Goal: Task Accomplishment & Management: Use online tool/utility

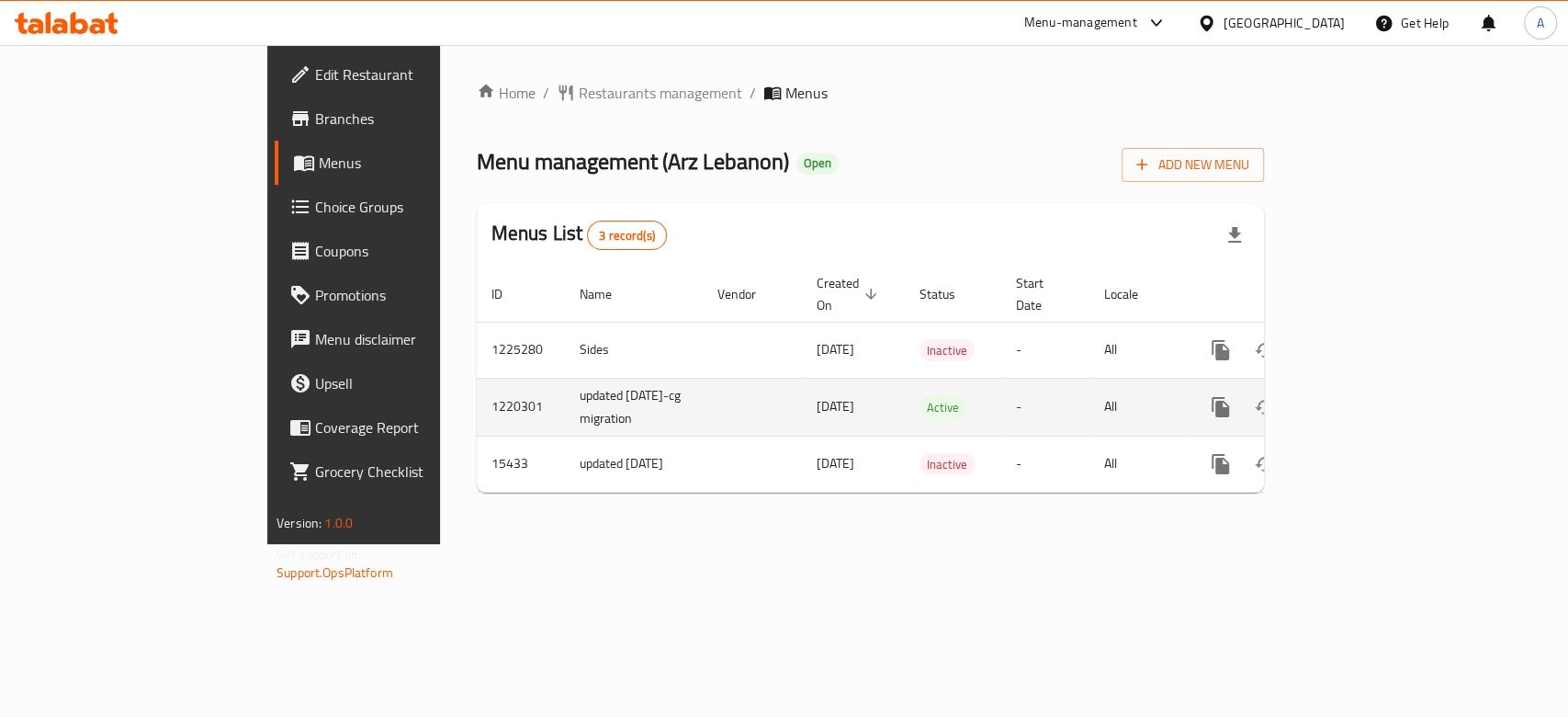
click at [1364, 396] on icon "enhanced table" at bounding box center [1353, 406] width 22 height 22
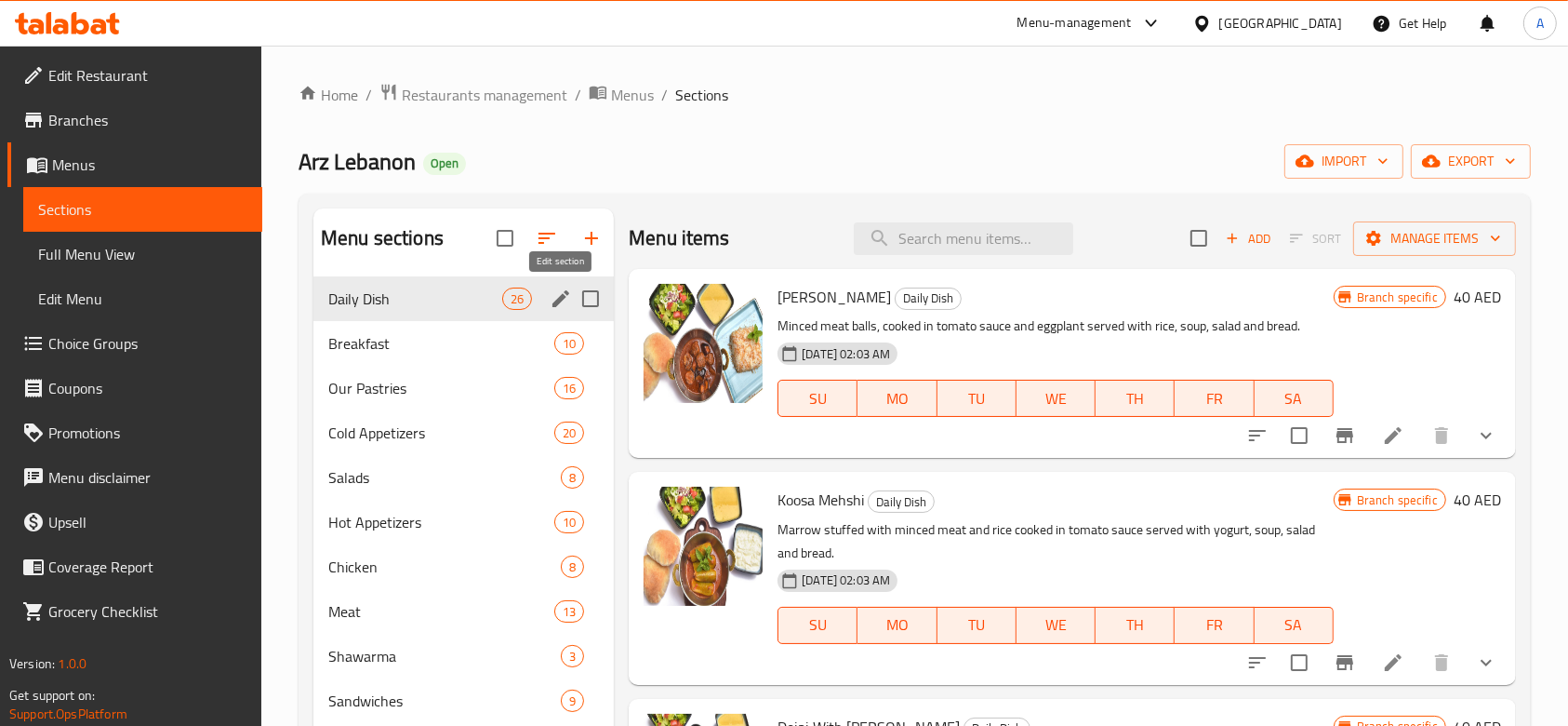
click at [559, 301] on icon "edit" at bounding box center [560, 298] width 16 height 16
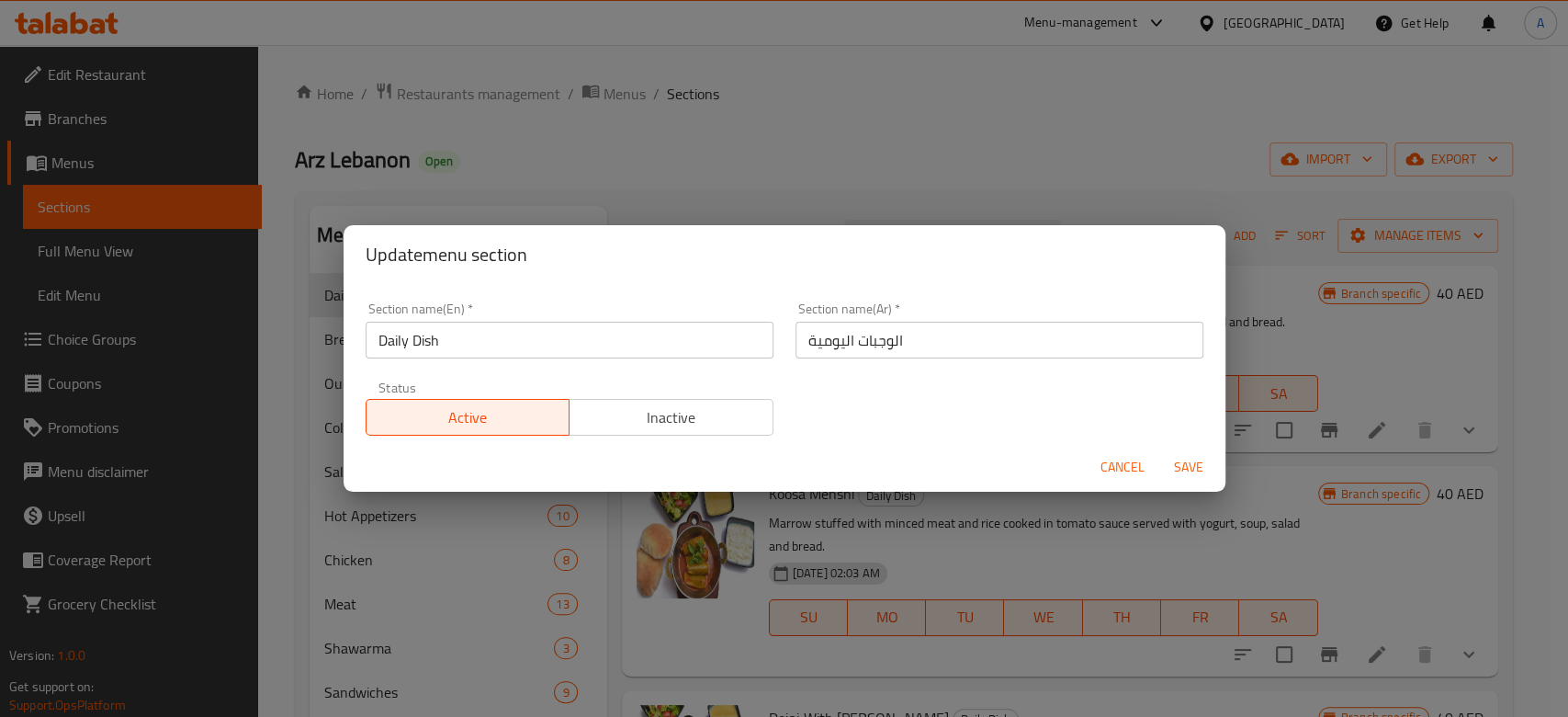
click at [1131, 462] on span "Cancel" at bounding box center [1122, 467] width 44 height 23
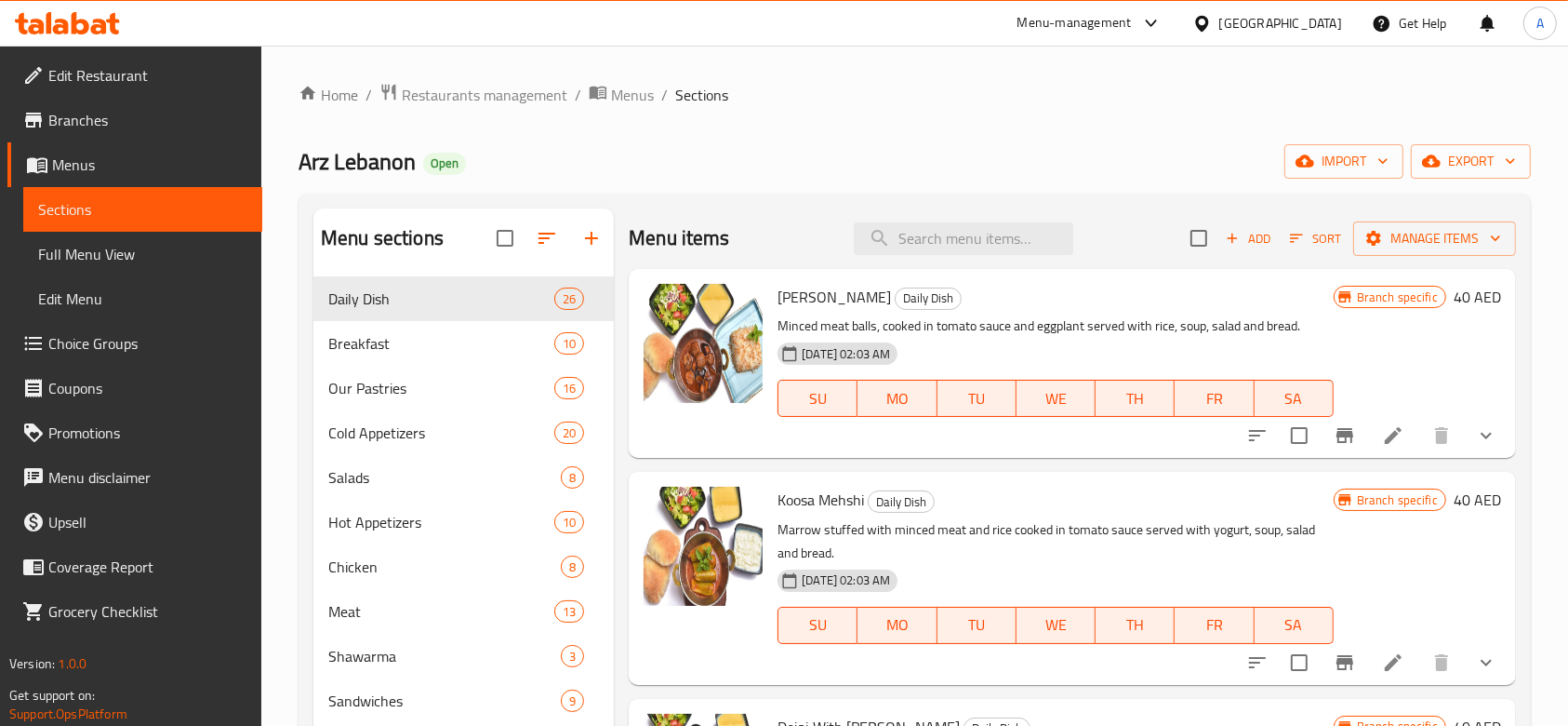
click at [1074, 31] on div "Menu-management" at bounding box center [1074, 23] width 114 height 22
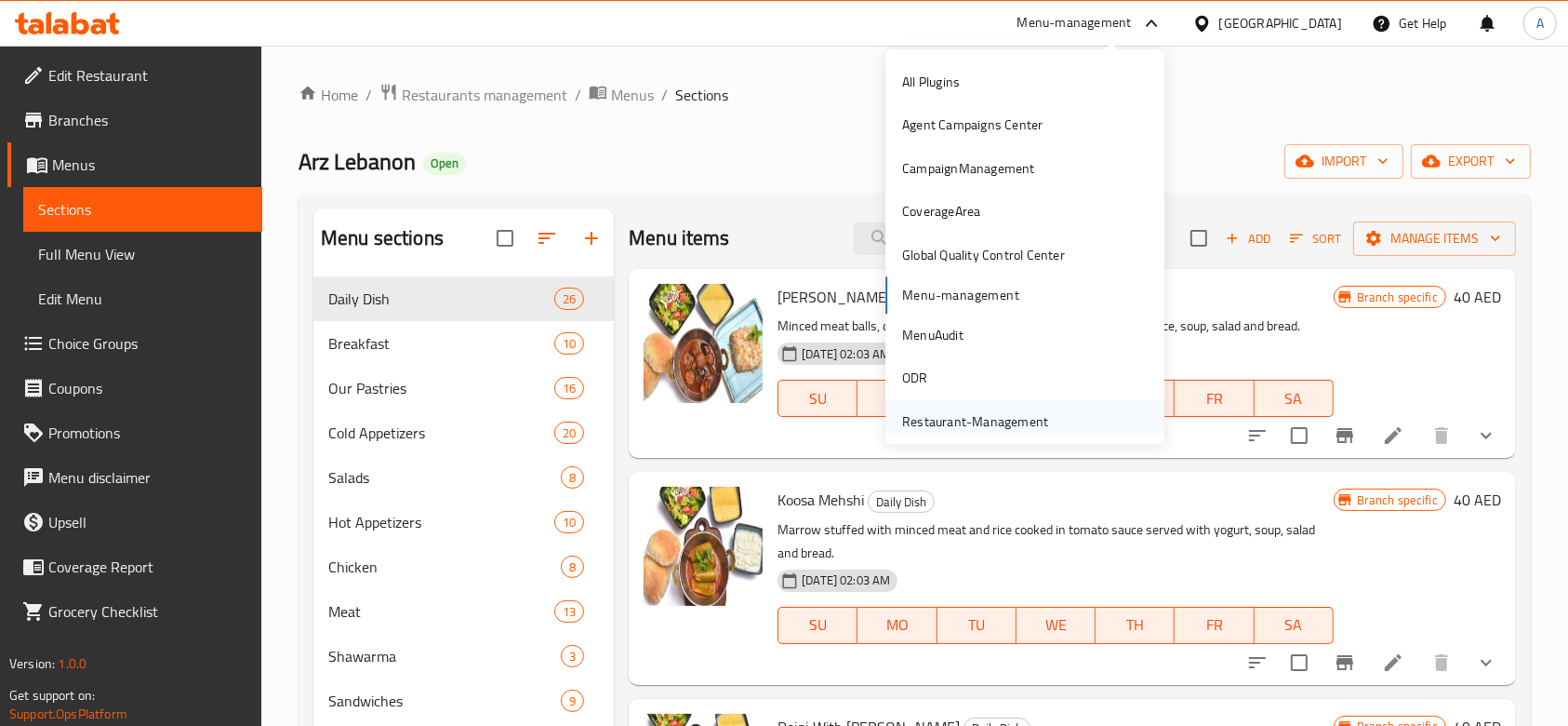
scroll to position [52, 0]
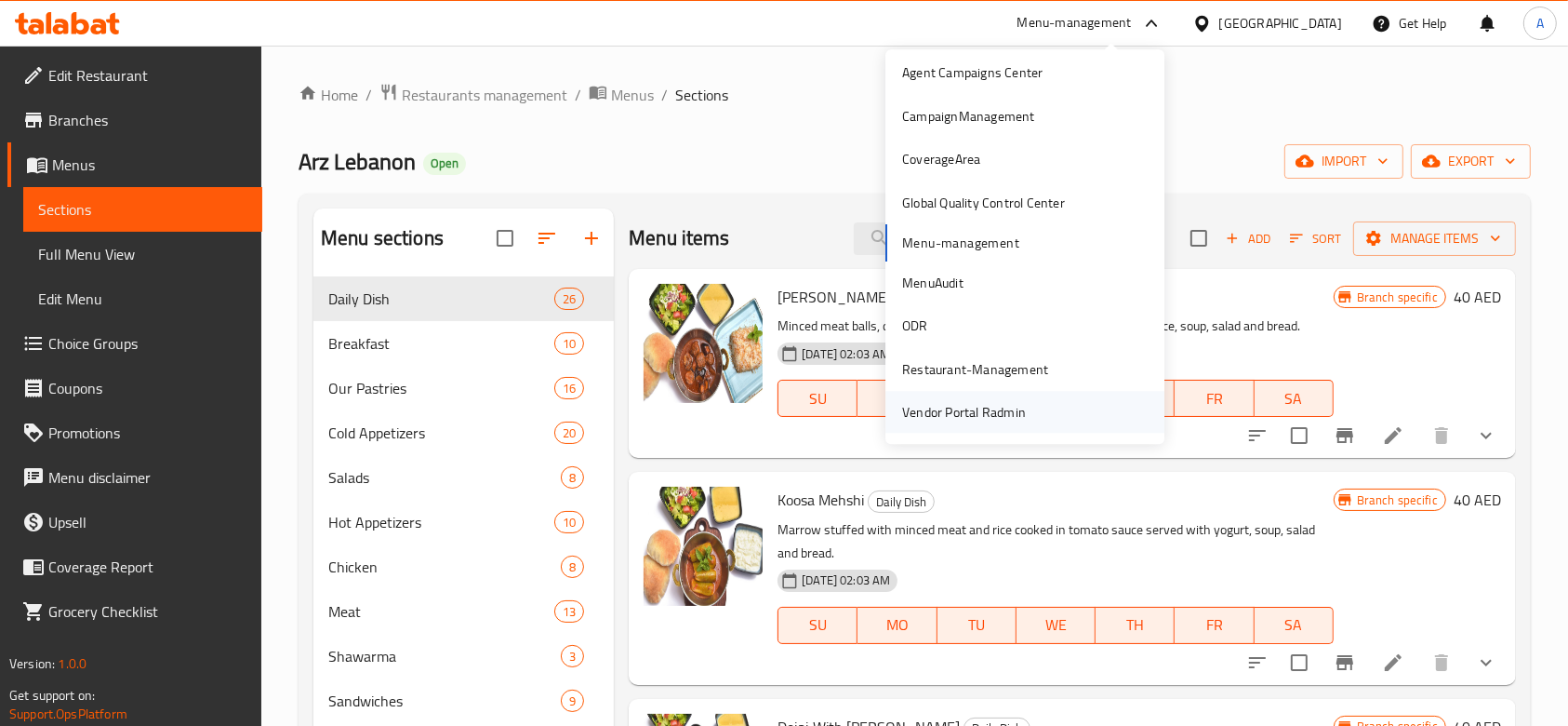
click at [1004, 419] on div "Vendor Portal Radmin" at bounding box center [963, 413] width 124 height 20
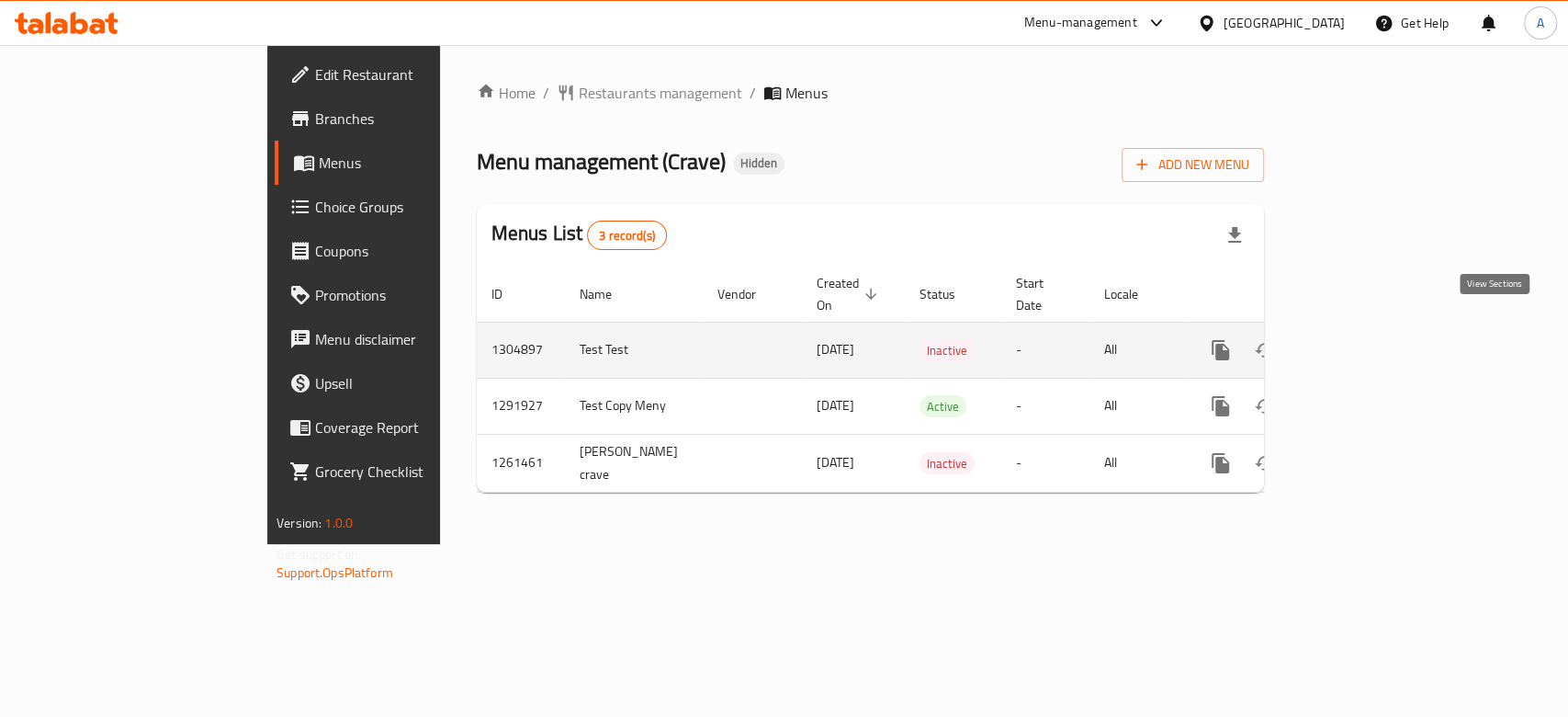
click at [1364, 339] on icon "enhanced table" at bounding box center [1353, 349] width 22 height 22
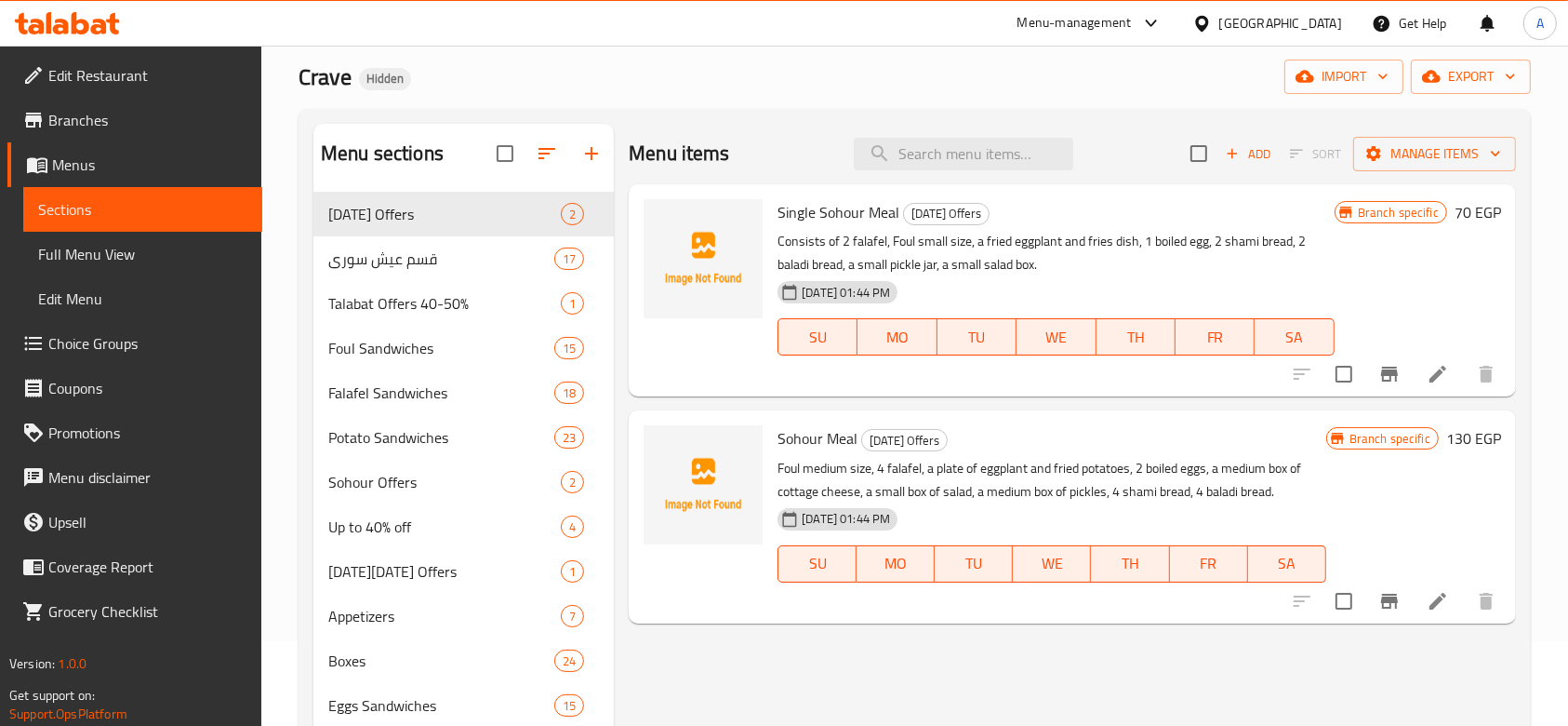
scroll to position [124, 0]
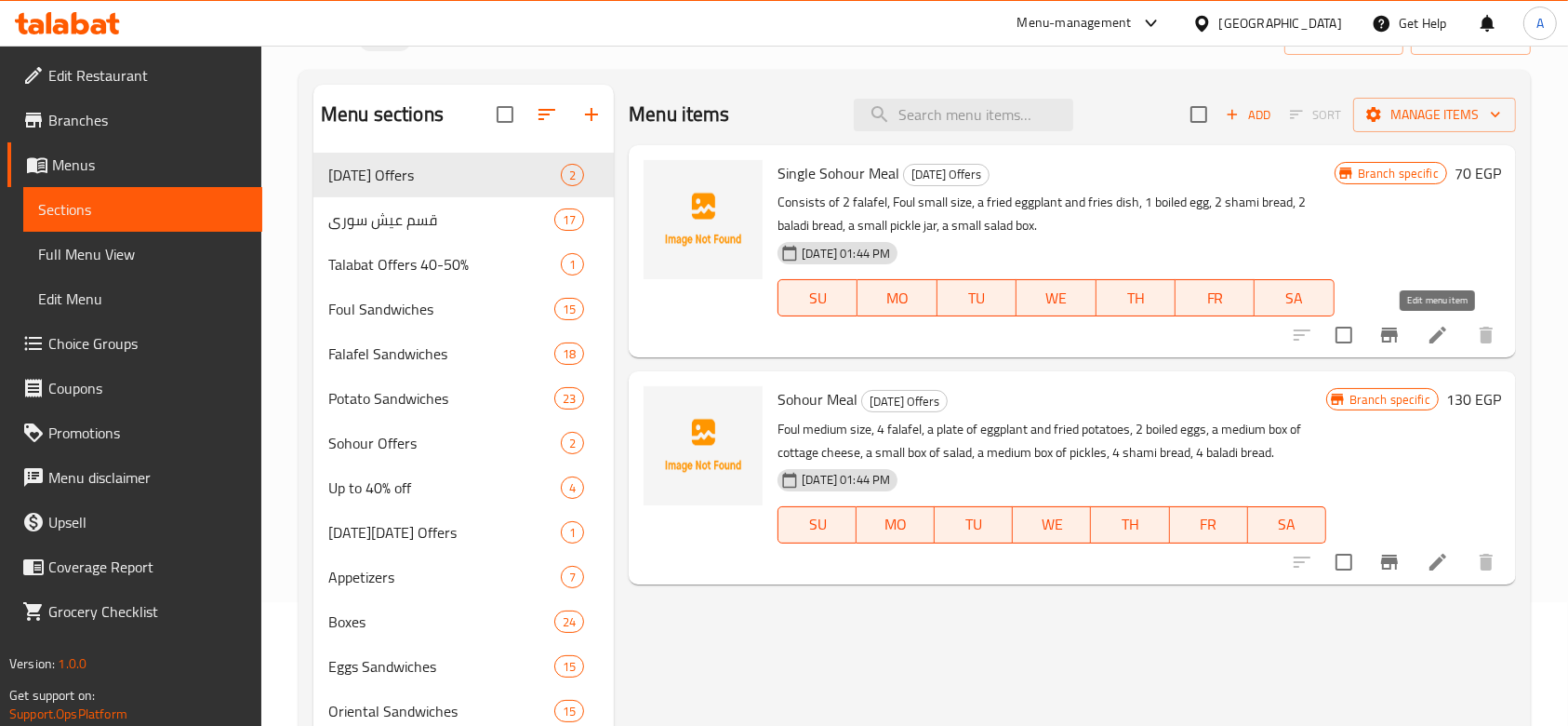
click at [1431, 334] on icon at bounding box center [1437, 335] width 22 height 22
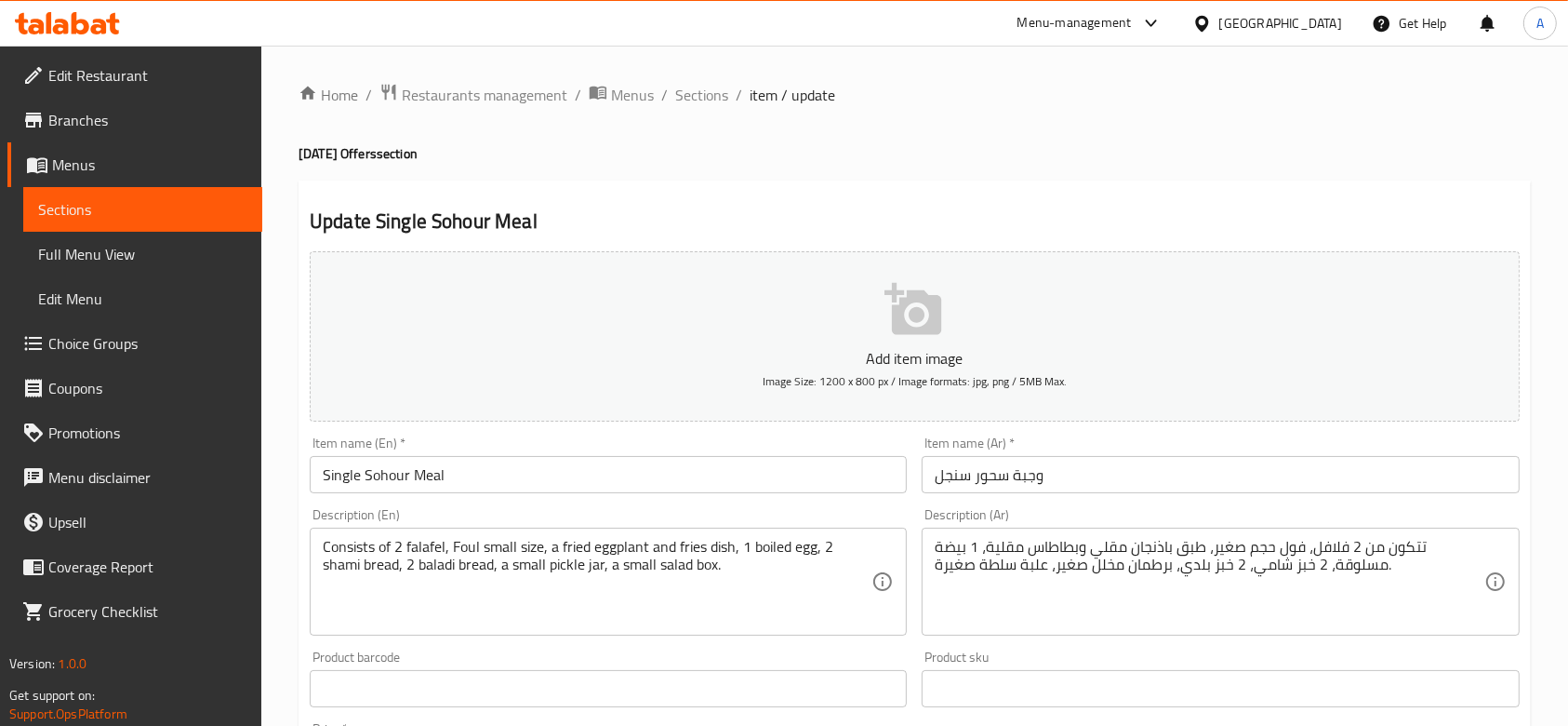
click at [755, 191] on div "Update Single Sohour Meal Add item image Image Size: 1200 x 800 px / Image form…" at bounding box center [915, 714] width 1232 height 1068
click at [998, 175] on div "Home / Restaurants management / Menus / Sections / item / update Ramadan Offers…" at bounding box center [915, 672] width 1232 height 1180
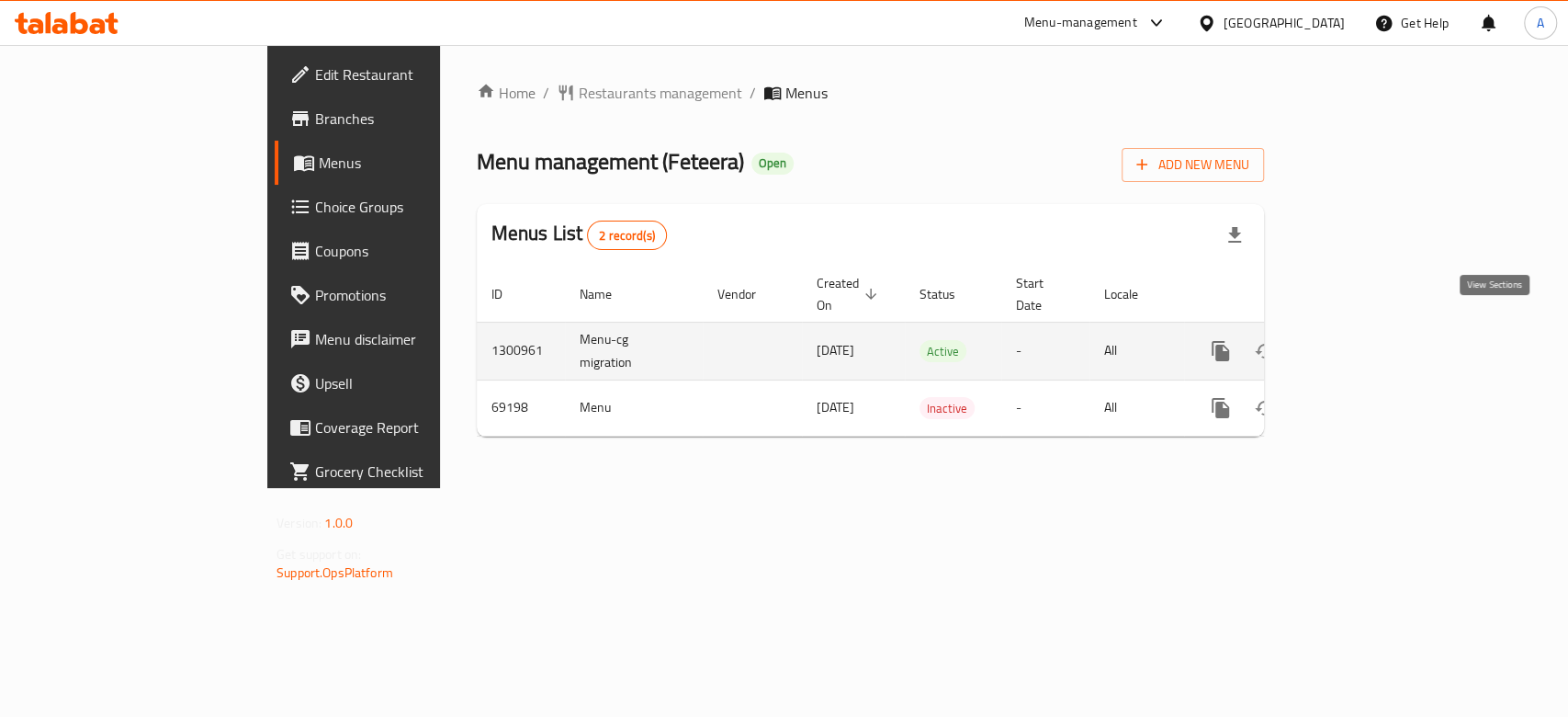
click at [1374, 330] on link "enhanced table" at bounding box center [1353, 350] width 44 height 44
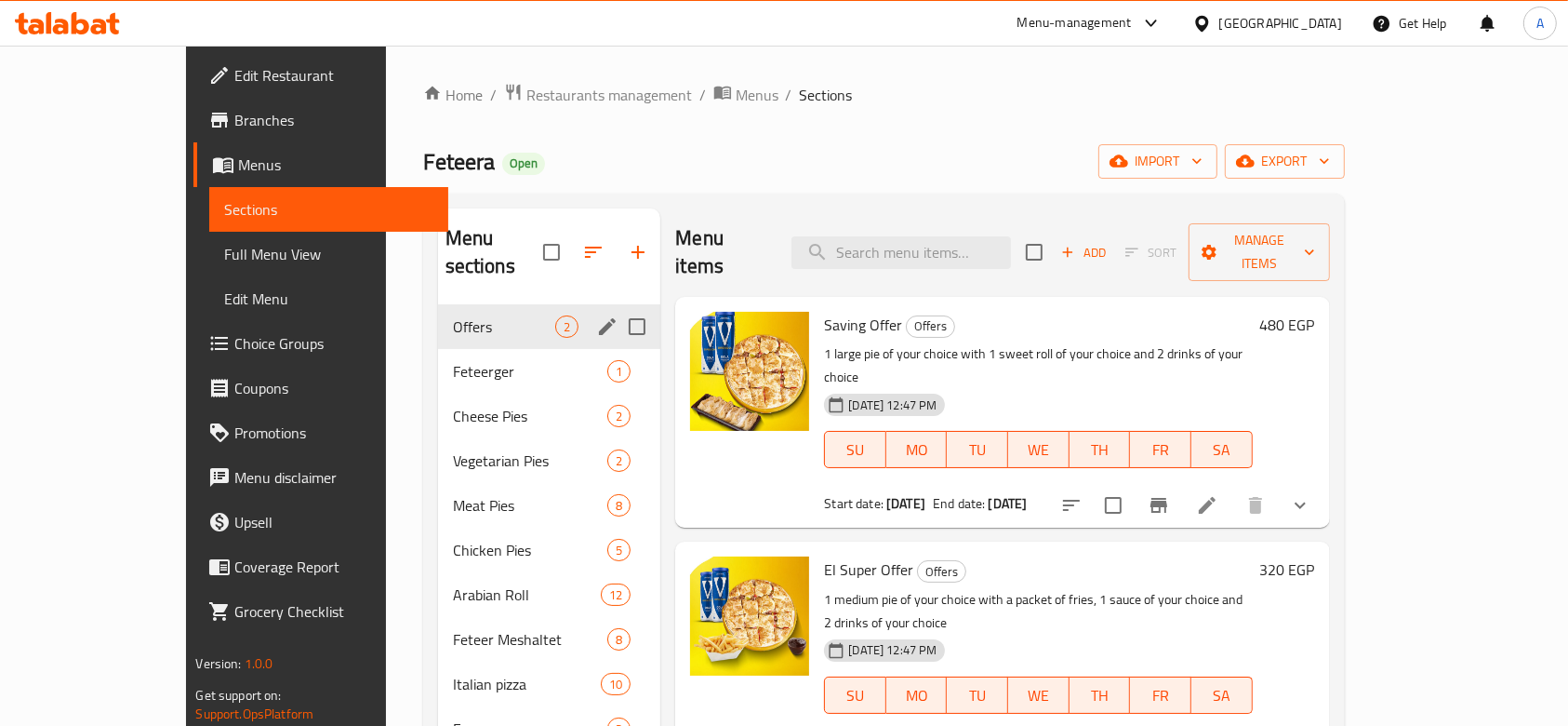
click at [485, 304] on div "Offers 2" at bounding box center [550, 326] width 223 height 44
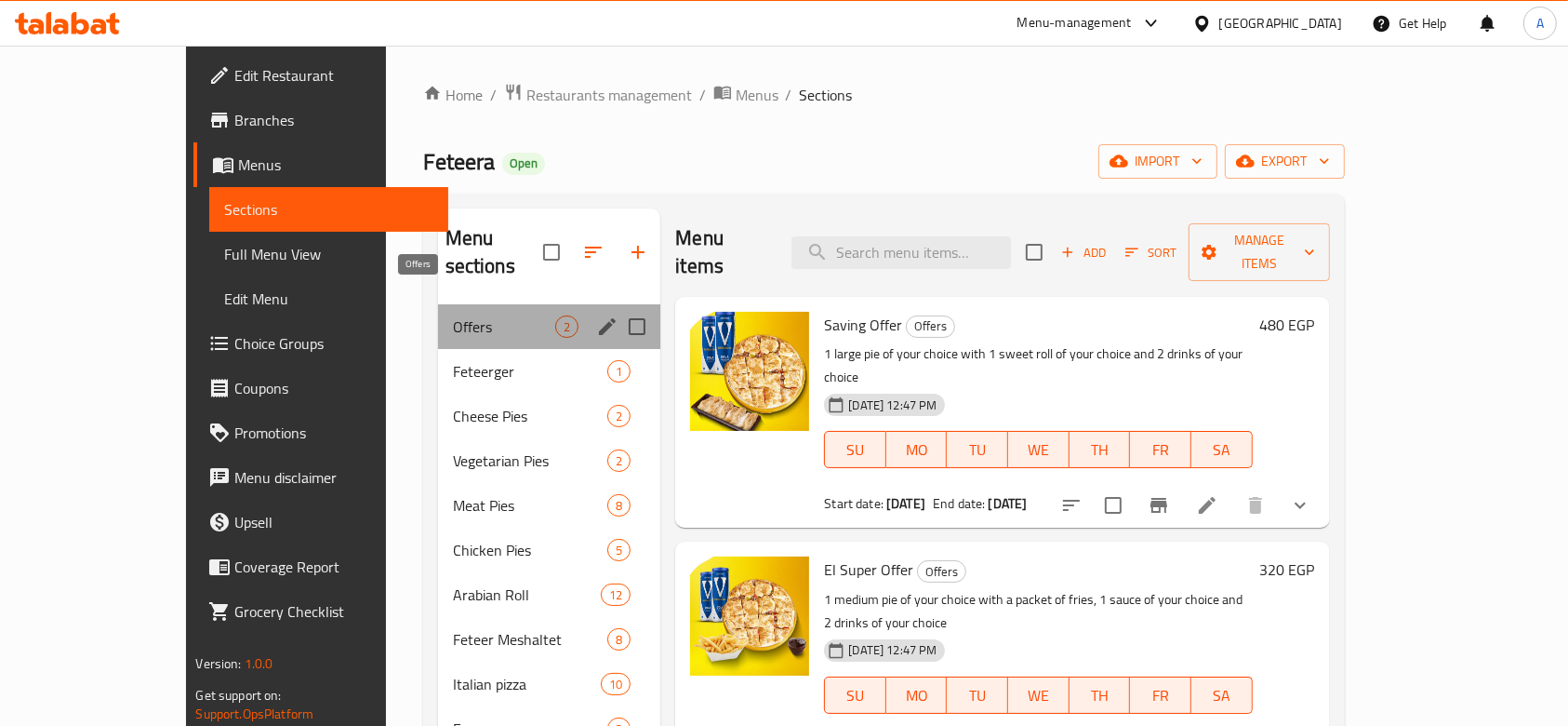
click at [453, 315] on span "Offers" at bounding box center [504, 326] width 103 height 22
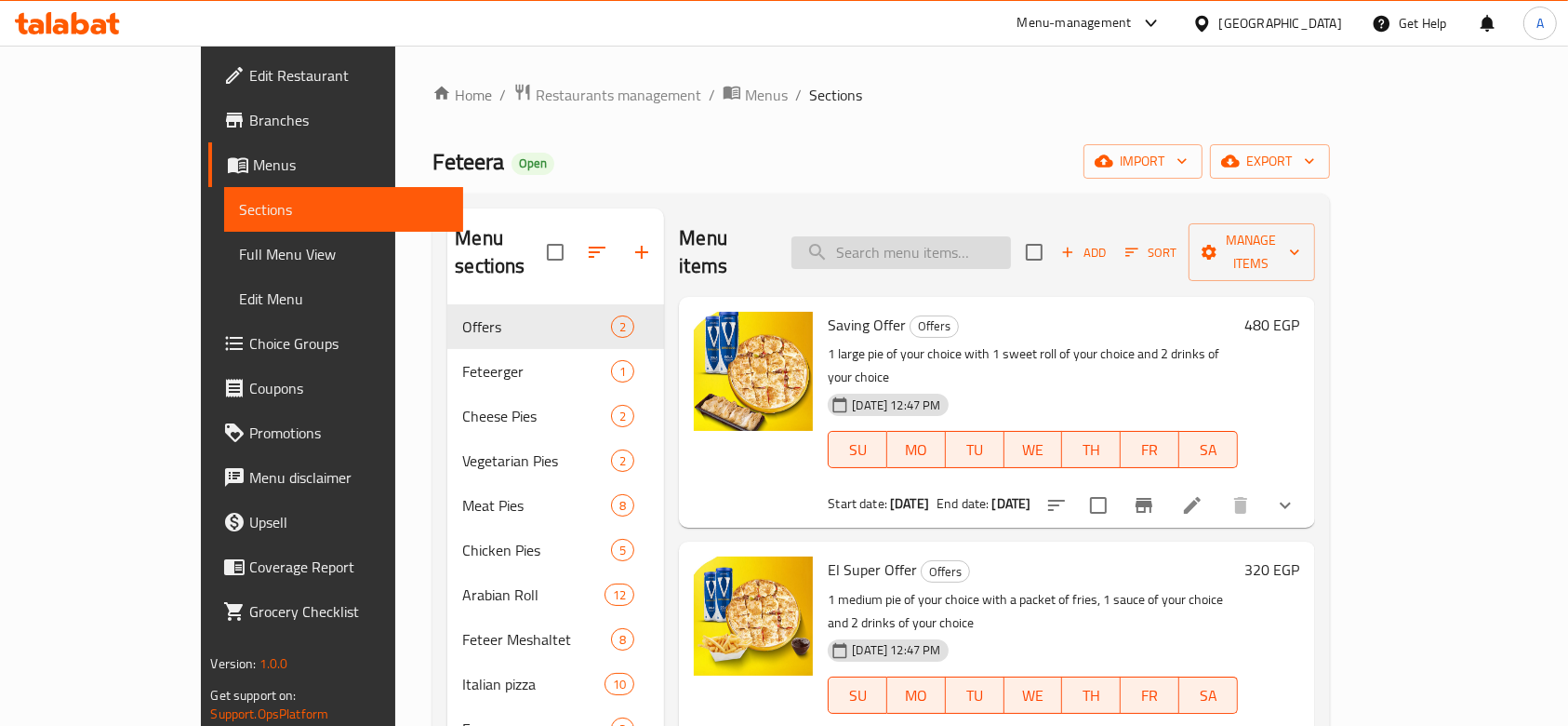
click at [972, 237] on input "search" at bounding box center [901, 253] width 219 height 33
click at [909, 244] on input "search" at bounding box center [901, 253] width 219 height 33
paste input "ماي بوكس"
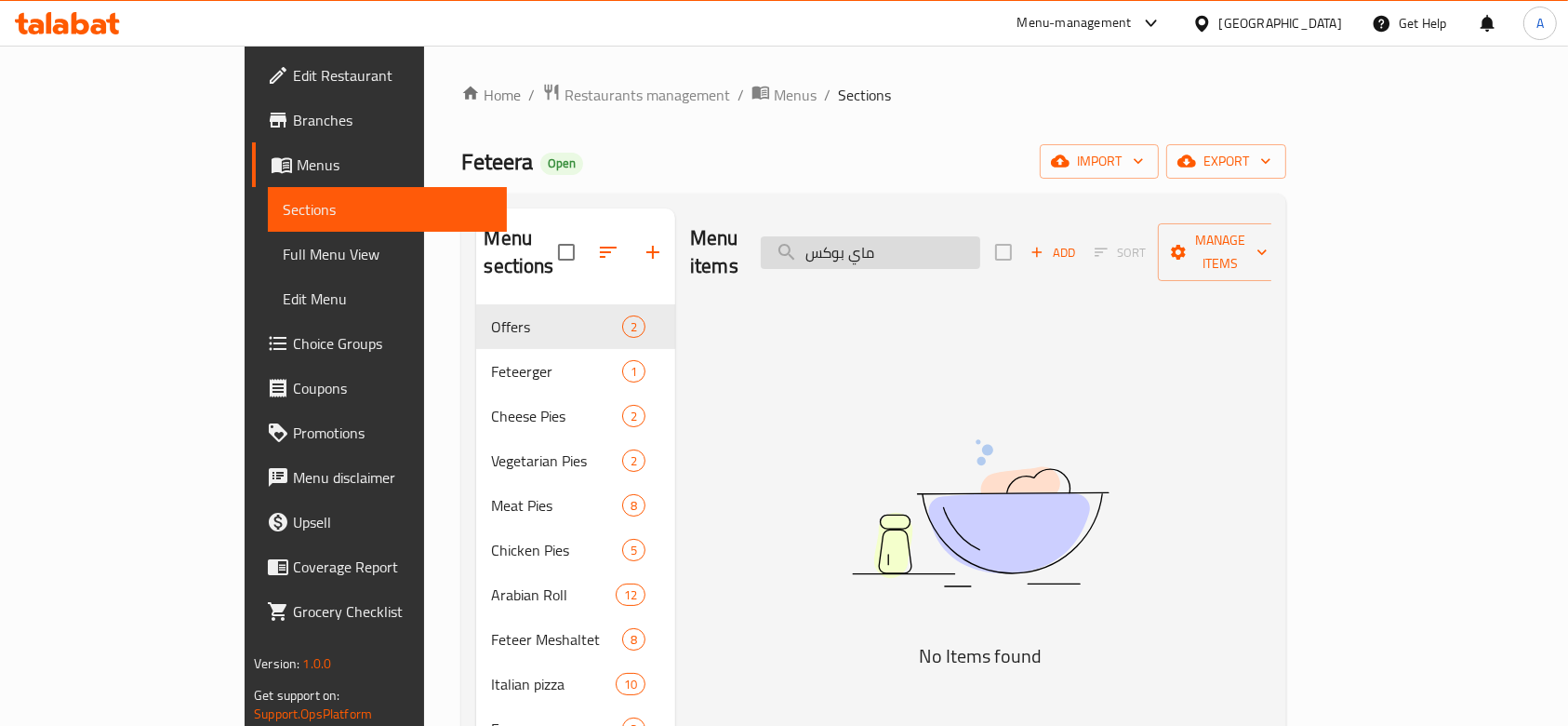
click at [947, 248] on input "ماي بوكس" at bounding box center [870, 253] width 219 height 33
click at [952, 245] on input "ماي بوكس" at bounding box center [870, 253] width 219 height 33
type input "بوكس"
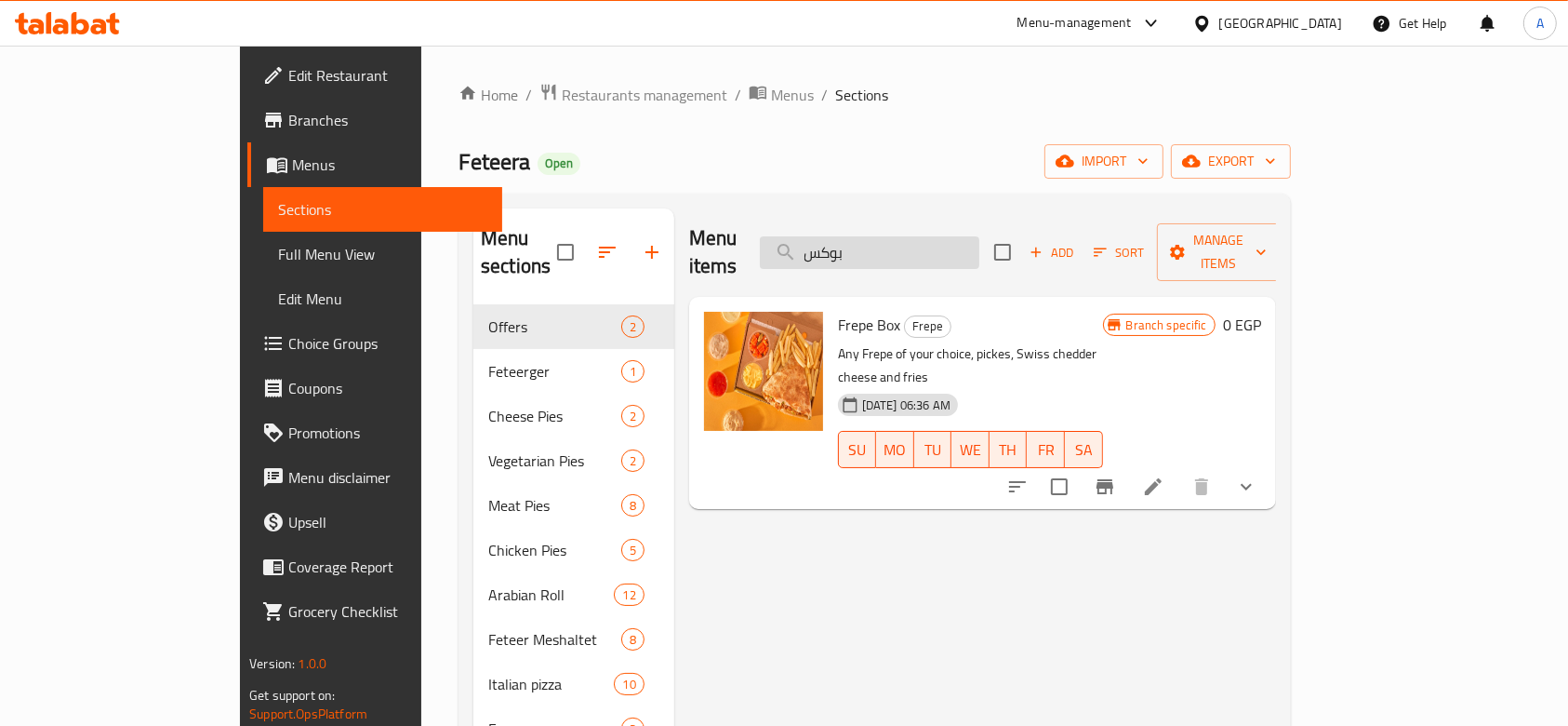
click at [908, 243] on input "بوكس" at bounding box center [869, 253] width 219 height 33
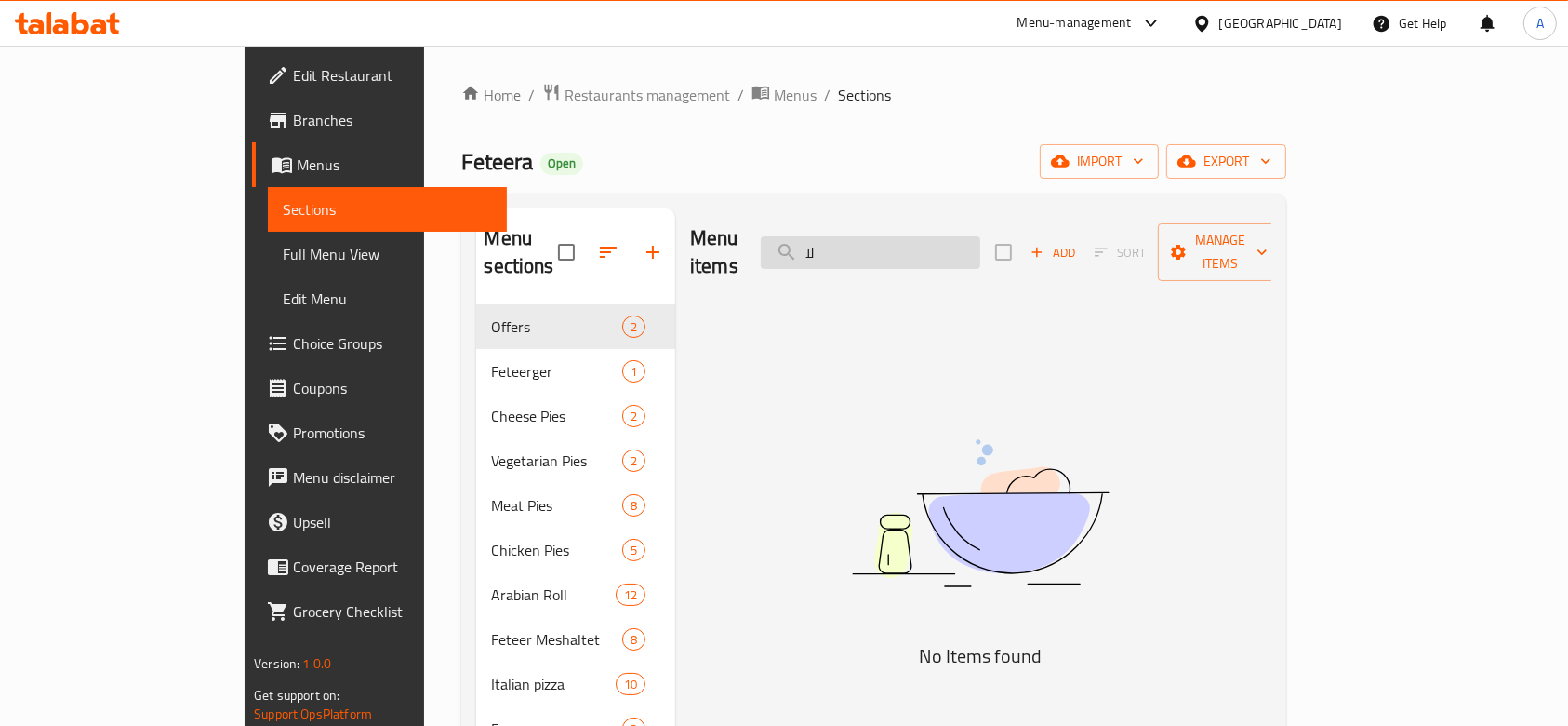
type input "ل"
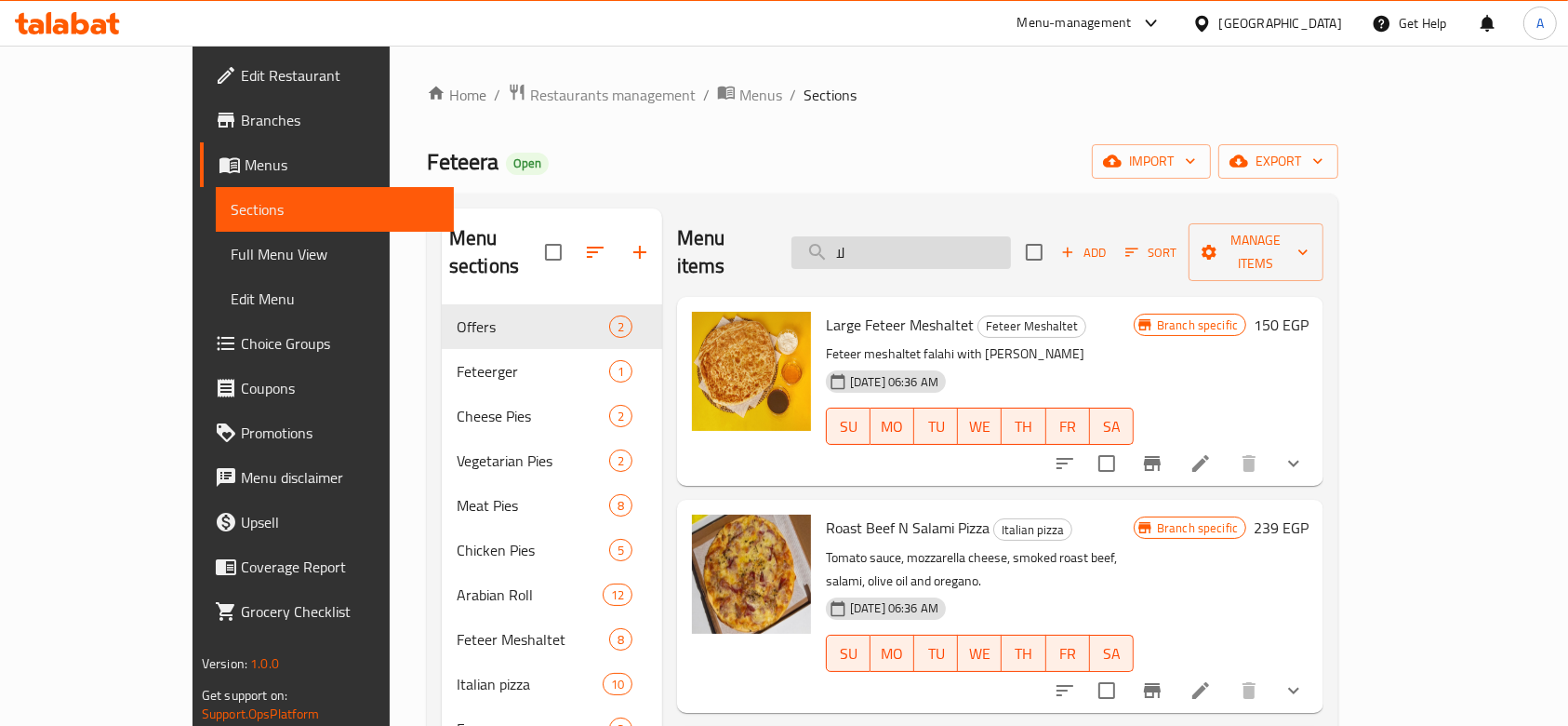
type input "ل"
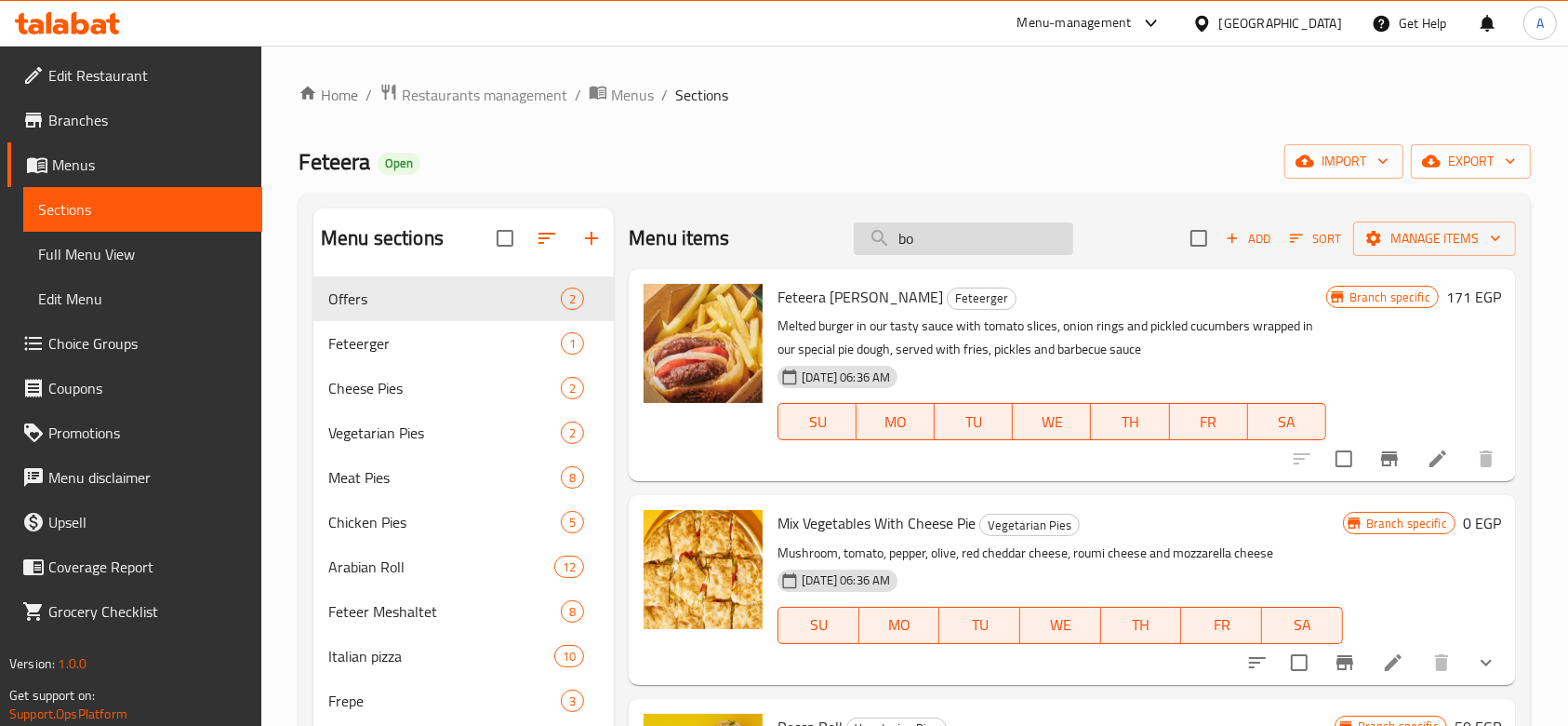
type input "box"
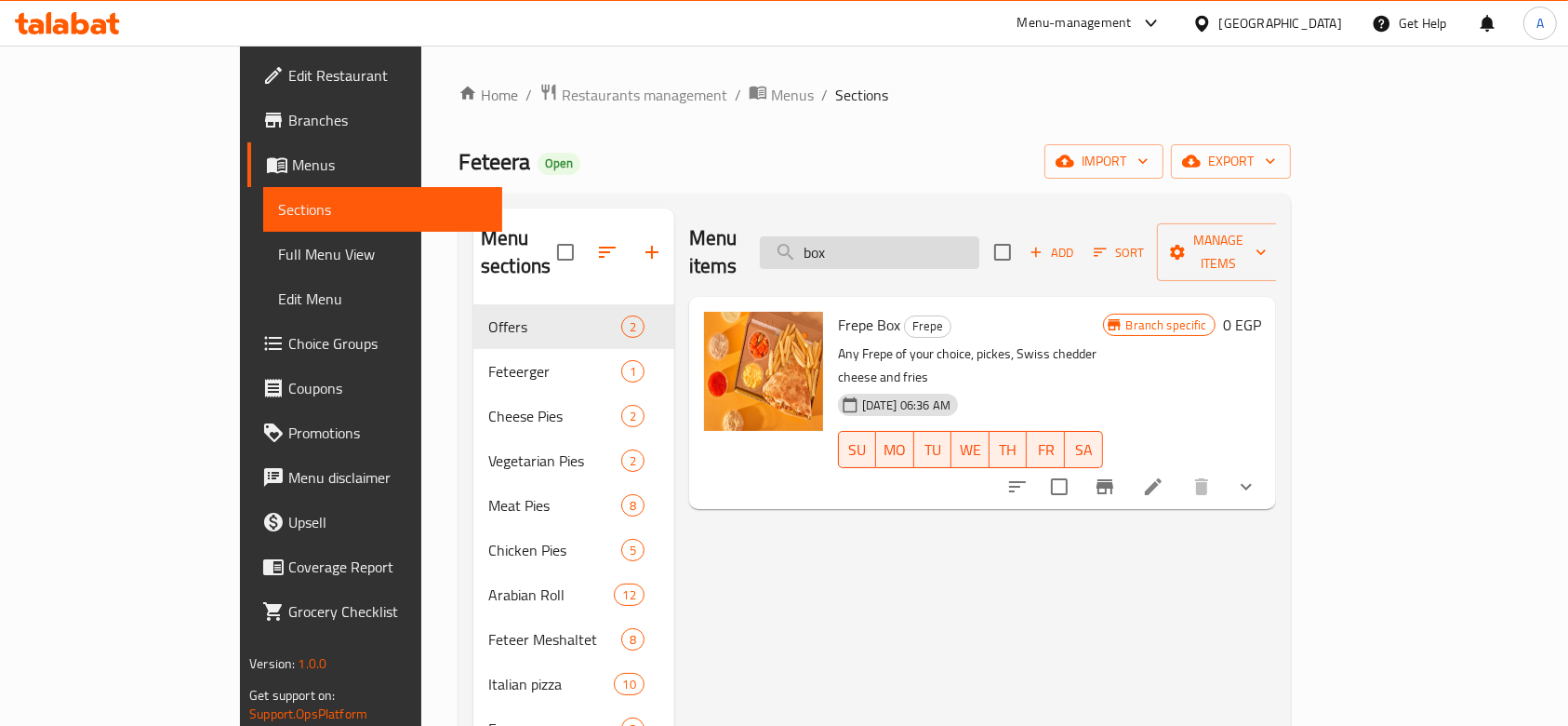
click at [929, 239] on input "box" at bounding box center [869, 253] width 219 height 33
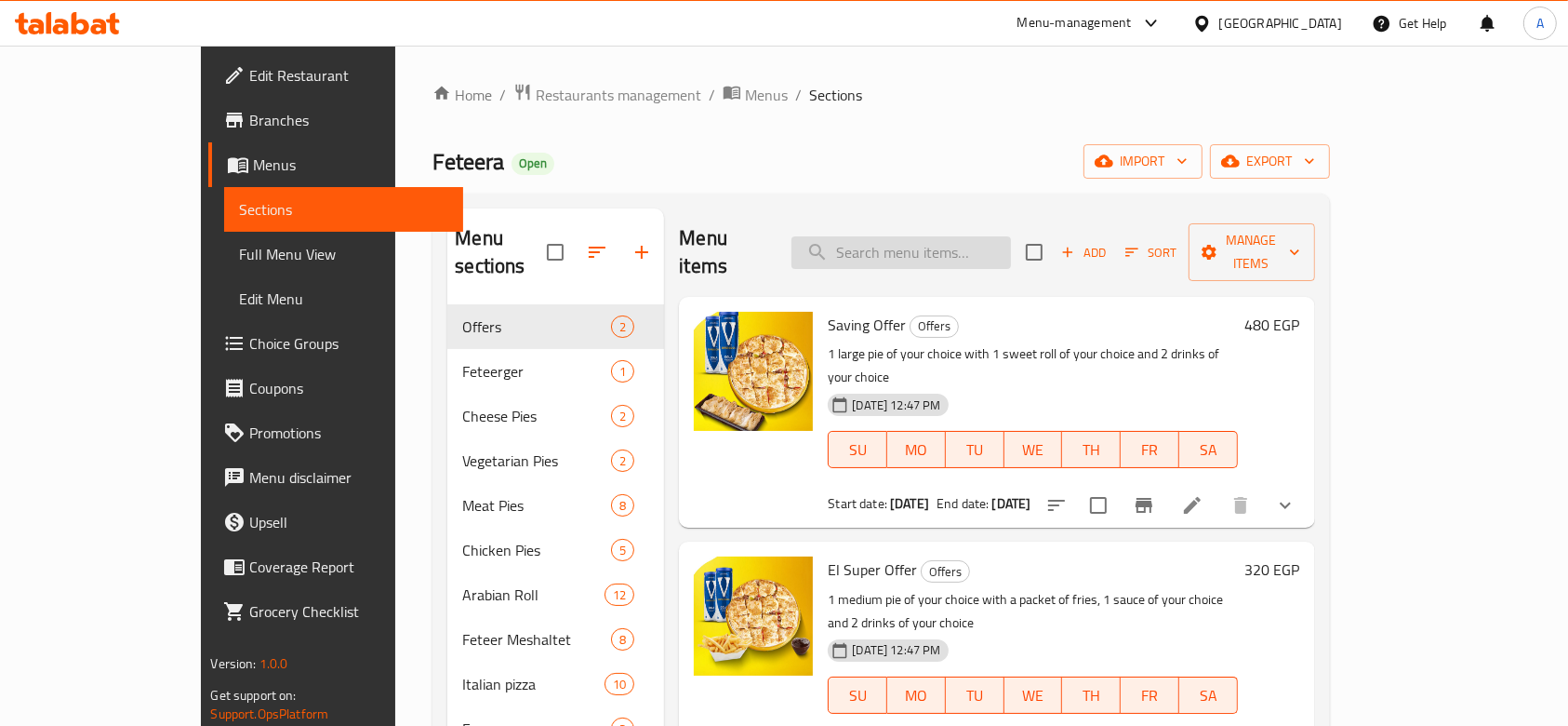
click at [933, 237] on input "search" at bounding box center [901, 253] width 219 height 33
paste input "وكس رول عربي"
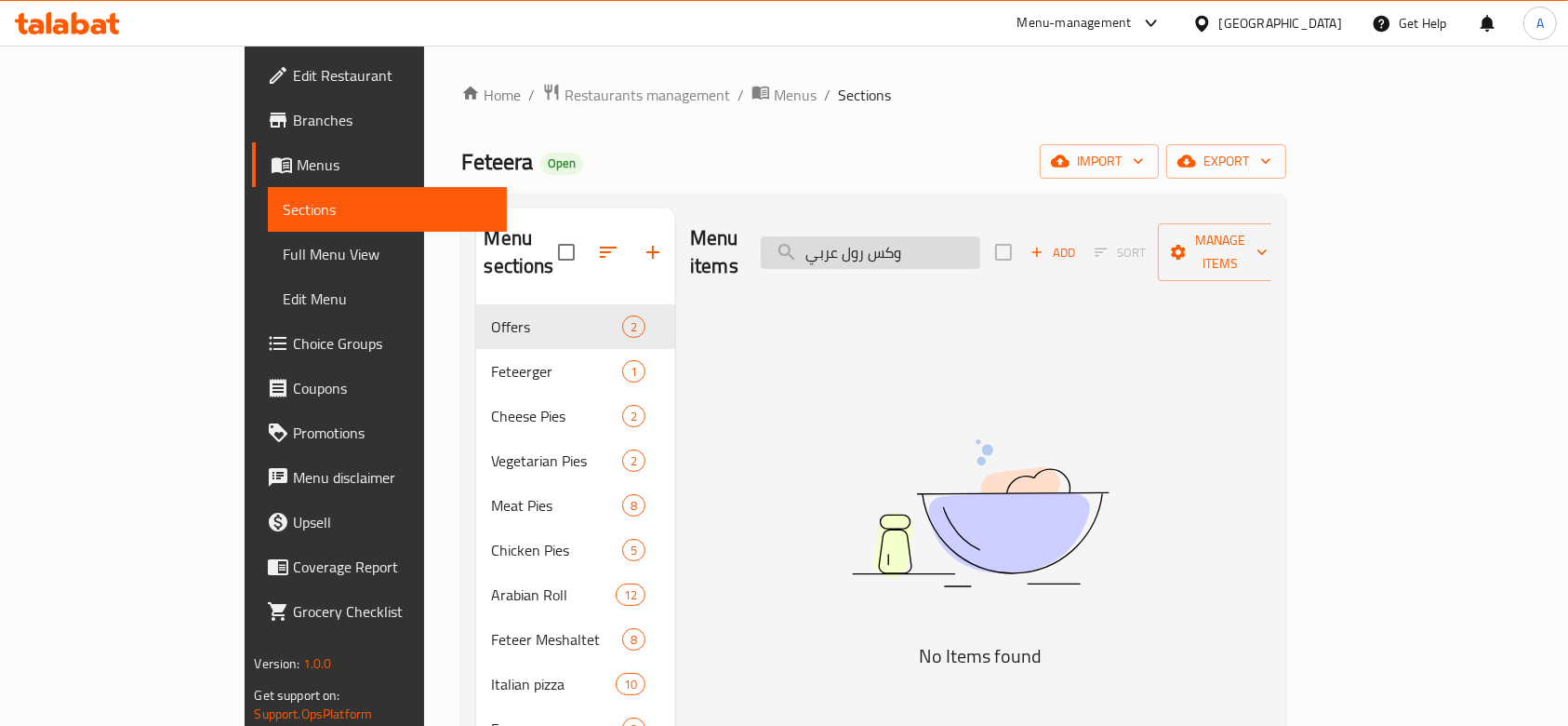
click at [935, 242] on input "وكس رول عربي" at bounding box center [870, 253] width 219 height 33
drag, startPoint x: 959, startPoint y: 242, endPoint x: 1124, endPoint y: 217, distance: 166.9
click at [981, 241] on input "وكس رول عربي" at bounding box center [870, 253] width 219 height 33
click at [981, 241] on input "رول عربي" at bounding box center [870, 253] width 219 height 33
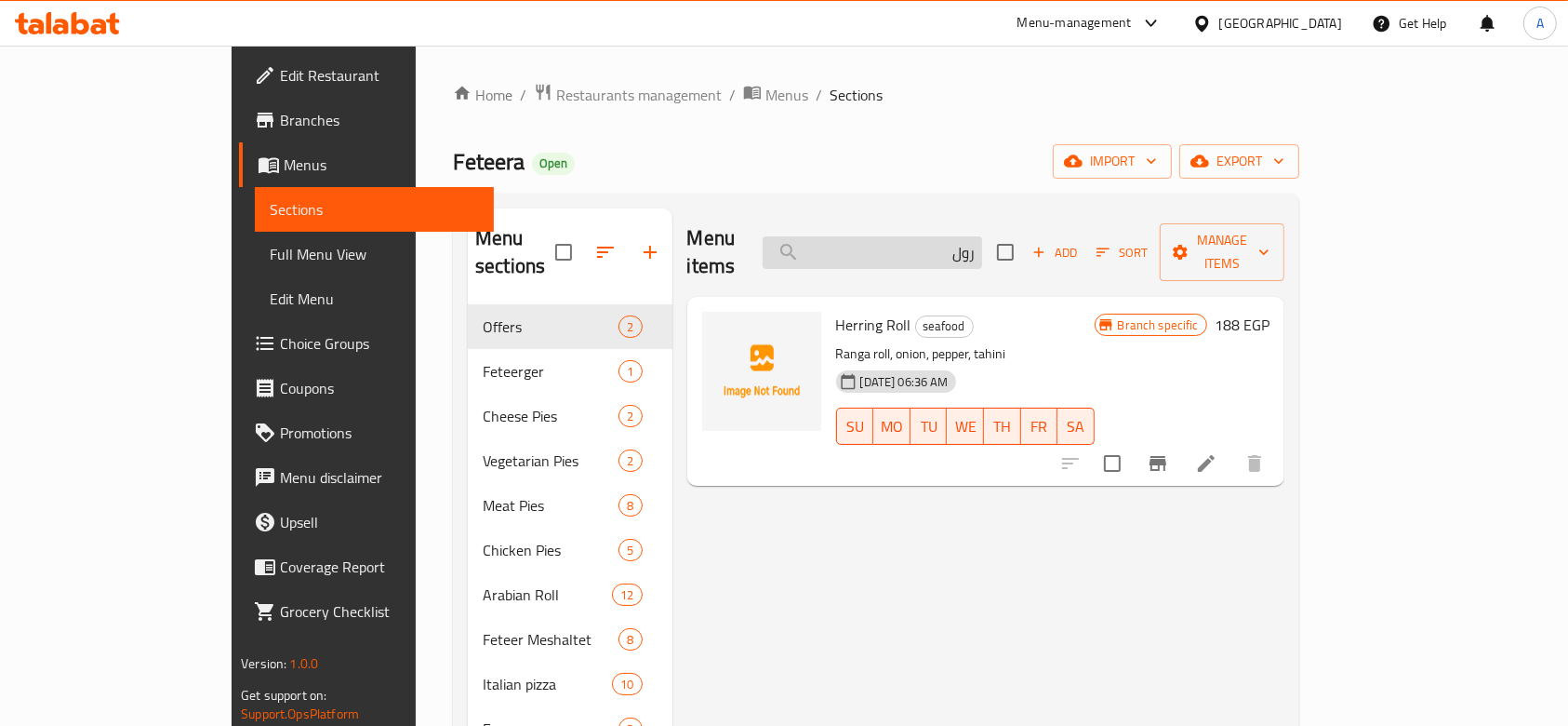
click at [939, 237] on input "رول" at bounding box center [872, 253] width 219 height 33
paste input "طاطس"
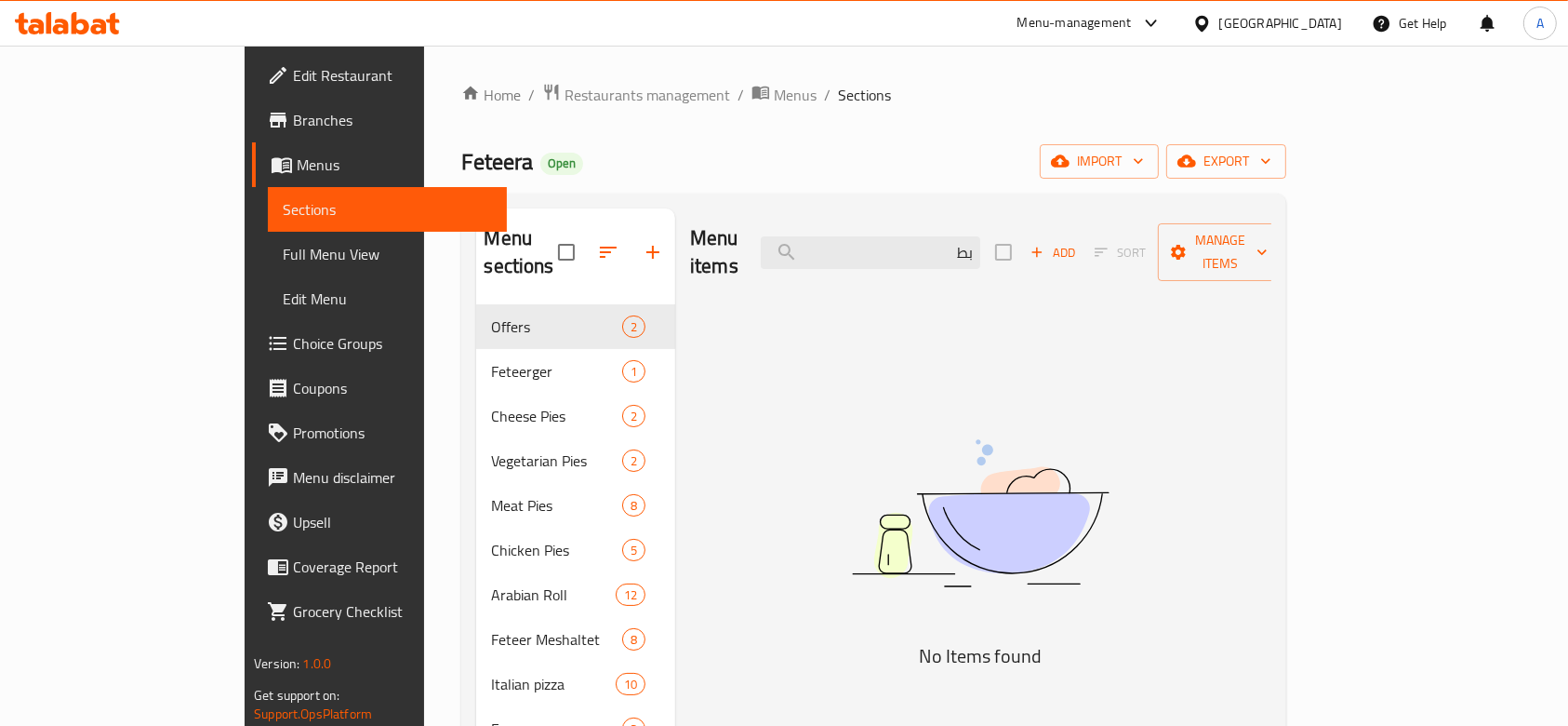
type input "ب"
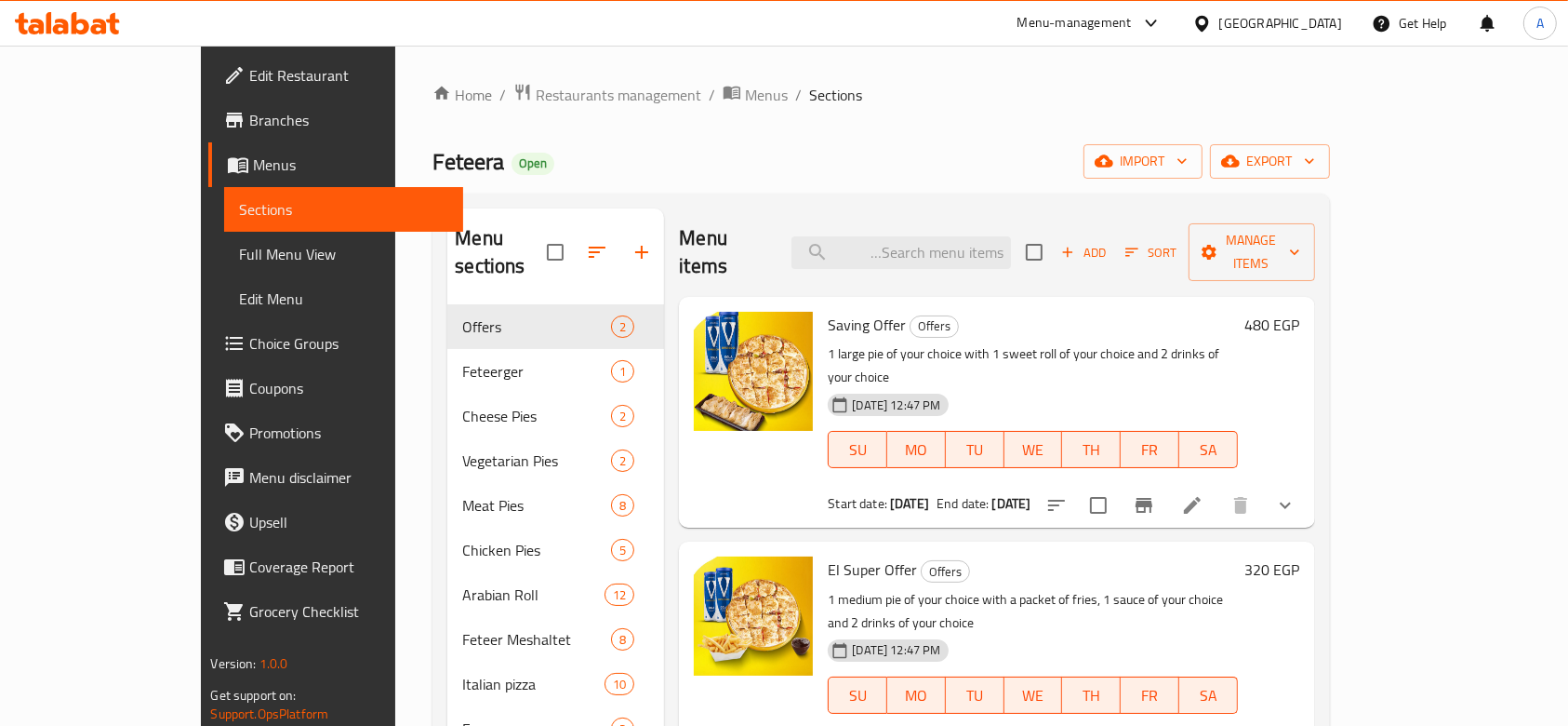
type input "ب"
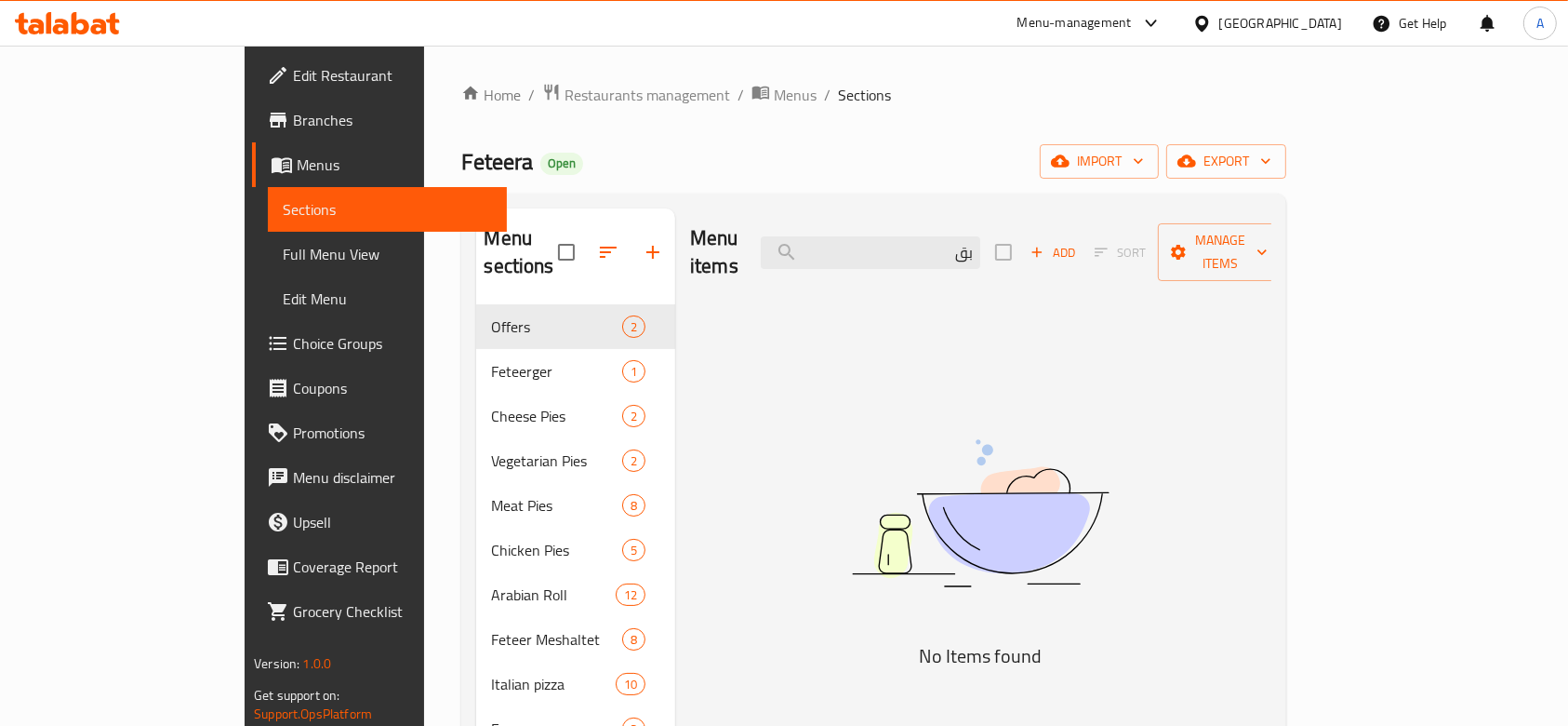
type input "ب"
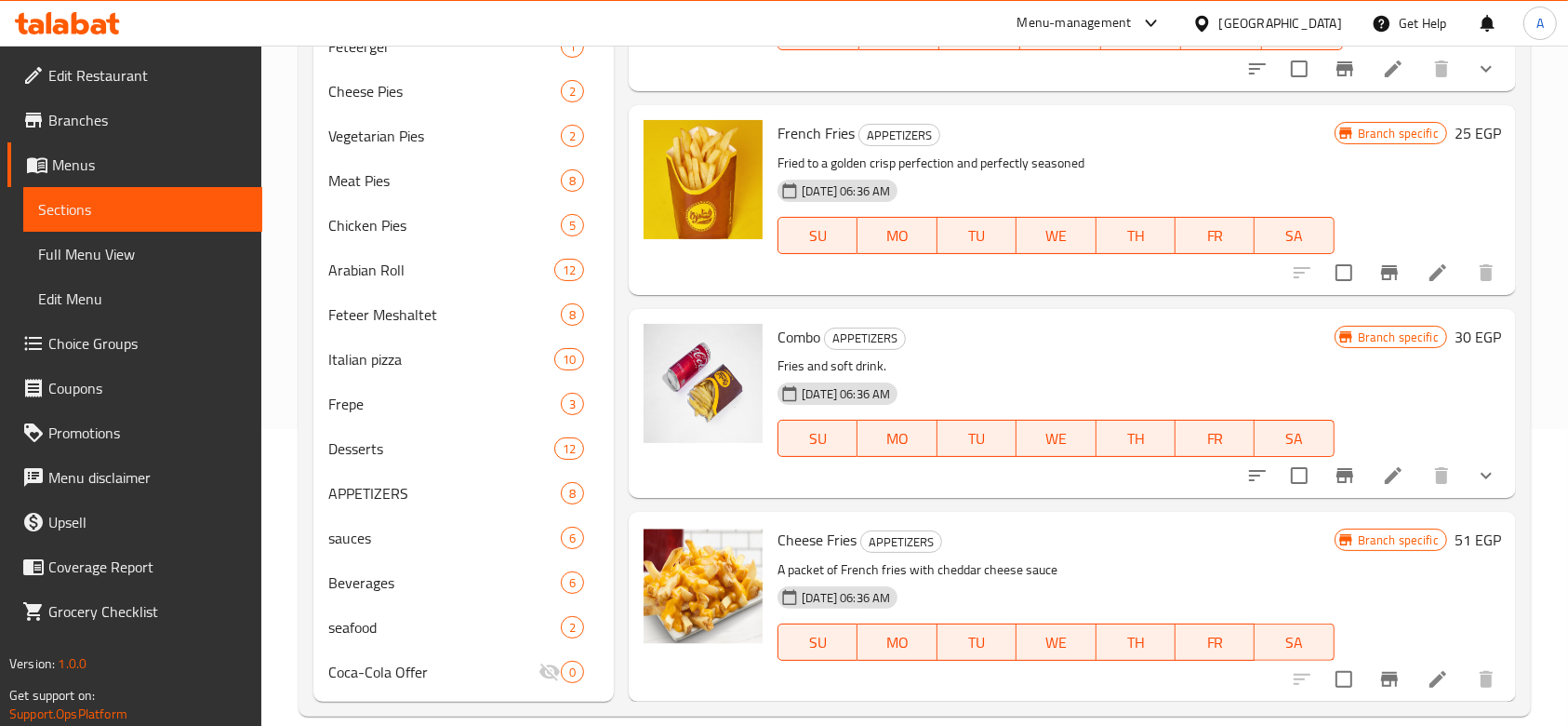
scroll to position [324, 0]
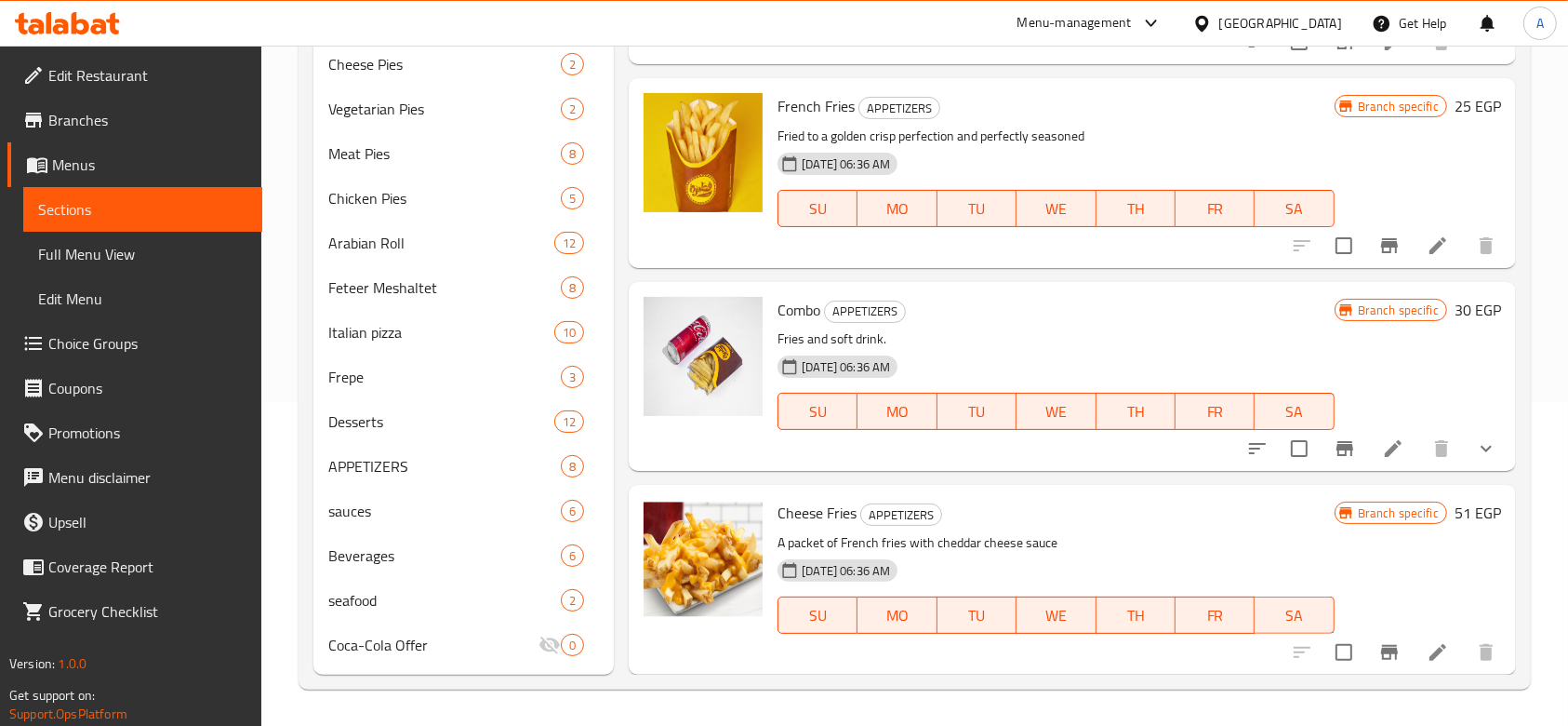
type input "frie"
drag, startPoint x: 856, startPoint y: 101, endPoint x: 777, endPoint y: 108, distance: 79.3
click at [778, 108] on h6 "French Fries APPETIZERS" at bounding box center [1056, 106] width 557 height 26
drag, startPoint x: 851, startPoint y: 501, endPoint x: 782, endPoint y: 503, distance: 69.0
click at [782, 503] on span "Cheese Fries" at bounding box center [817, 513] width 79 height 28
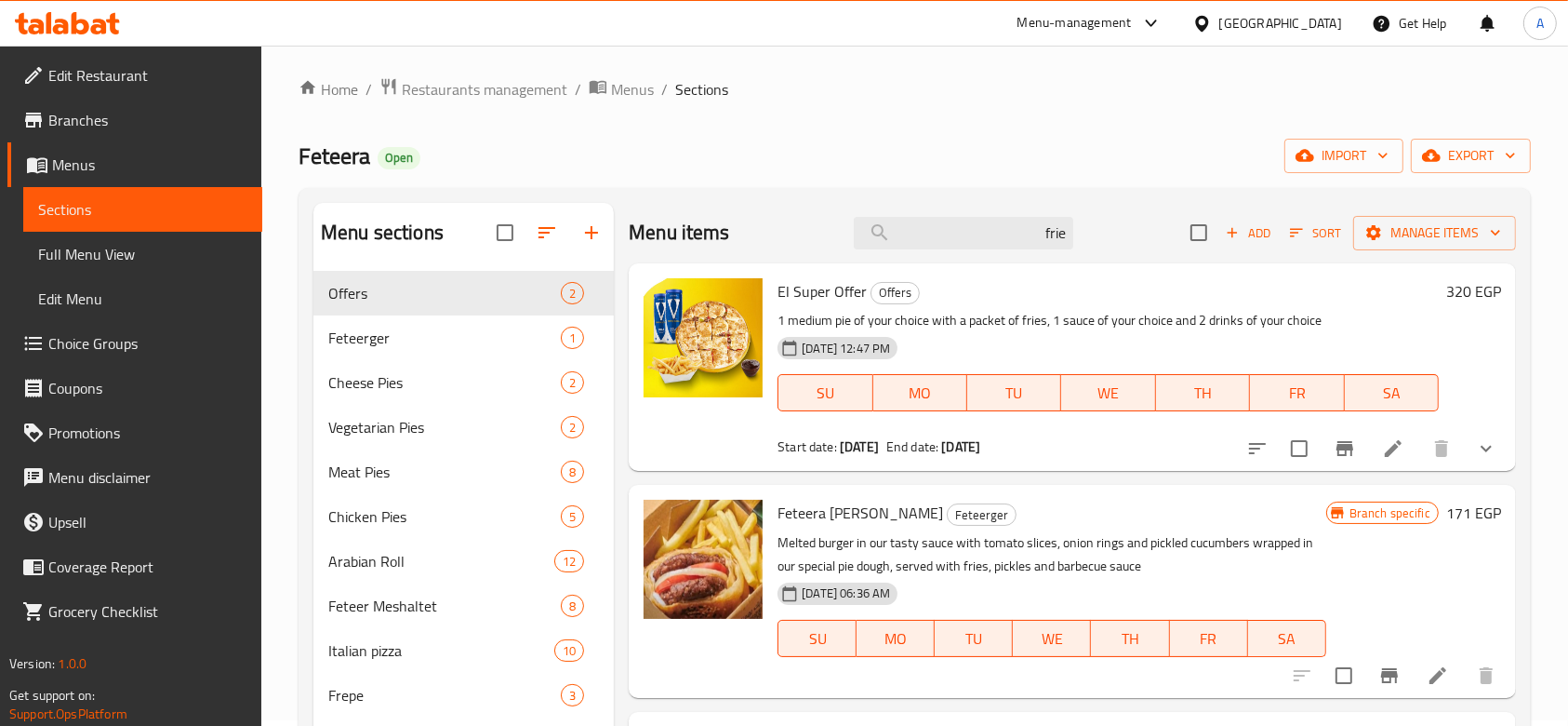
scroll to position [0, 0]
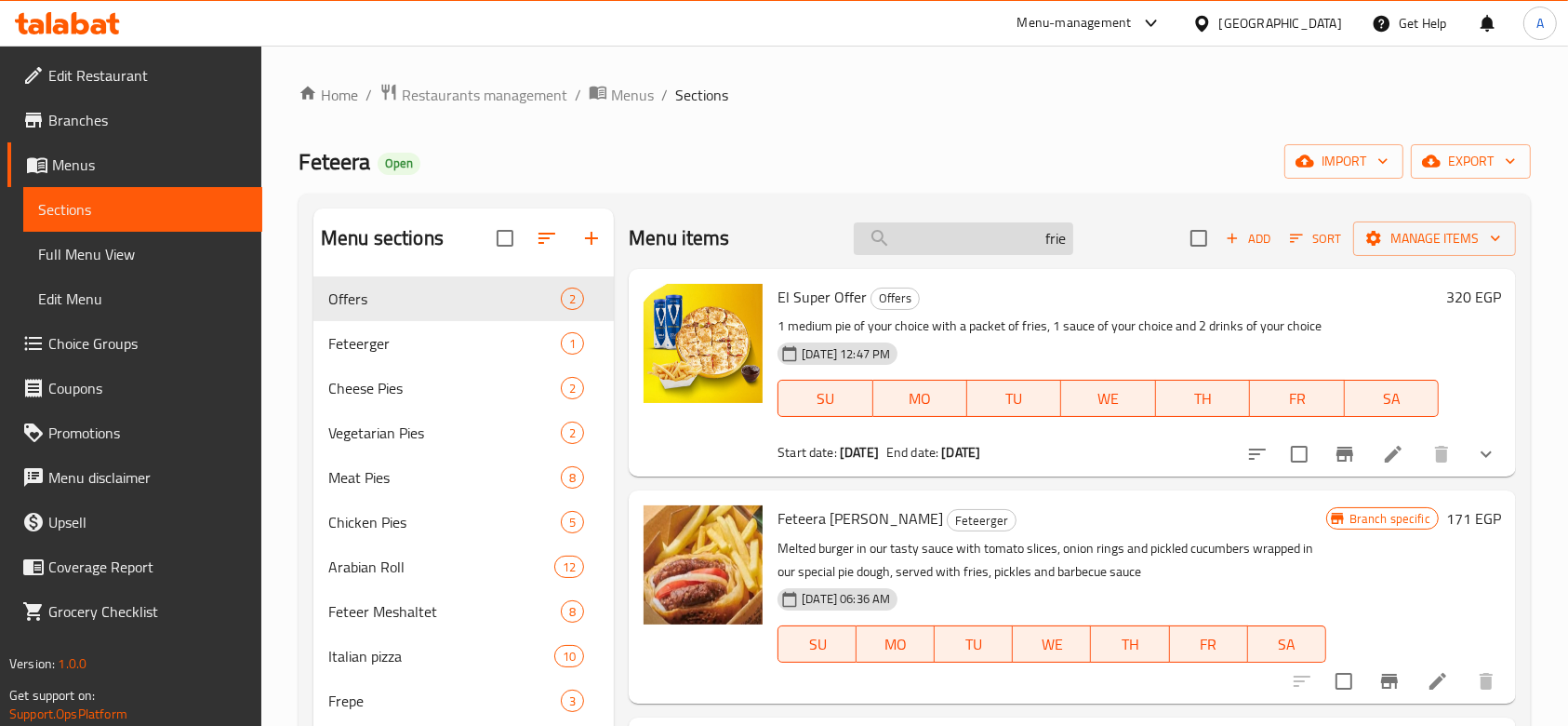
click at [980, 236] on input "frie" at bounding box center [963, 238] width 219 height 33
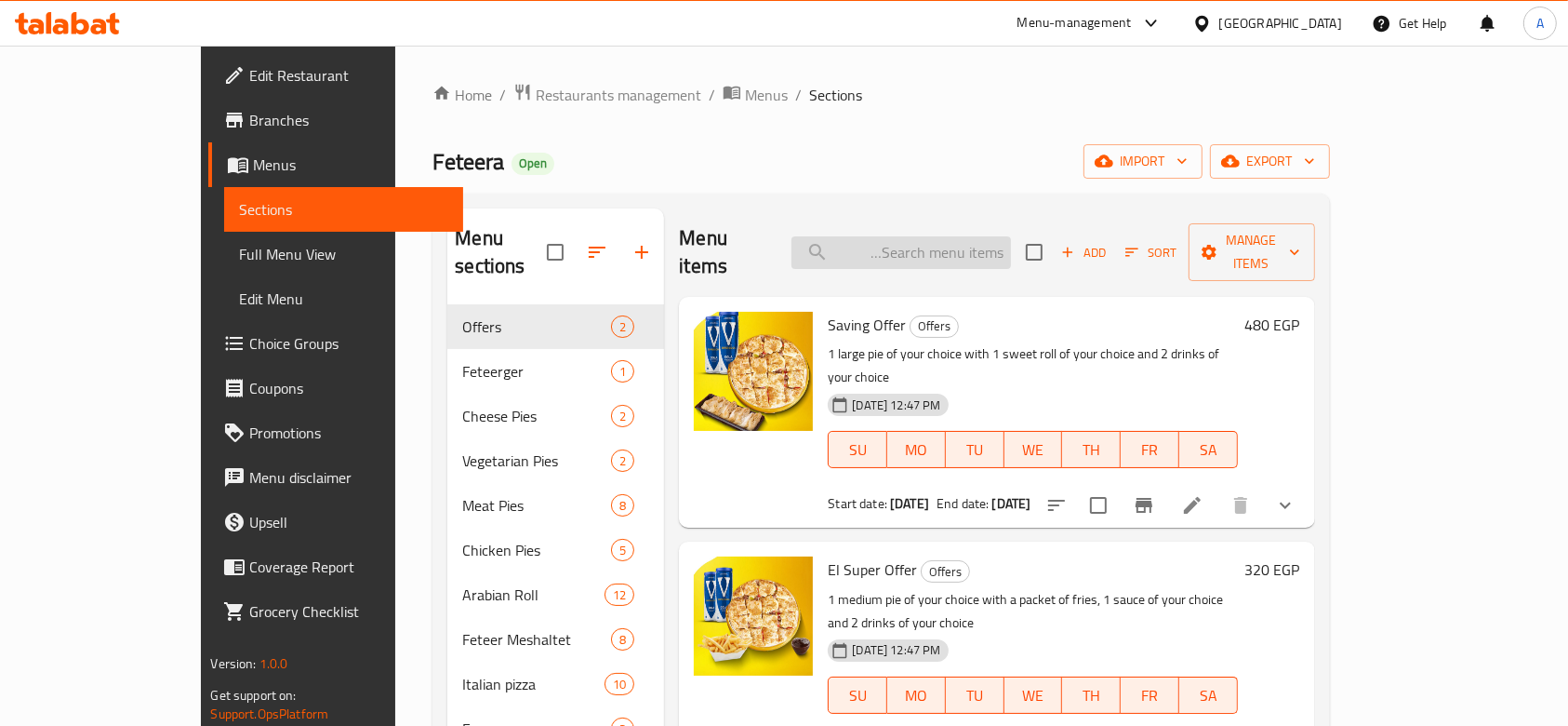
type input "f"
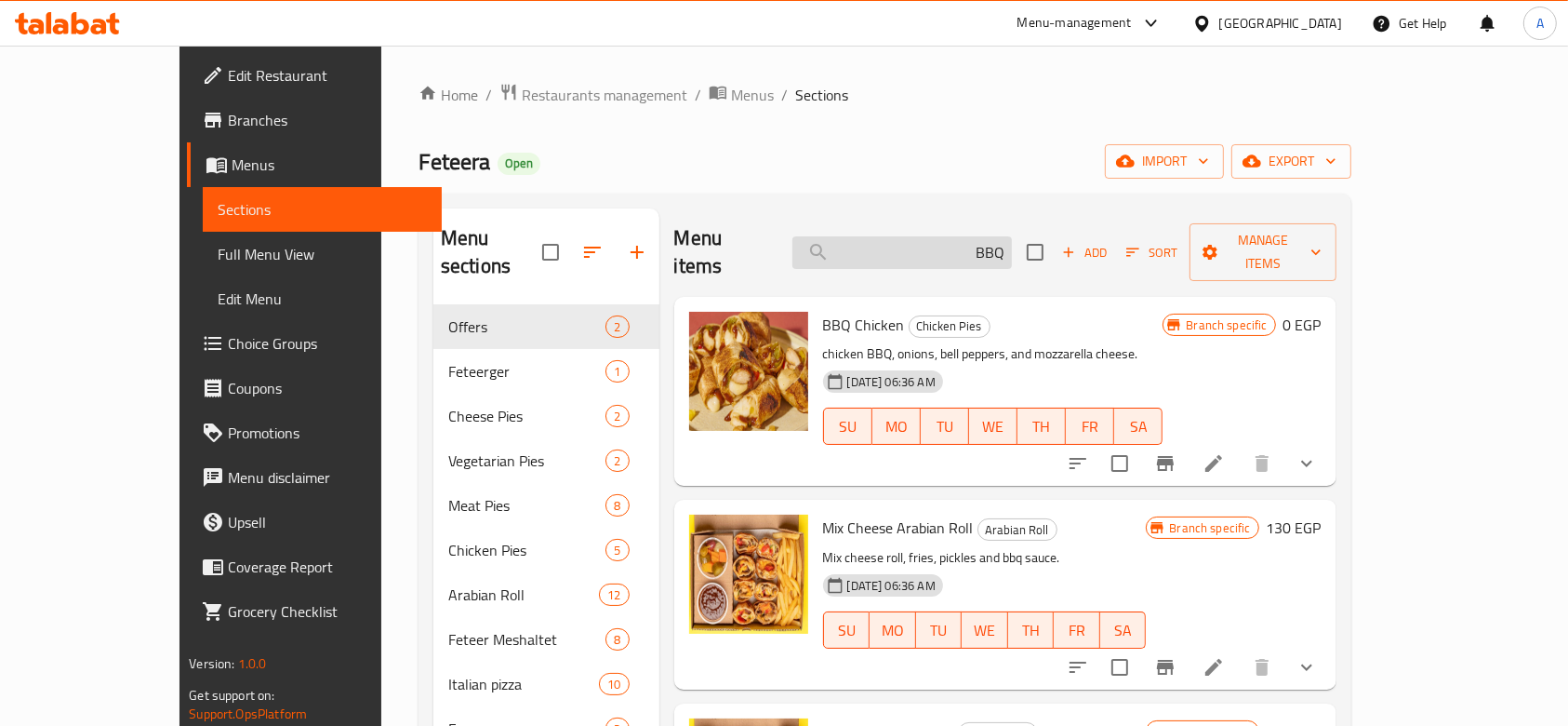
click at [1012, 238] on input "BBQ" at bounding box center [902, 253] width 219 height 33
click at [1012, 237] on input "BBQ" at bounding box center [902, 253] width 219 height 33
click at [1012, 240] on input "BBQ" at bounding box center [902, 253] width 219 height 33
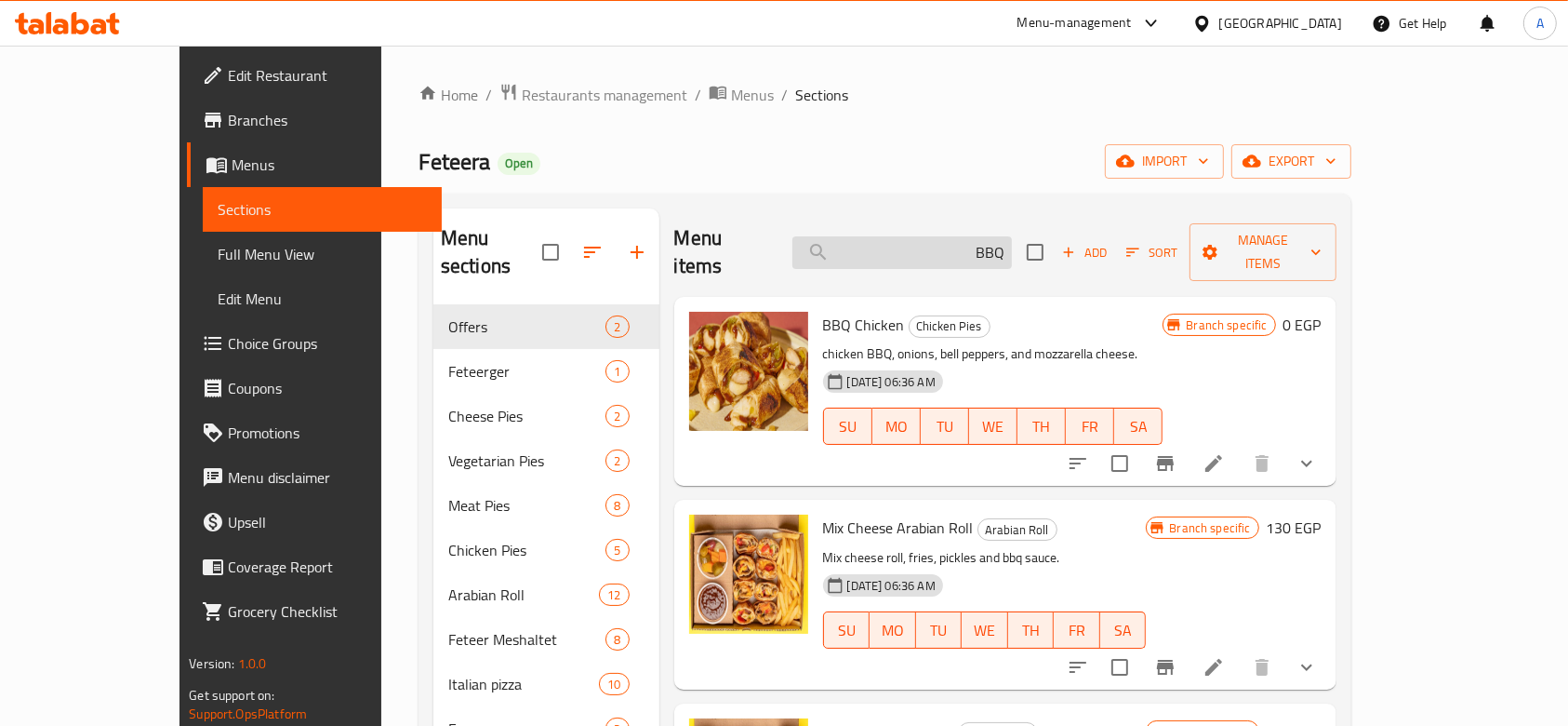
click at [1012, 240] on input "BBQ" at bounding box center [902, 253] width 219 height 33
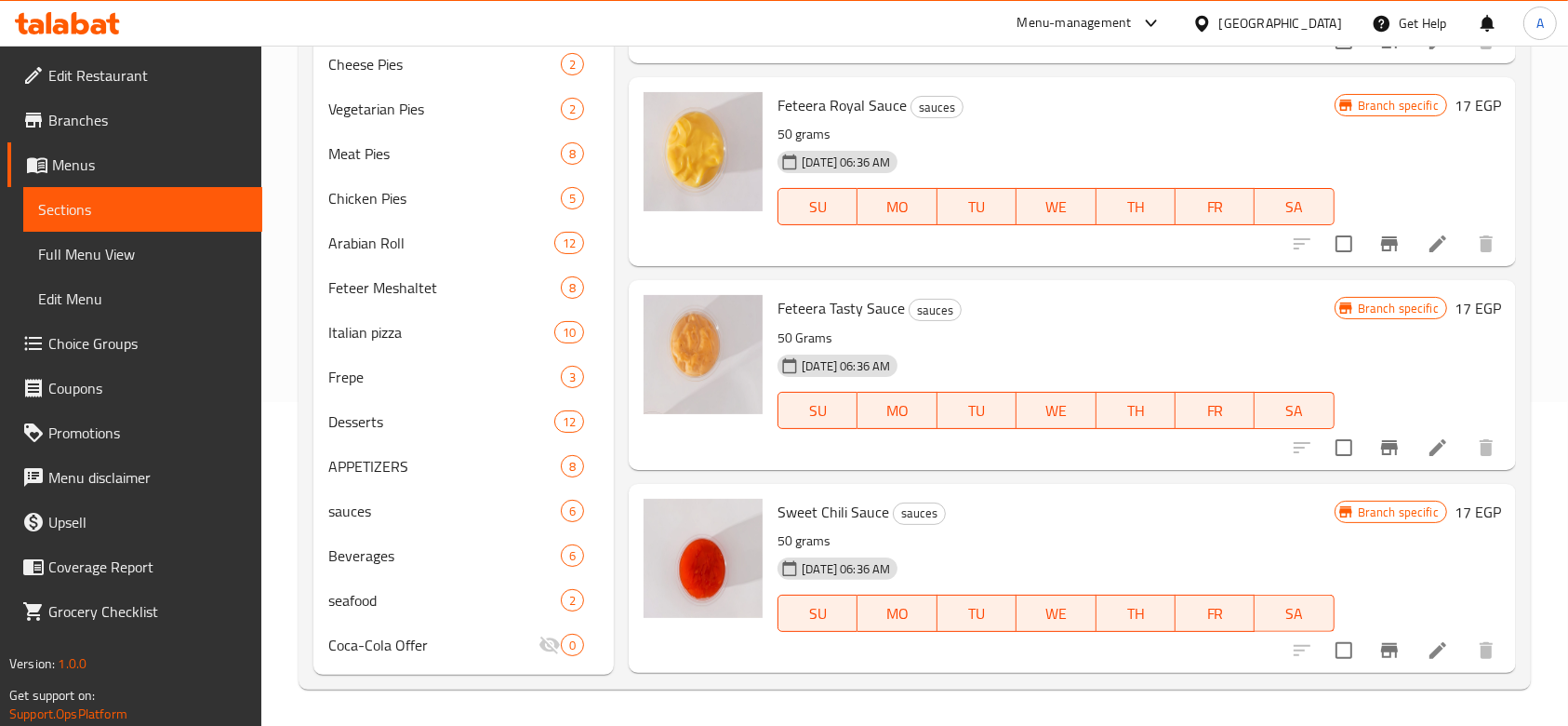
scroll to position [6825, 0]
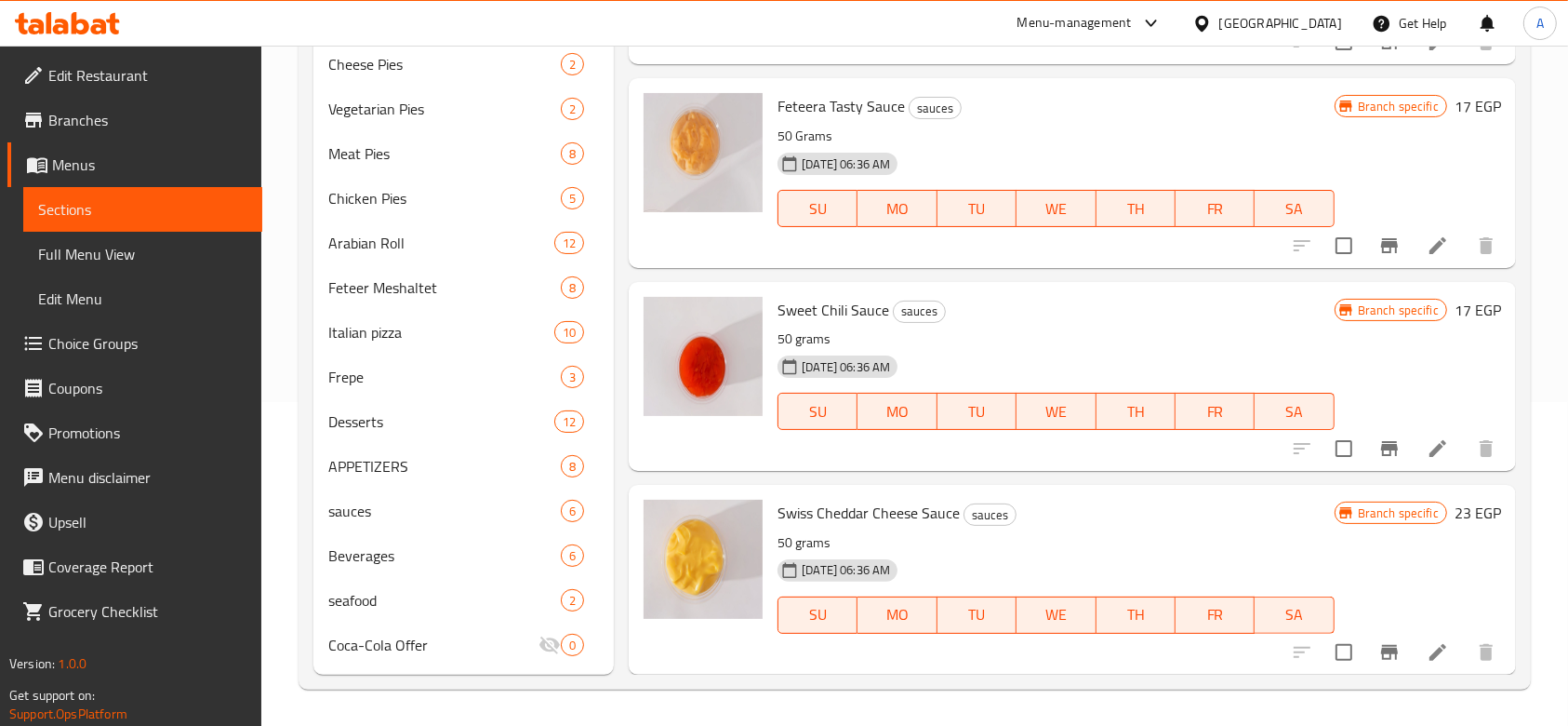
type input "sauce"
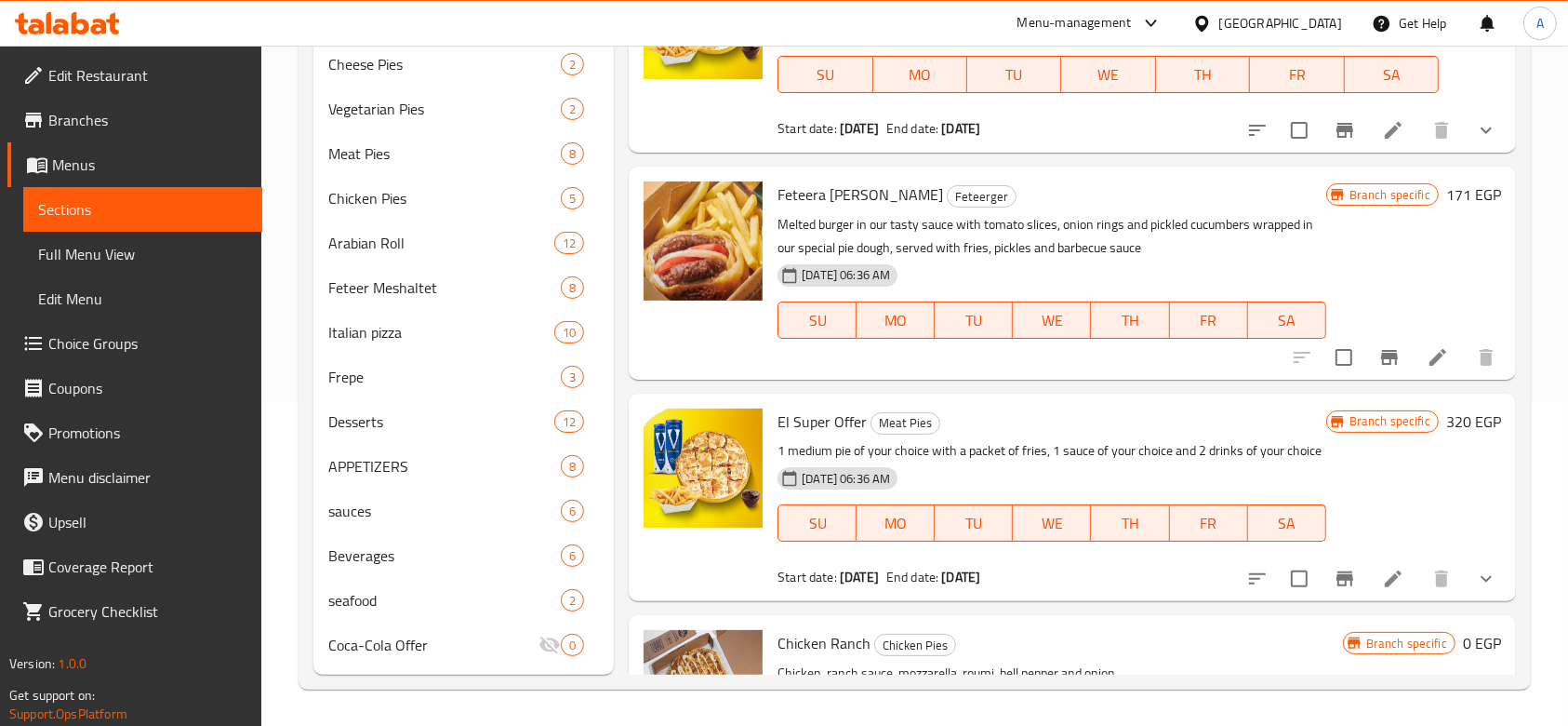
scroll to position [0, 0]
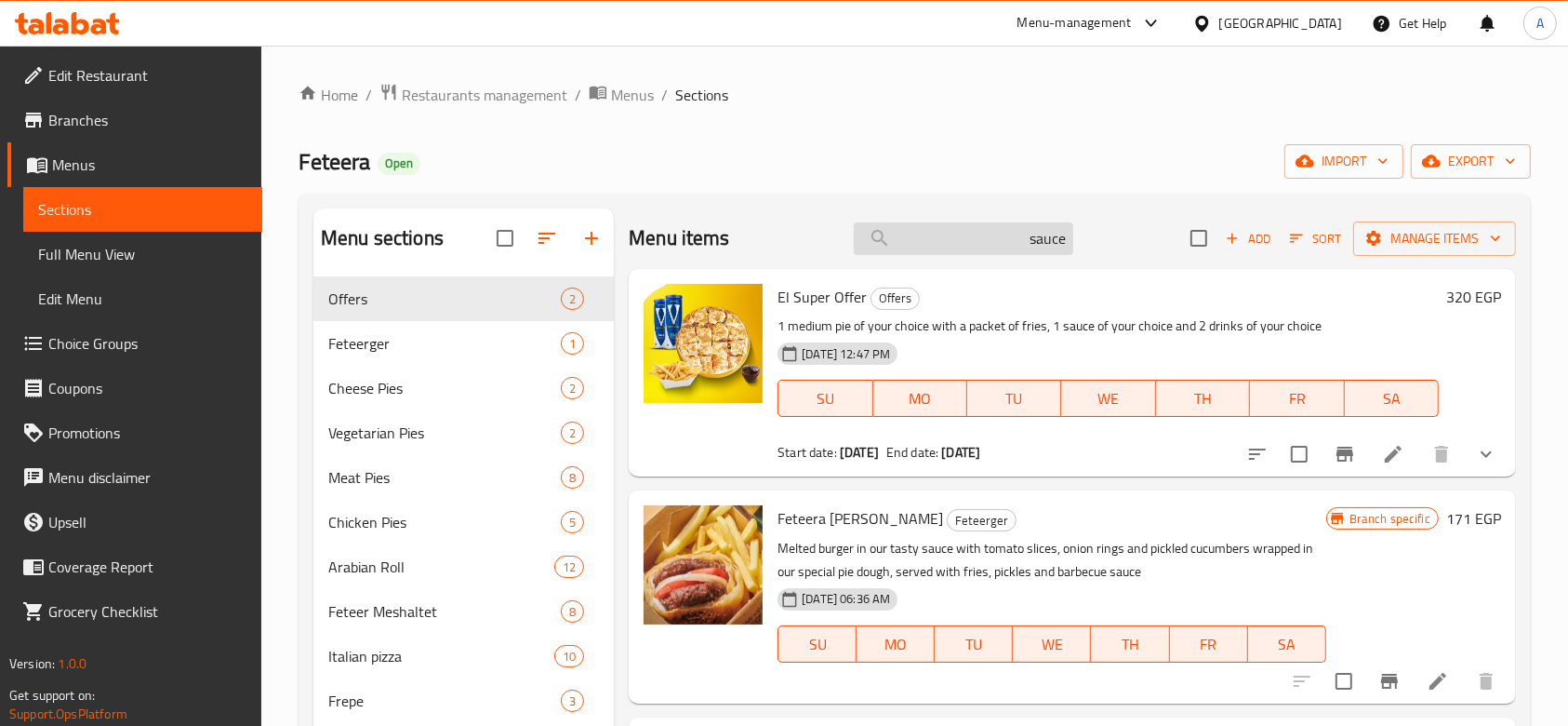
click at [1032, 243] on input "sauce" at bounding box center [963, 238] width 219 height 33
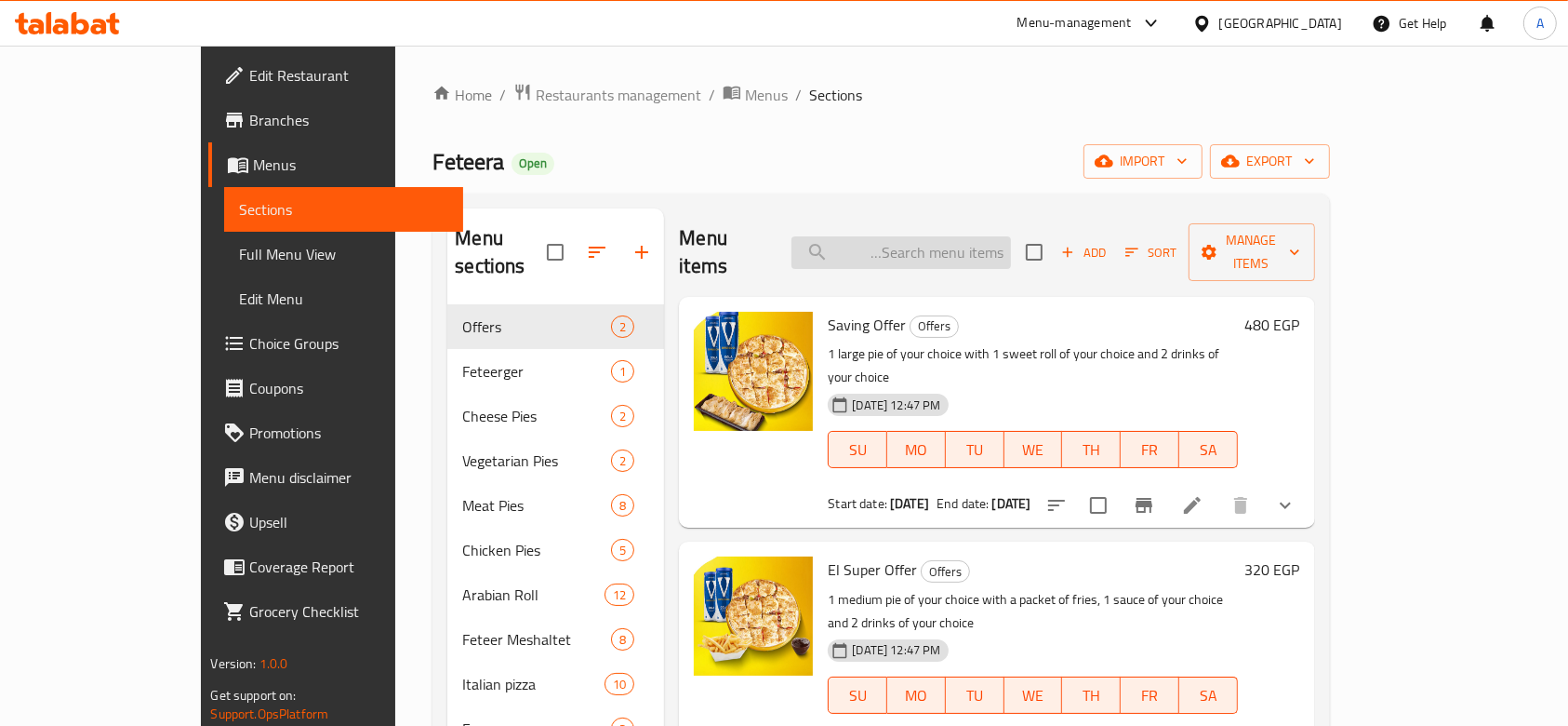
click at [976, 245] on input "search" at bounding box center [901, 253] width 219 height 33
paste input "مخلل"
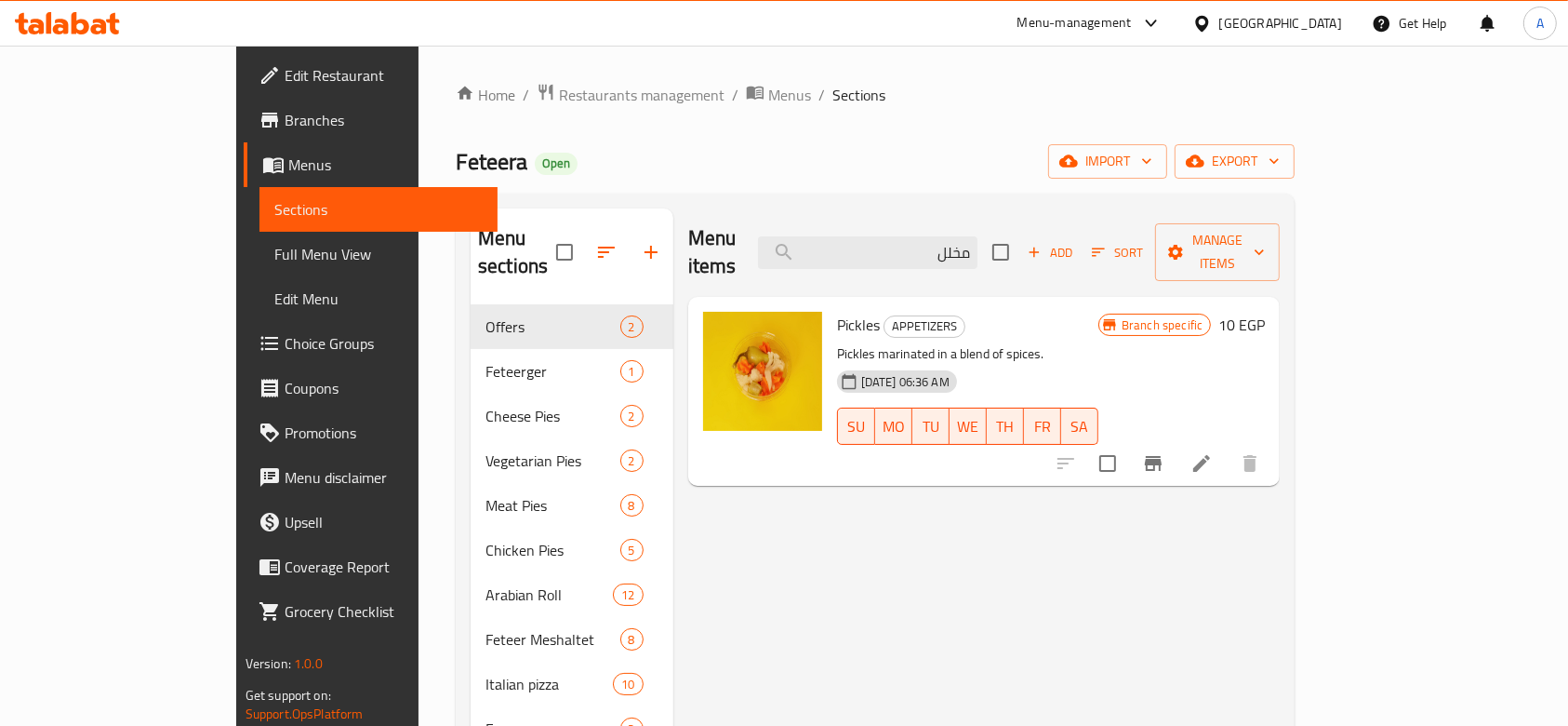
click at [837, 311] on span "Pickles" at bounding box center [859, 324] width 43 height 28
click at [873, 363] on div "17-07-2025 06:36 AM" at bounding box center [864, 381] width 69 height 38
click at [978, 242] on input "مخلل" at bounding box center [868, 253] width 219 height 33
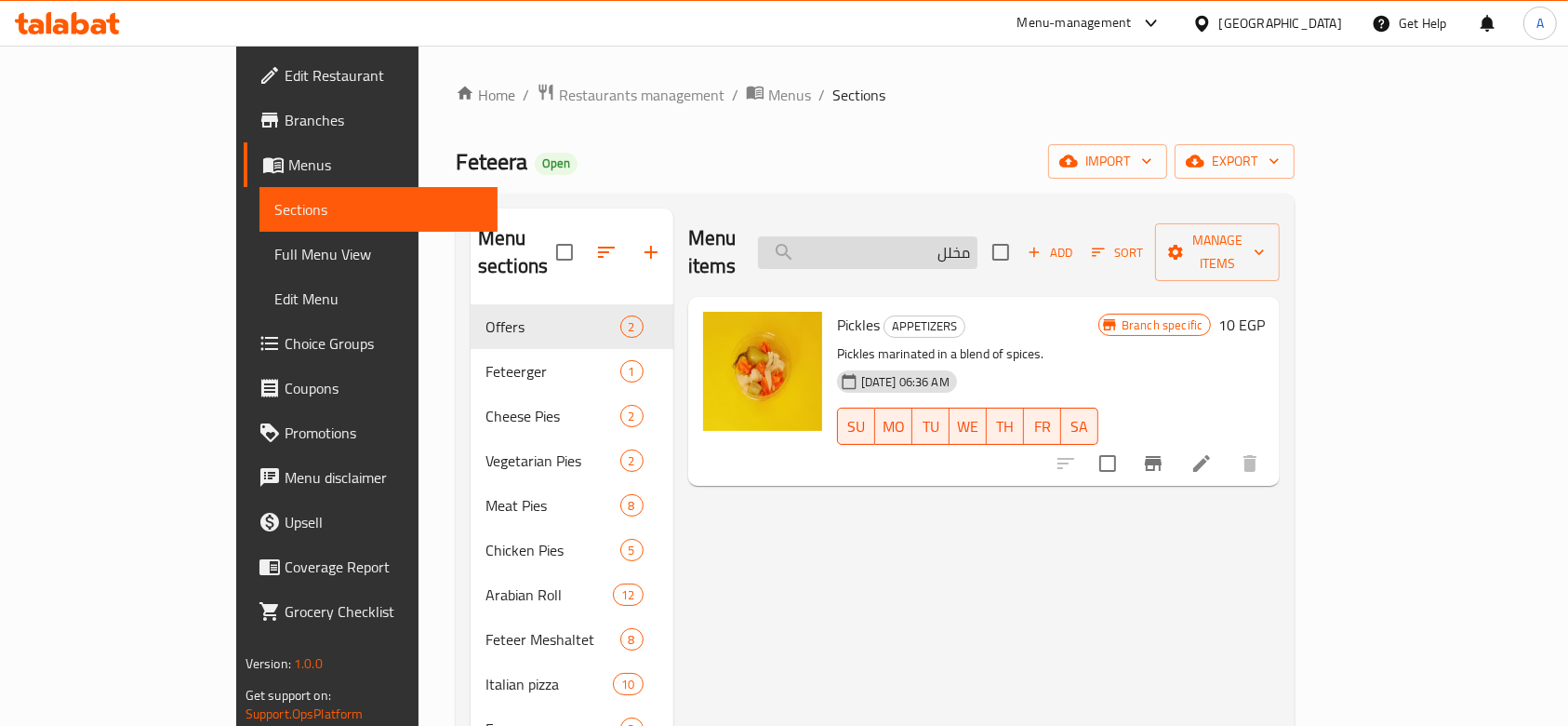
paste input "رومي"
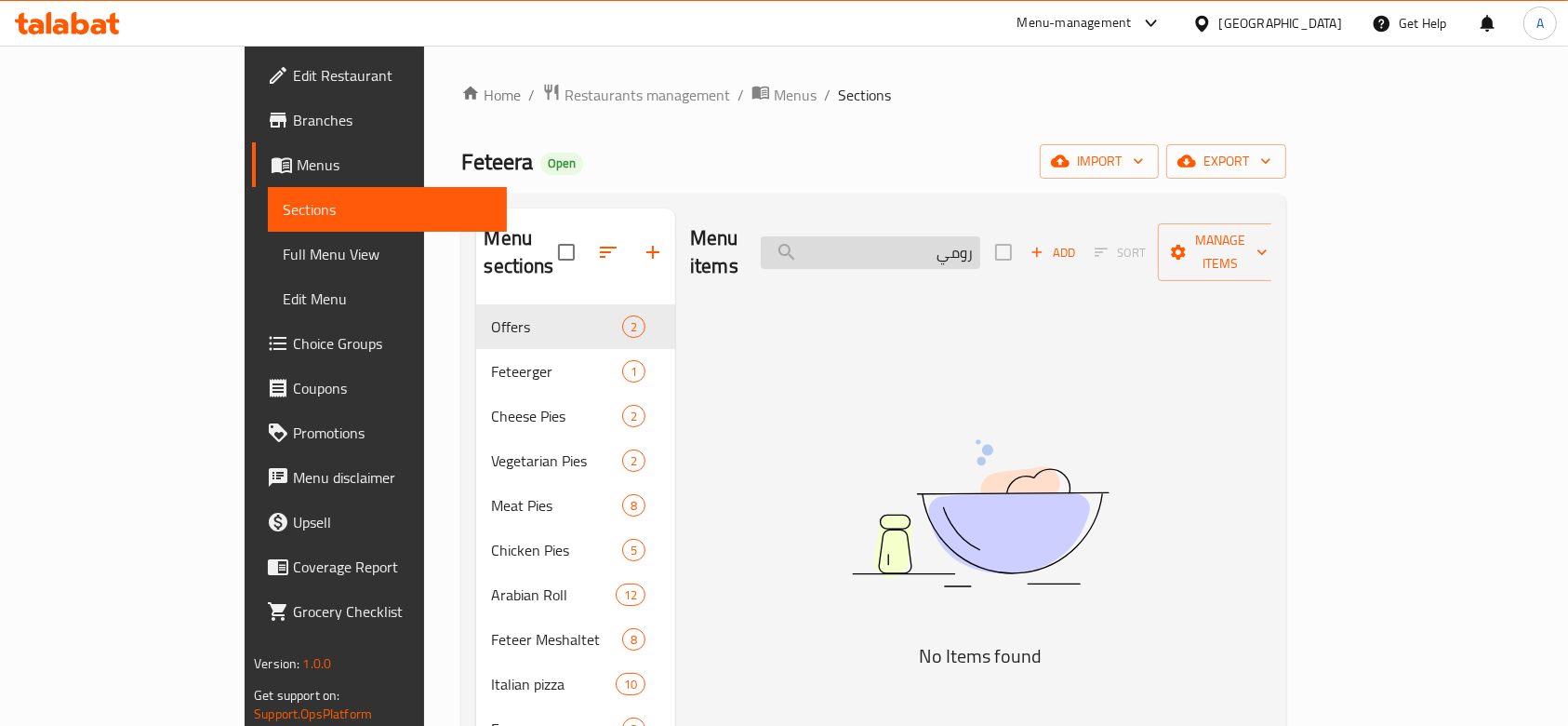
click at [981, 243] on input "رومي" at bounding box center [870, 253] width 219 height 33
type input "فعق==="
click at [981, 237] on input "فعق===" at bounding box center [870, 253] width 219 height 33
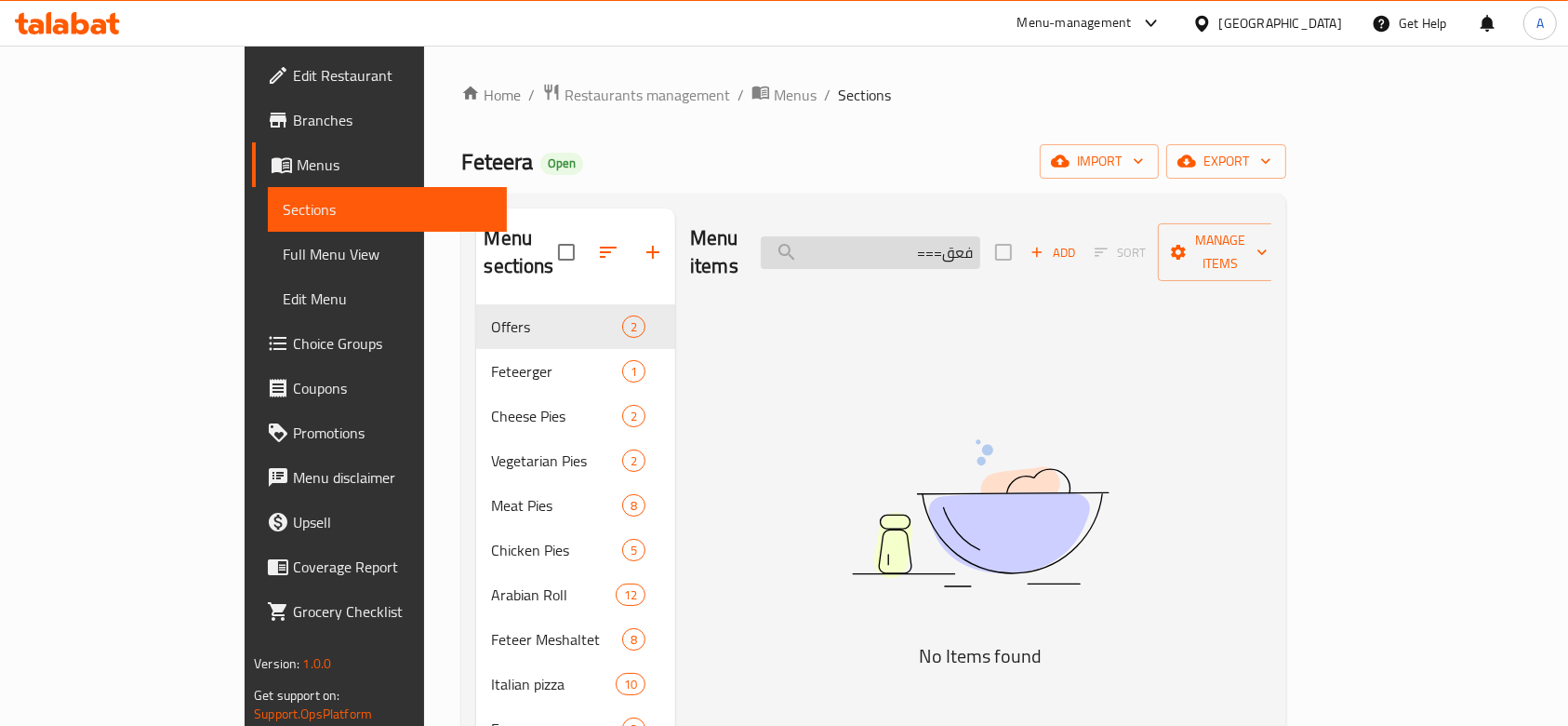
click at [981, 237] on input "فعق===" at bounding box center [870, 253] width 219 height 33
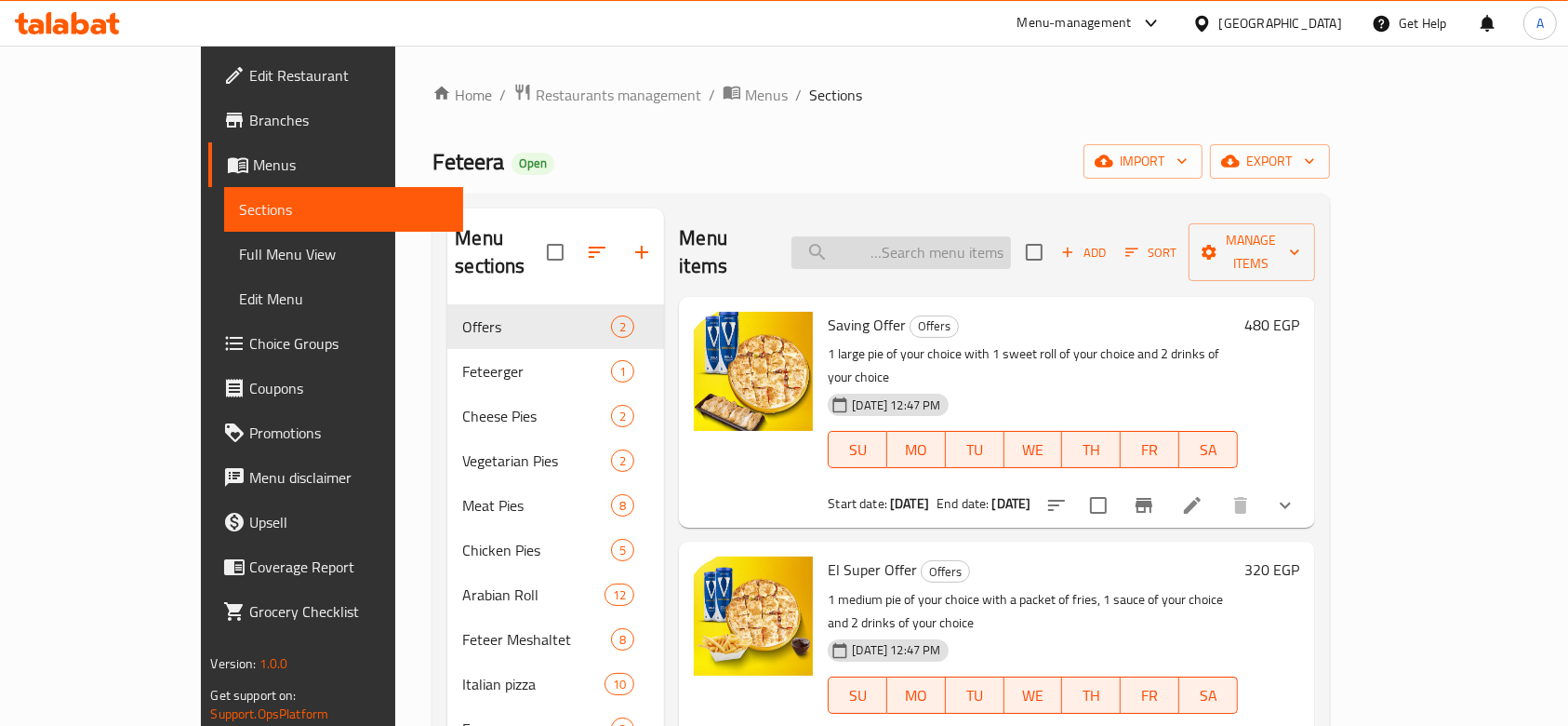
click at [1008, 237] on input "search" at bounding box center [901, 253] width 219 height 33
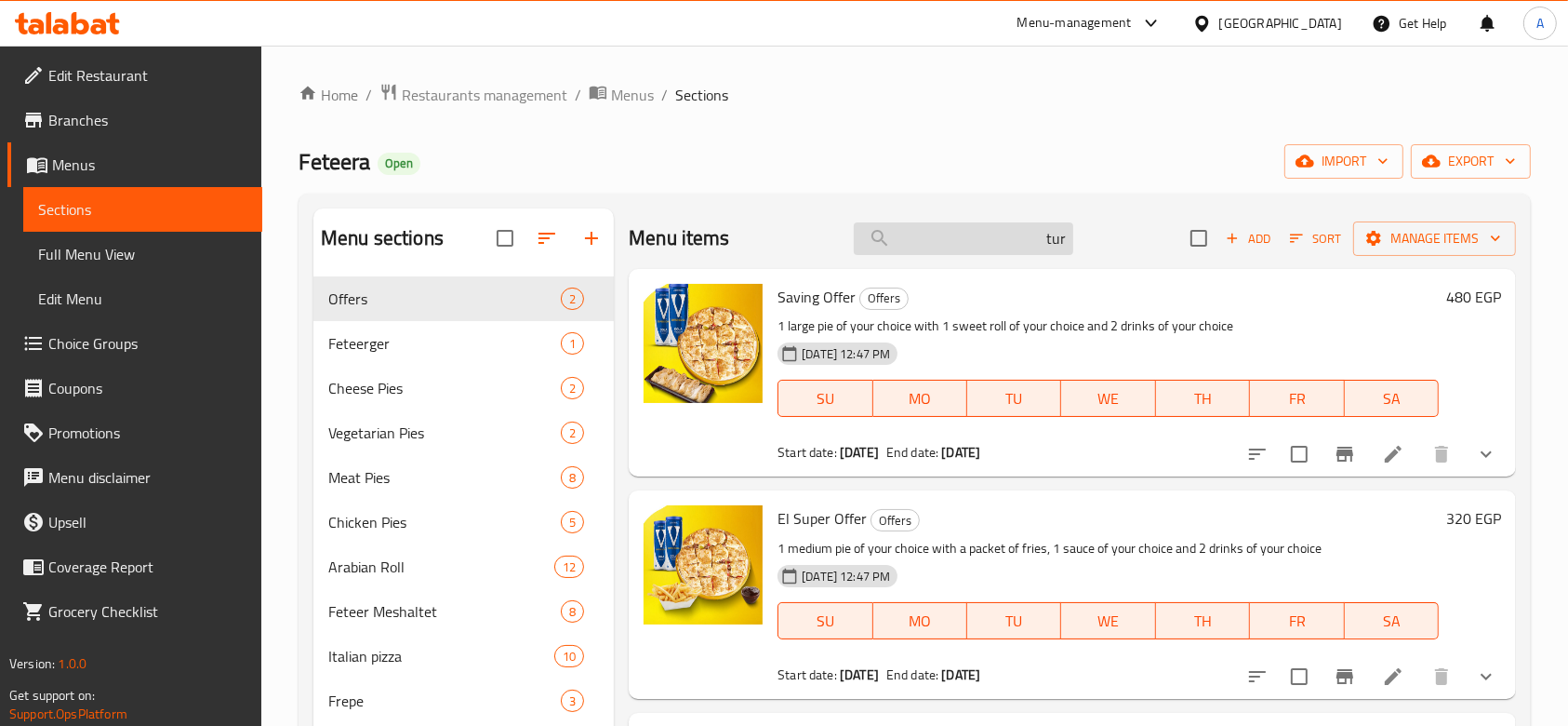
type input "turk"
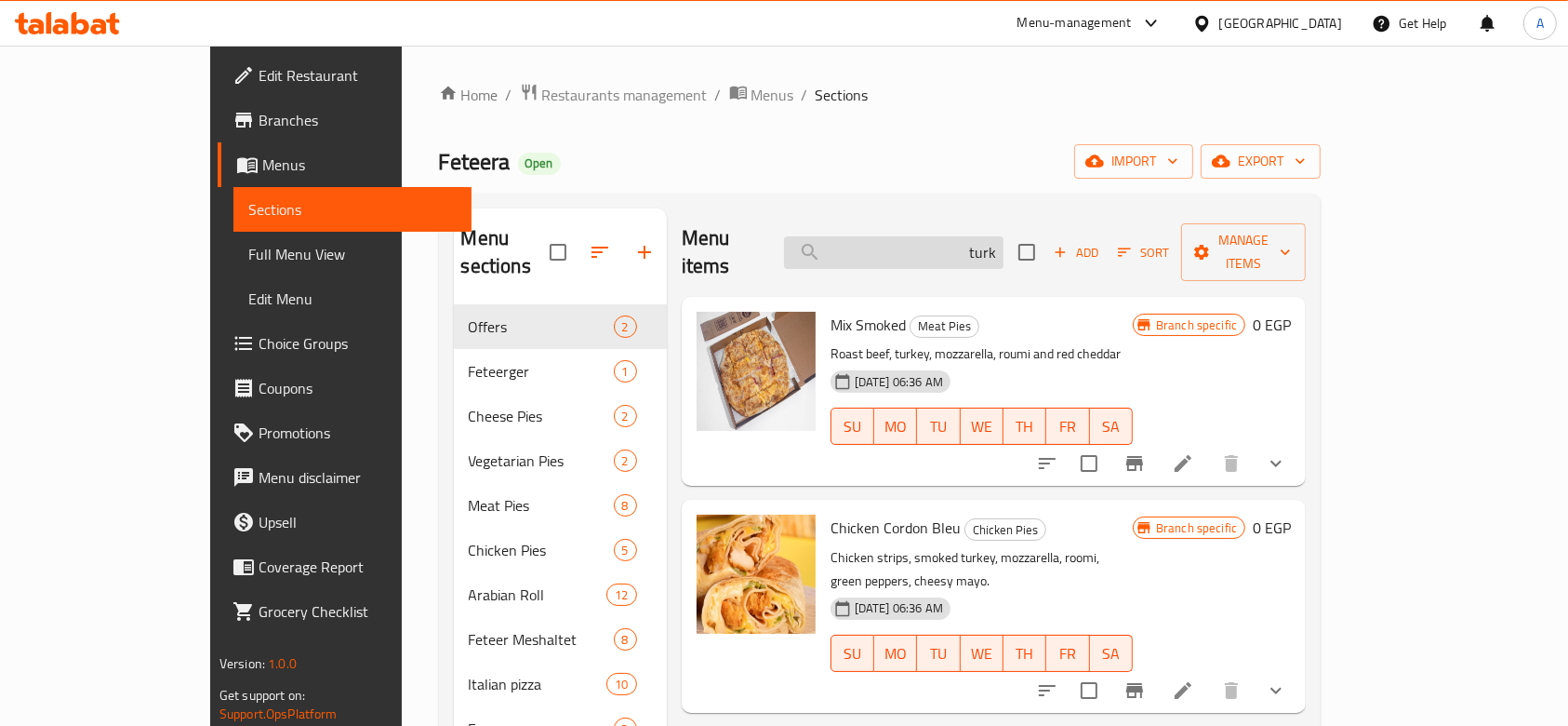
click at [999, 237] on input "turk" at bounding box center [894, 253] width 219 height 33
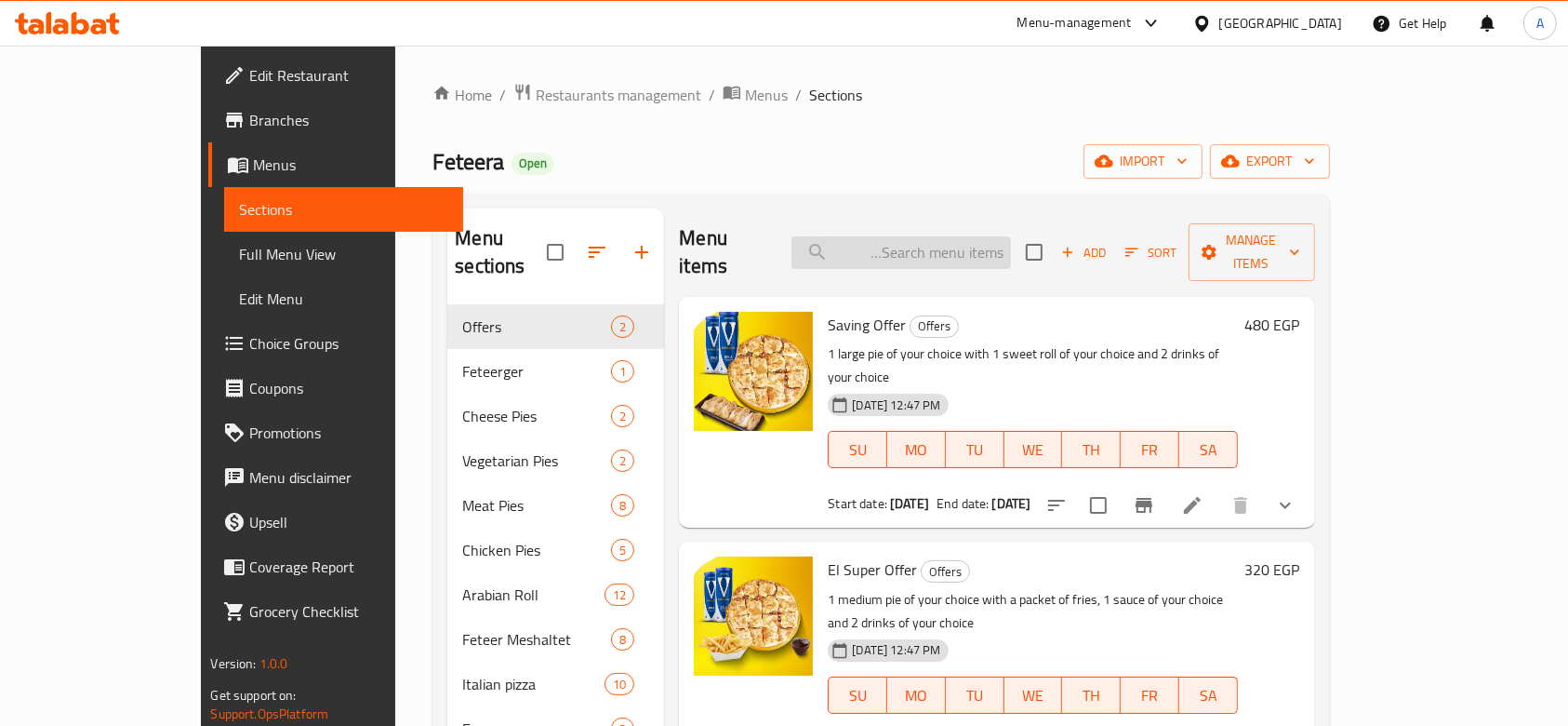
click at [989, 245] on input "search" at bounding box center [901, 253] width 219 height 33
paste input "فراخ باربكيو"
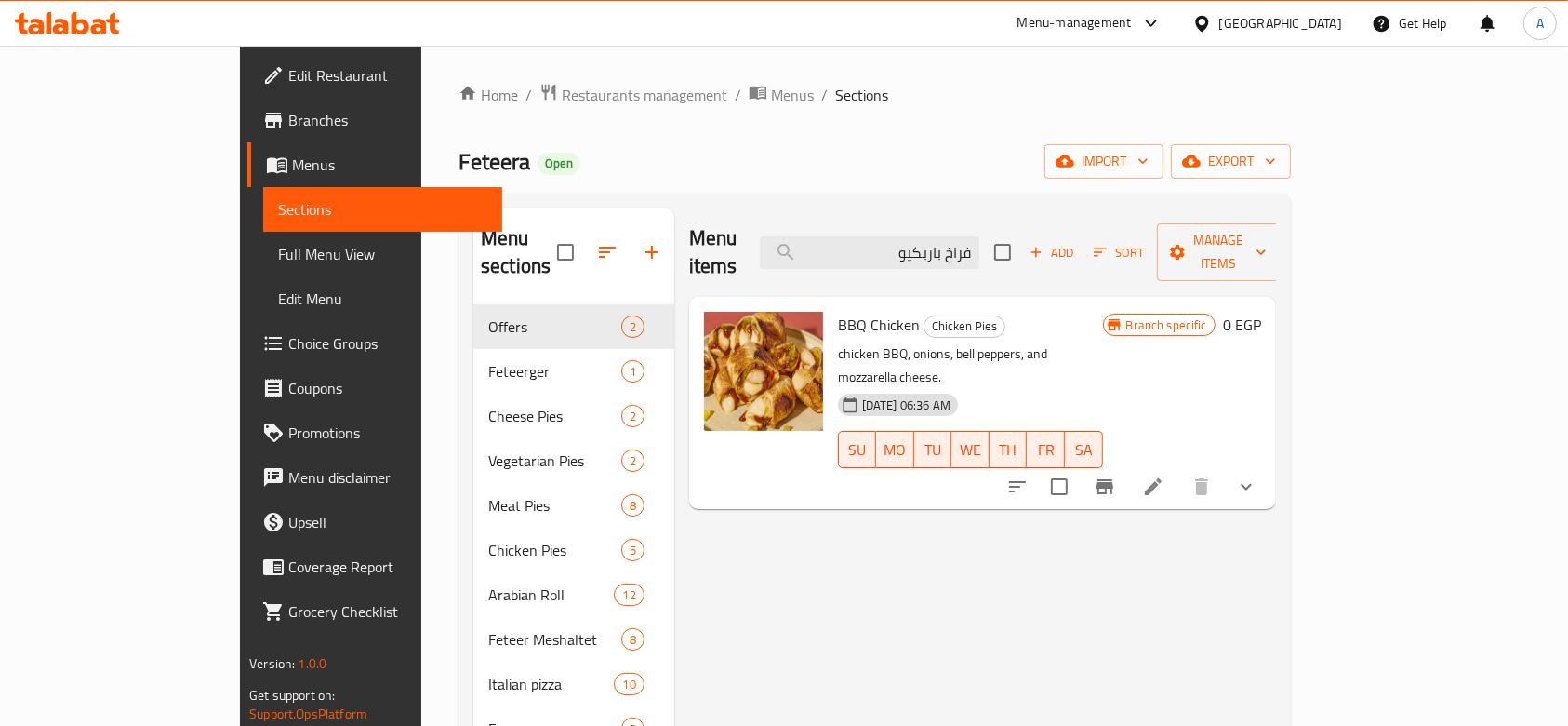
click at [1269, 464] on button "show more" at bounding box center [1246, 487] width 44 height 44
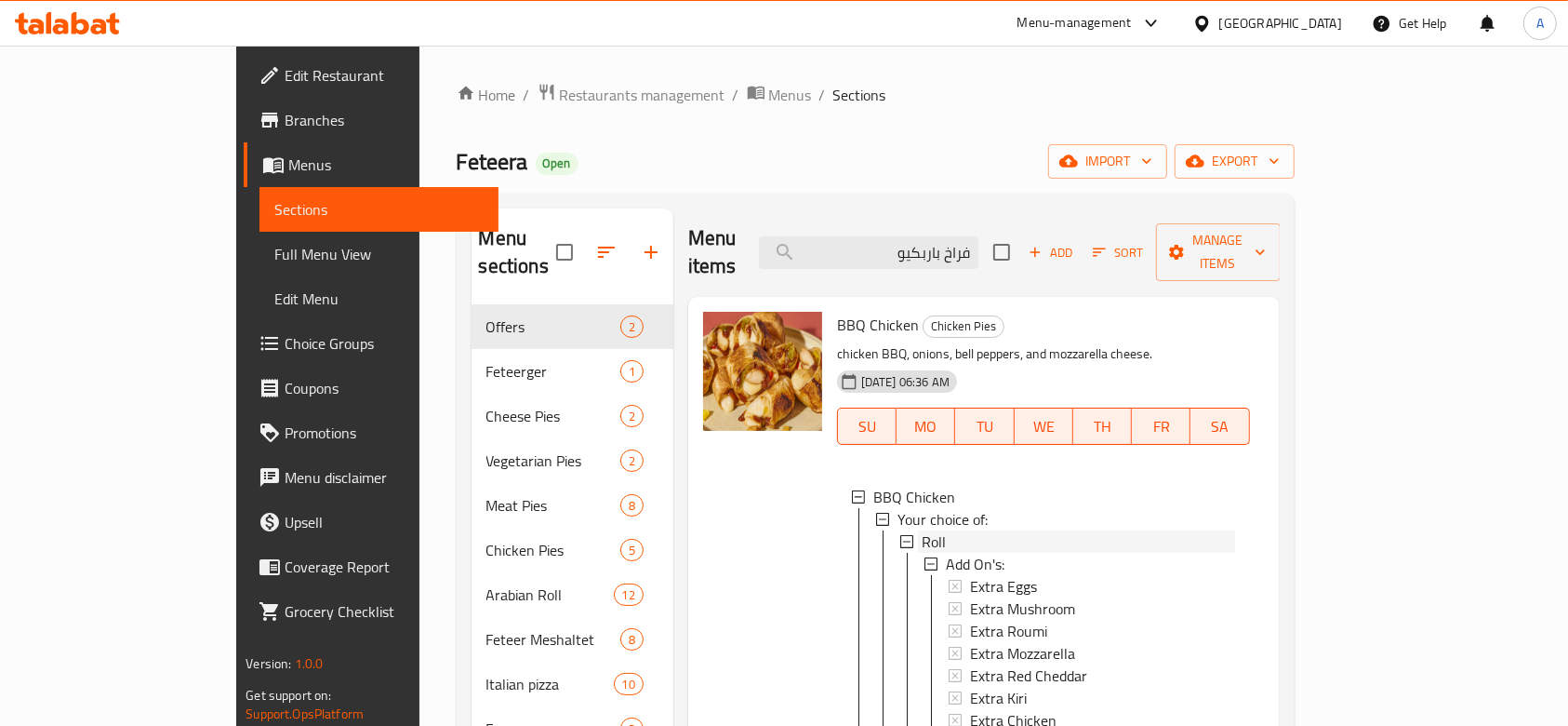
click at [949, 530] on div "Roll" at bounding box center [1079, 540] width 313 height 22
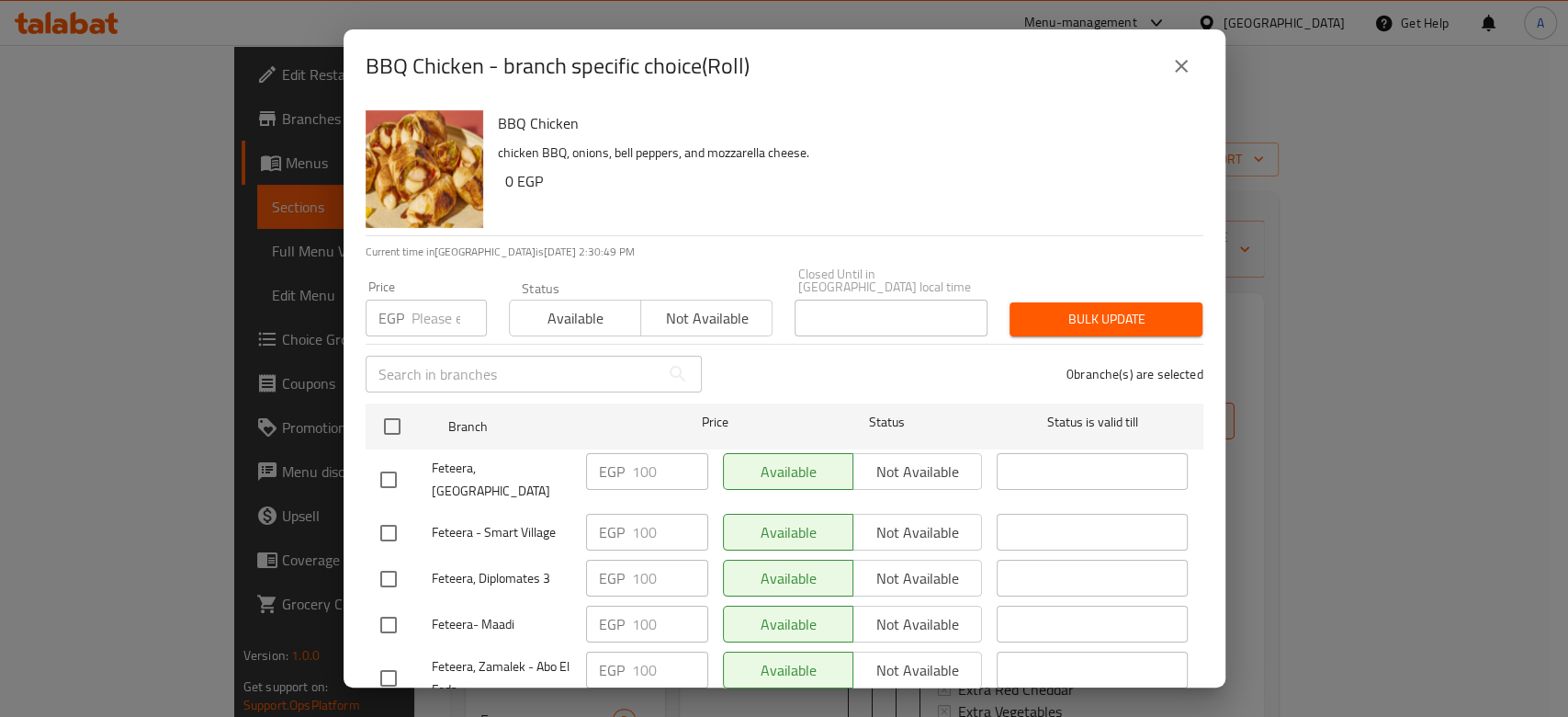
click at [1170, 59] on icon "close" at bounding box center [1181, 66] width 22 height 22
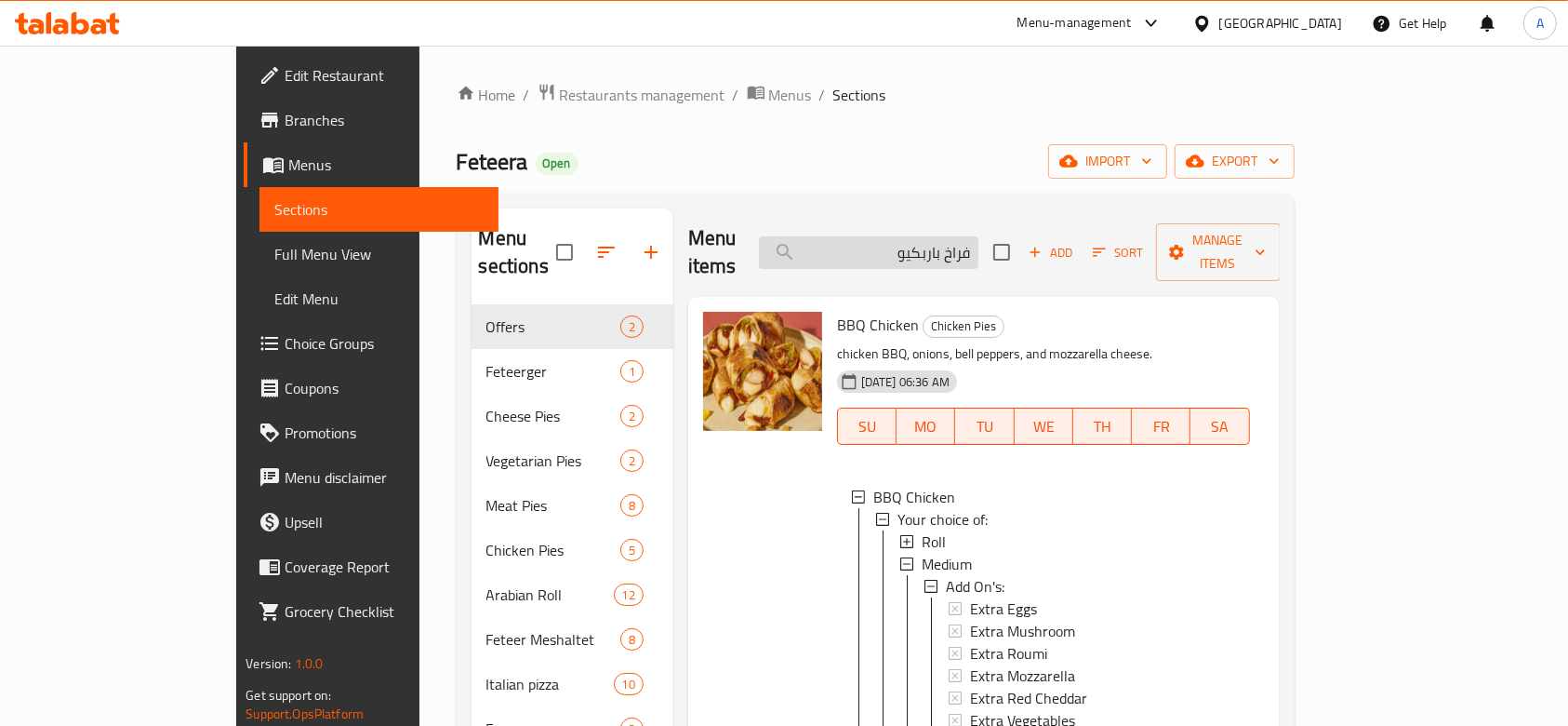
click at [979, 242] on input "فراخ باربكيو" at bounding box center [868, 253] width 219 height 33
paste input "رانش"
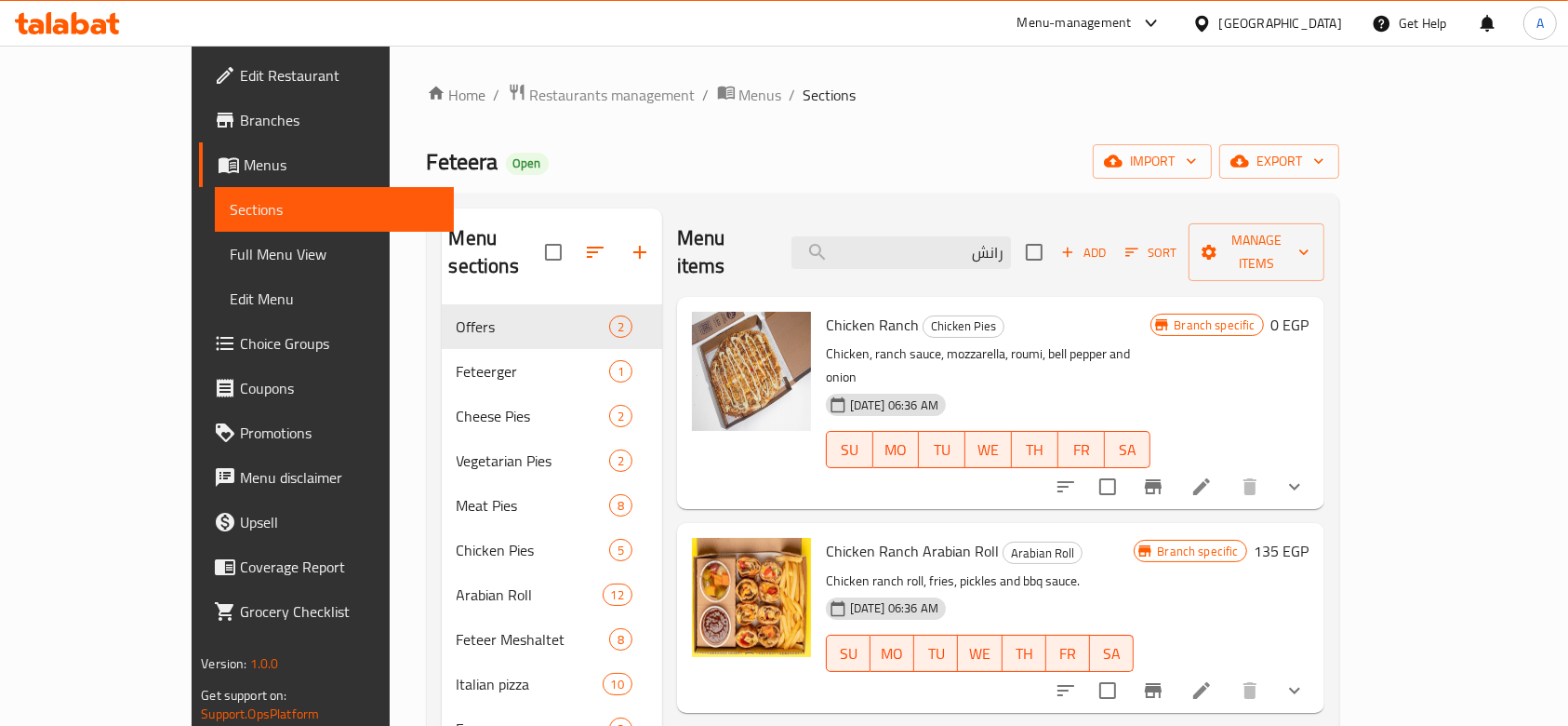
click at [922, 537] on span "Chicken Ranch Arabian Roll" at bounding box center [912, 550] width 173 height 28
click at [961, 255] on div "Menu items رانش Add Sort Manage items" at bounding box center [1000, 253] width 647 height 88
click at [959, 243] on input "رانش" at bounding box center [901, 253] width 219 height 33
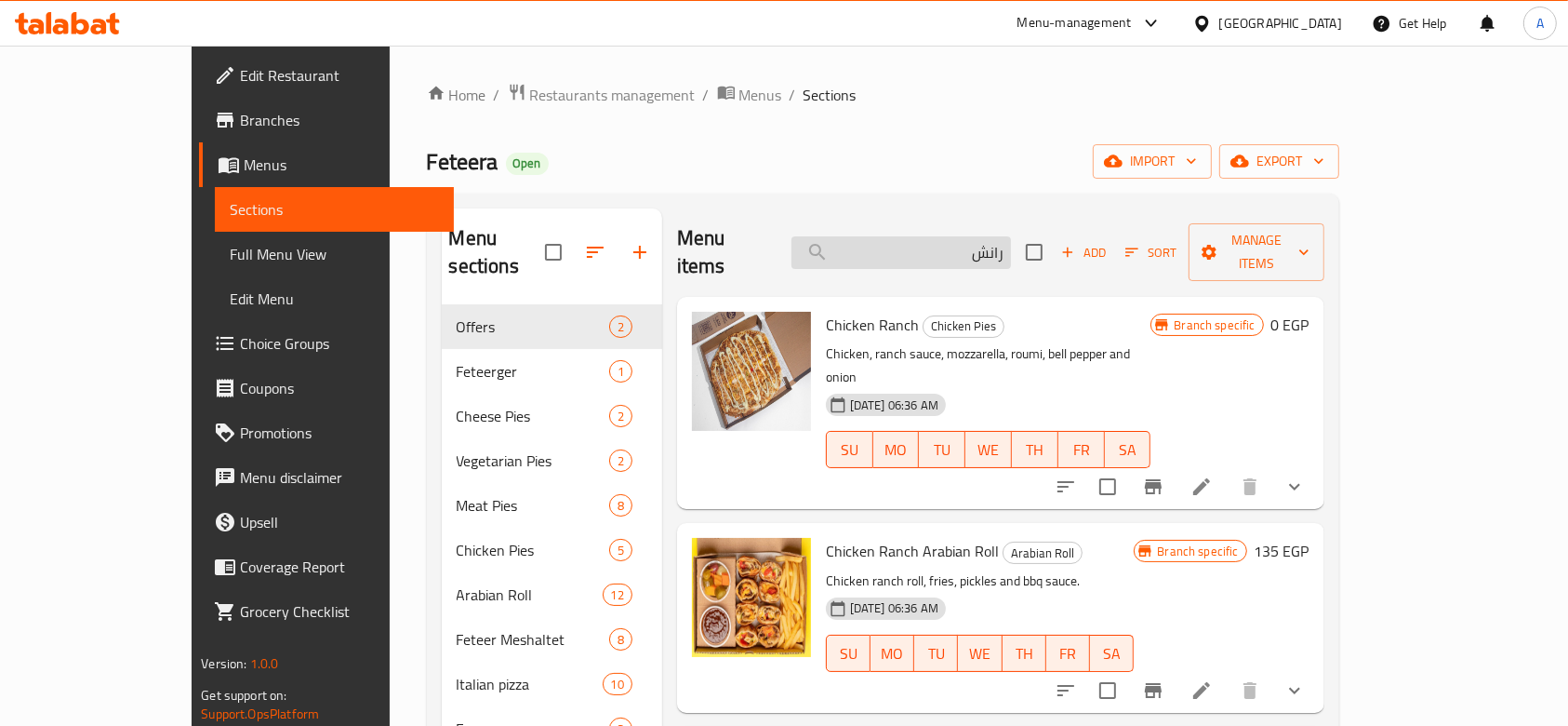
click at [959, 243] on input "رانش" at bounding box center [901, 253] width 219 height 33
paste input "كولا"
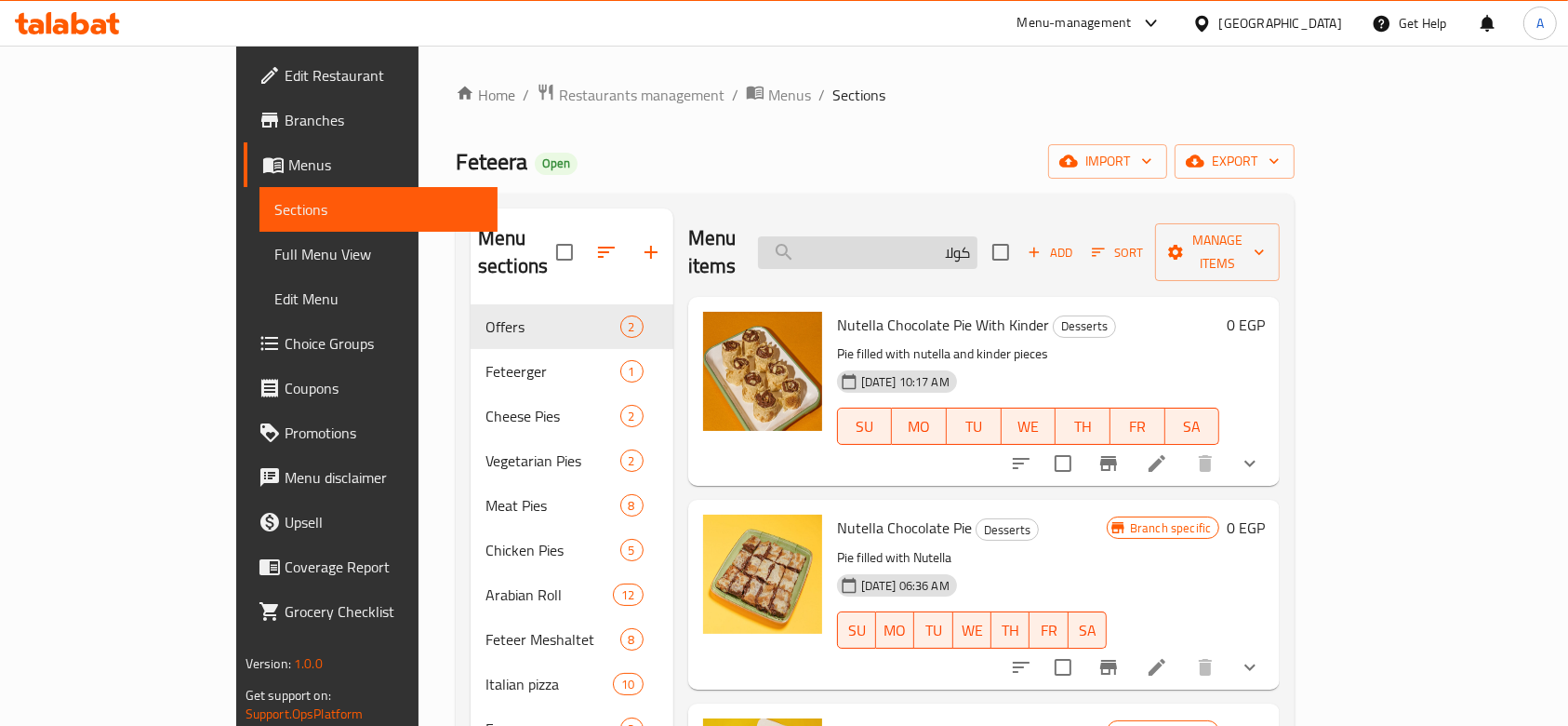
click at [978, 238] on input "كولا" at bounding box center [868, 253] width 219 height 33
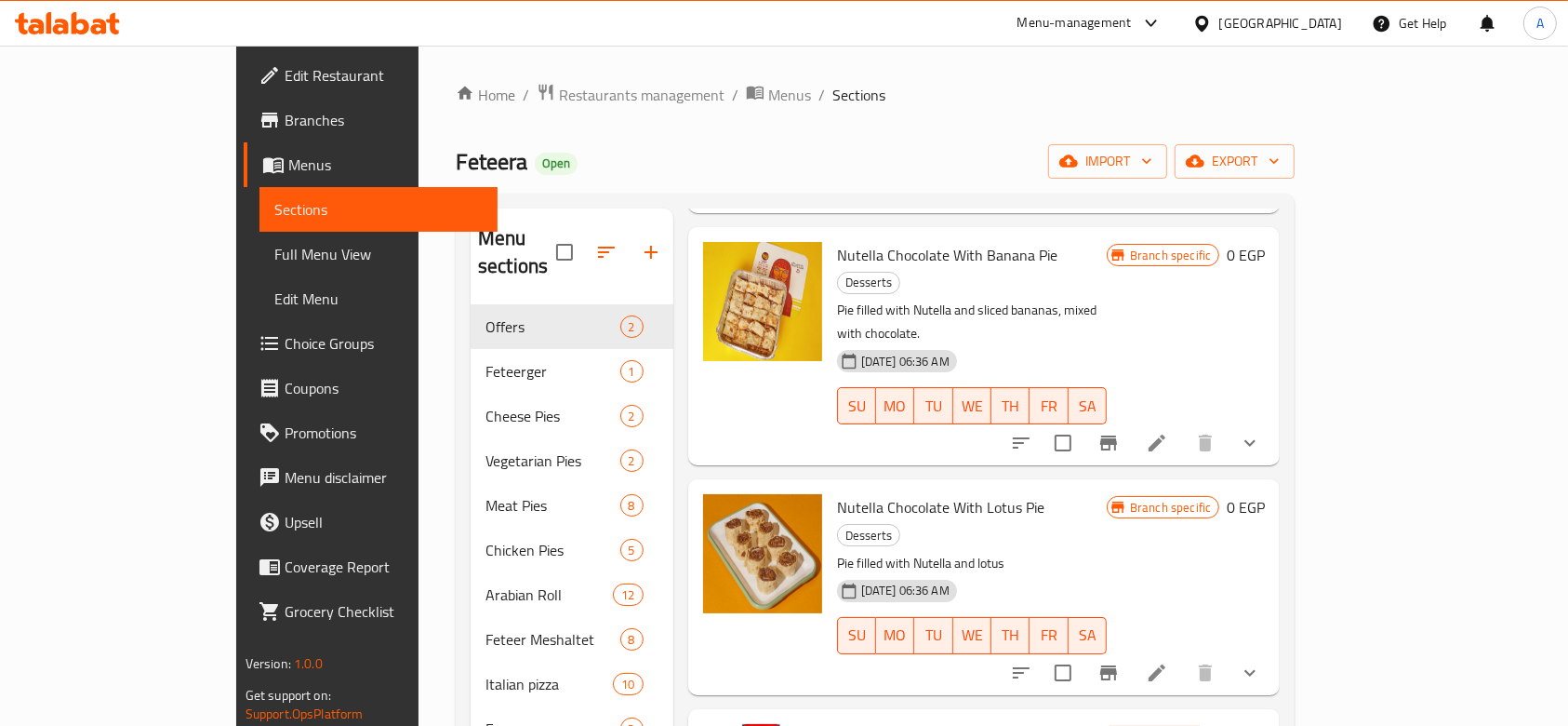
scroll to position [247, 0]
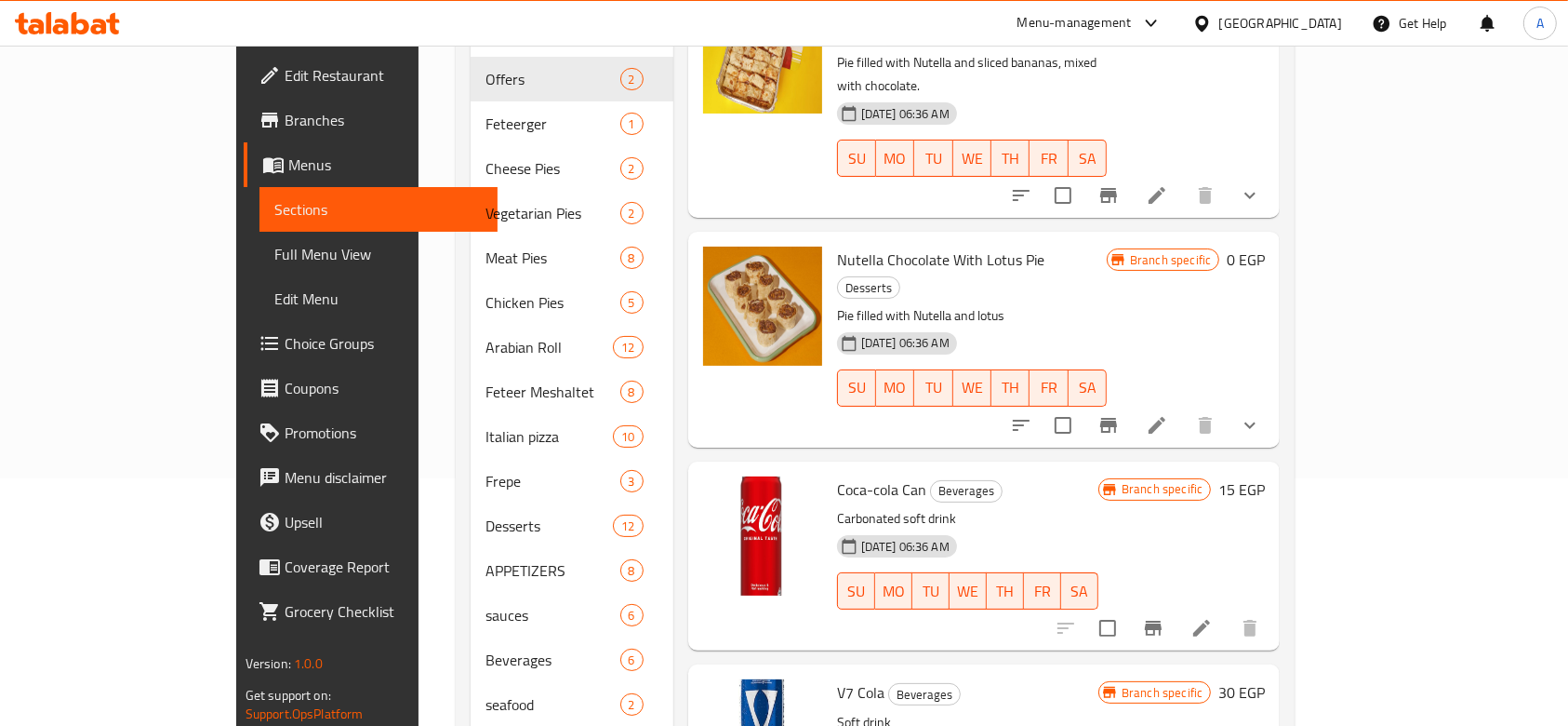
type input "كولا"
click at [94, 16] on icon at bounding box center [66, 23] width 105 height 22
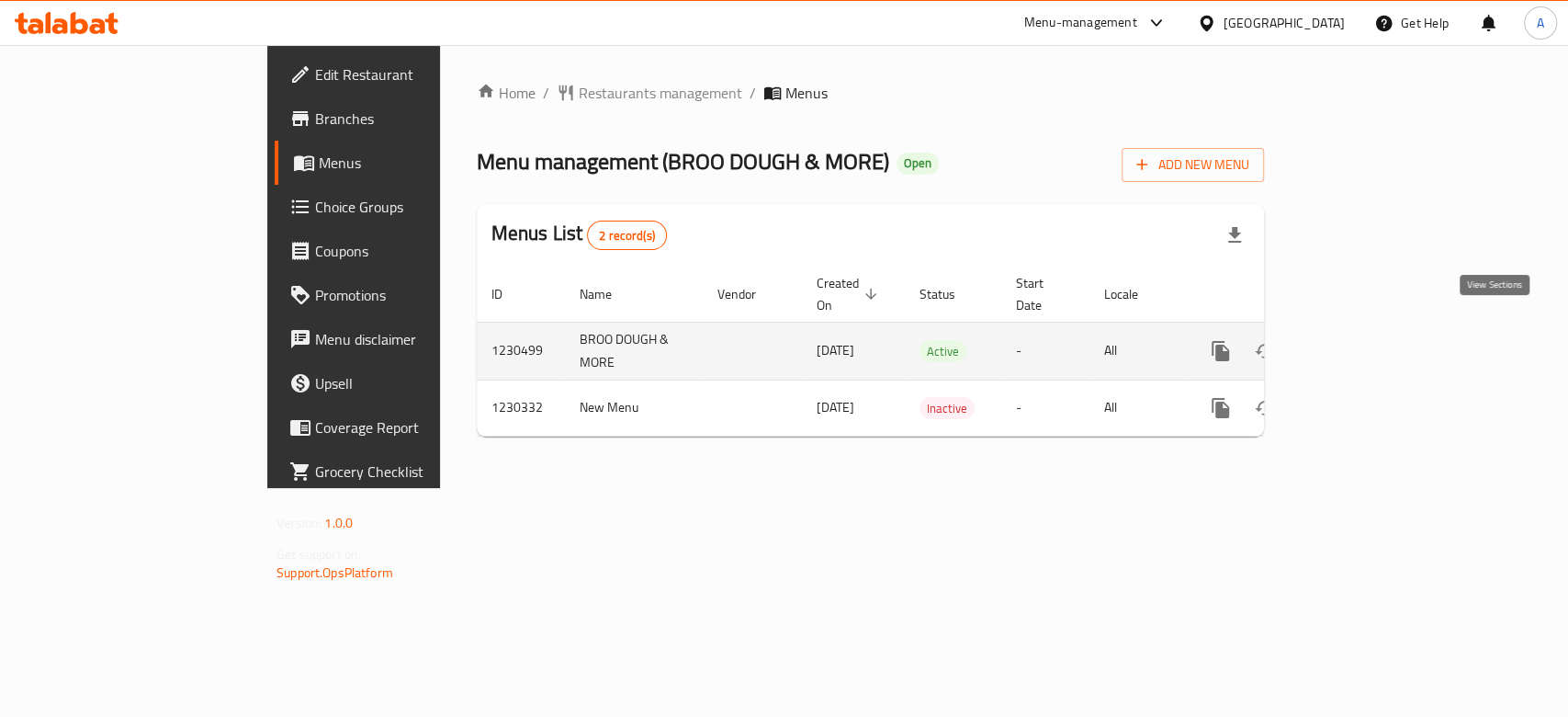
click at [1364, 340] on icon "enhanced table" at bounding box center [1353, 350] width 22 height 22
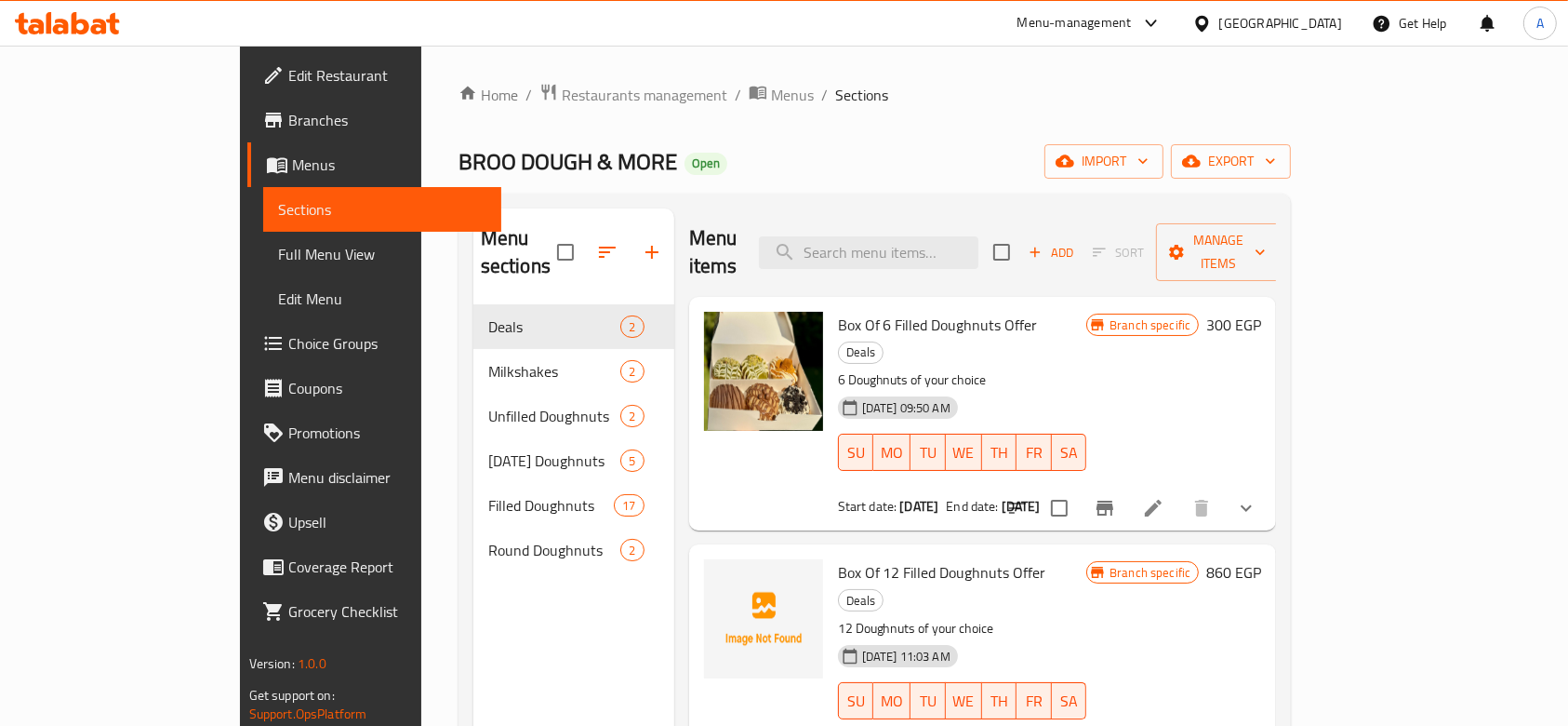
click at [1087, 368] on p "6 Doughnuts of your choice" at bounding box center [962, 380] width 249 height 23
click at [979, 237] on input "search" at bounding box center [868, 253] width 219 height 33
paste input "Ramadan Box of 6"
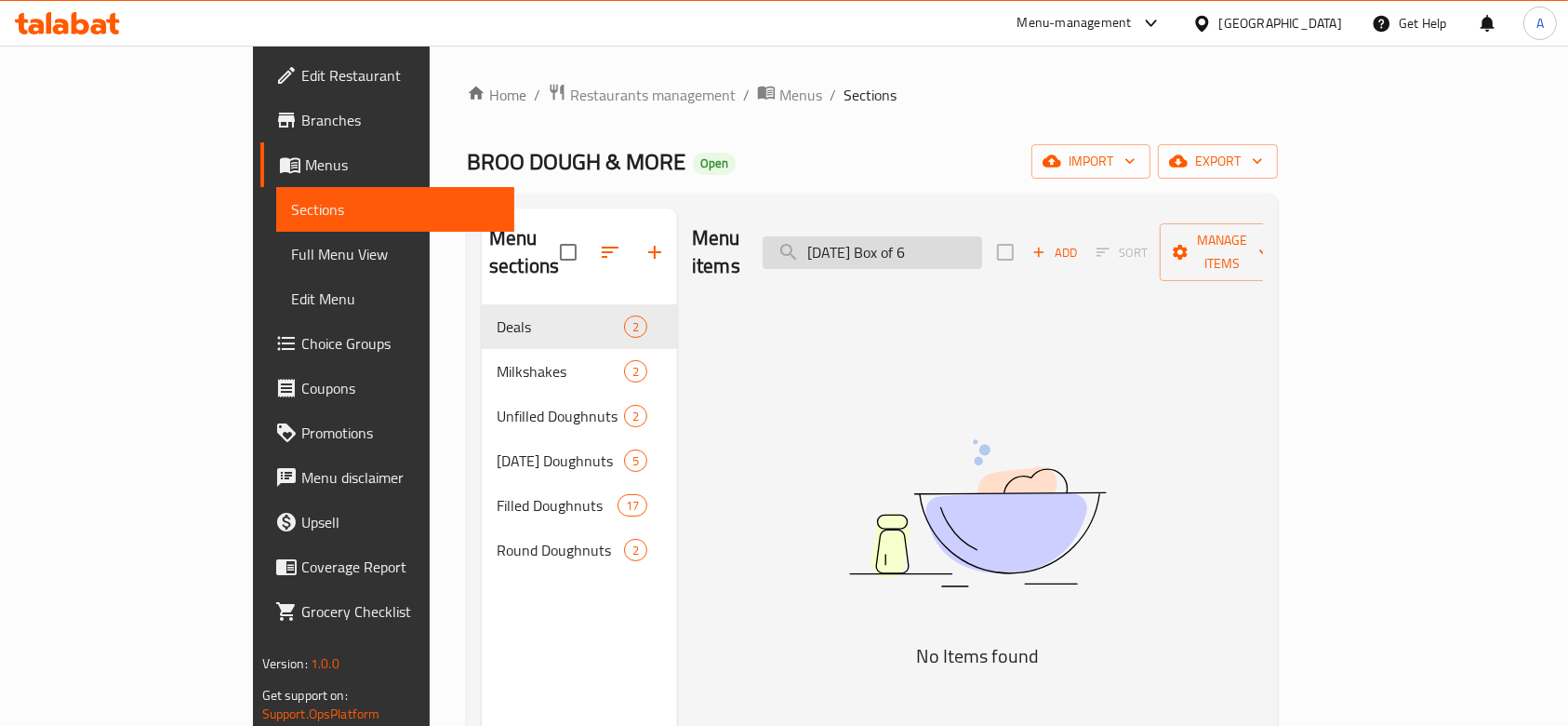
click at [917, 237] on input "Ramadan Box of 6" at bounding box center [872, 253] width 219 height 33
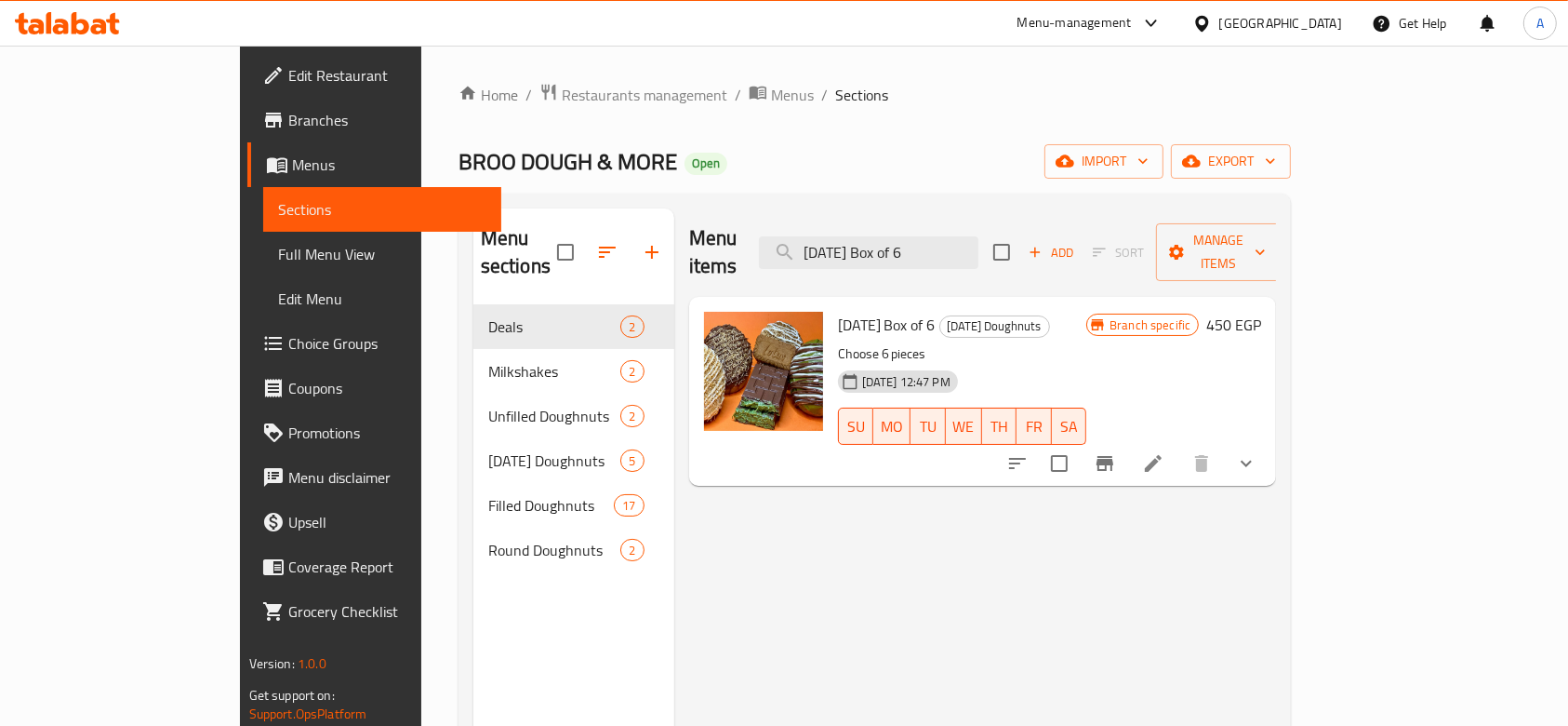
type input "Ramadan Box of 6"
click at [1269, 450] on button "show more" at bounding box center [1246, 463] width 44 height 44
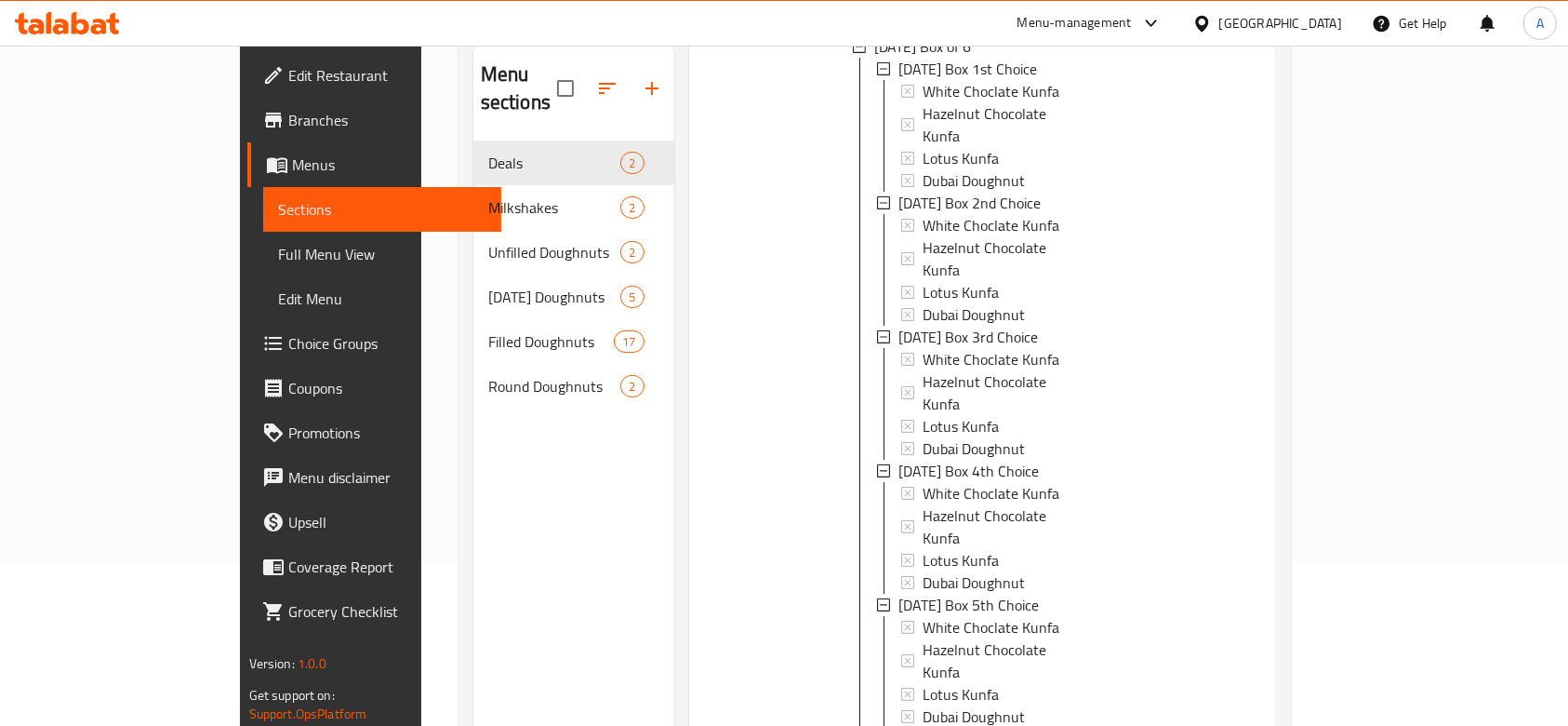
scroll to position [261, 0]
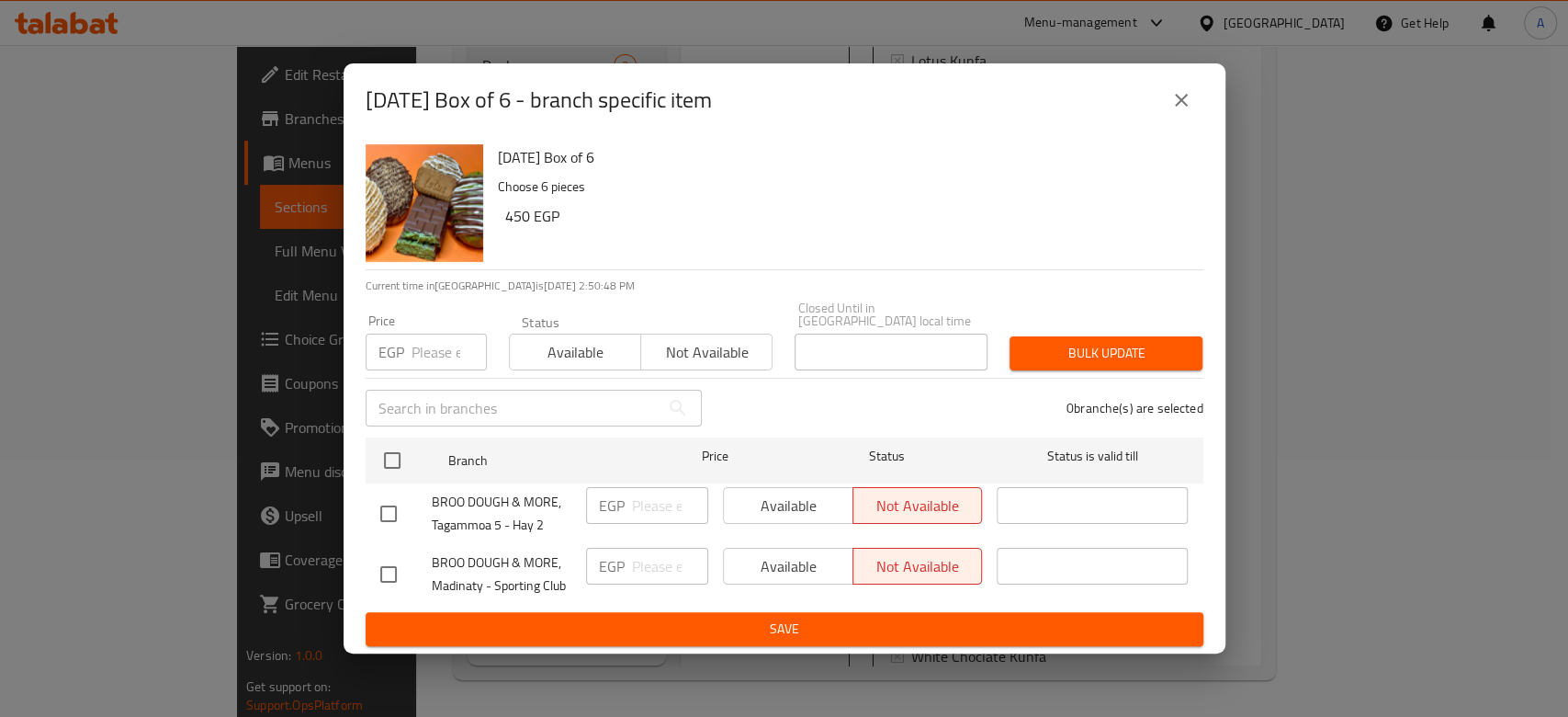
click at [1201, 88] on div "Ramadan Box of 6 - branch specific item" at bounding box center [784, 100] width 837 height 44
click at [1192, 112] on button "close" at bounding box center [1181, 100] width 44 height 44
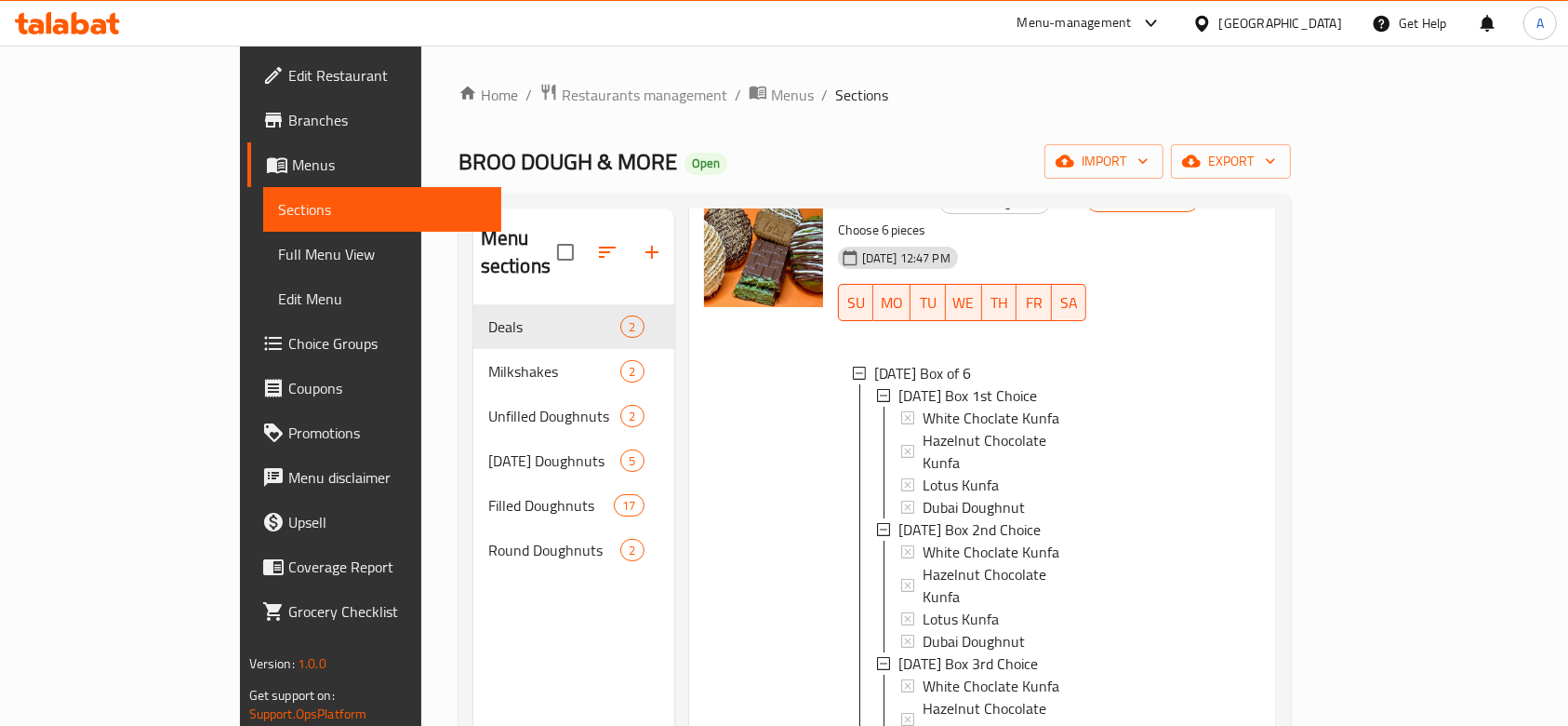
scroll to position [0, 0]
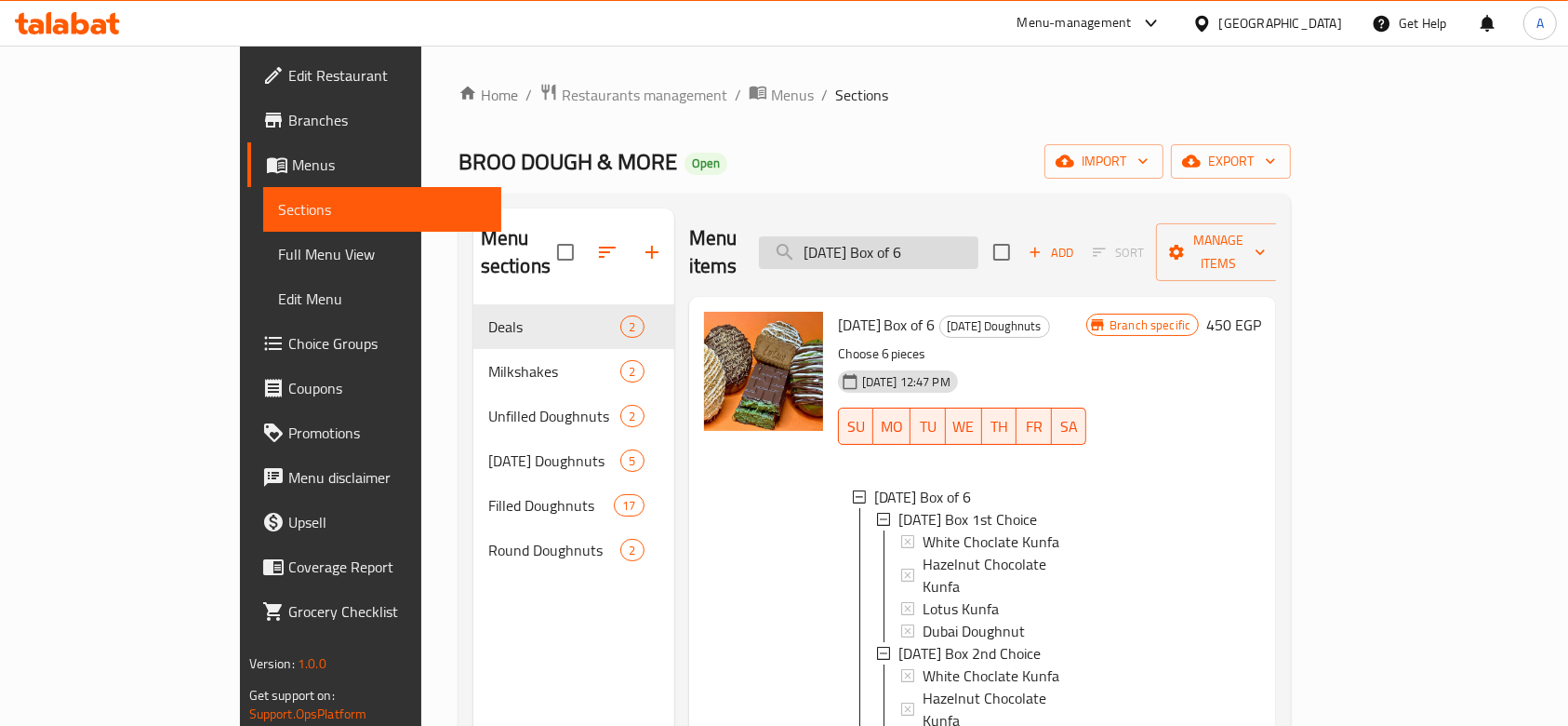
click at [972, 237] on input "[DATE] Box of 6" at bounding box center [868, 253] width 219 height 33
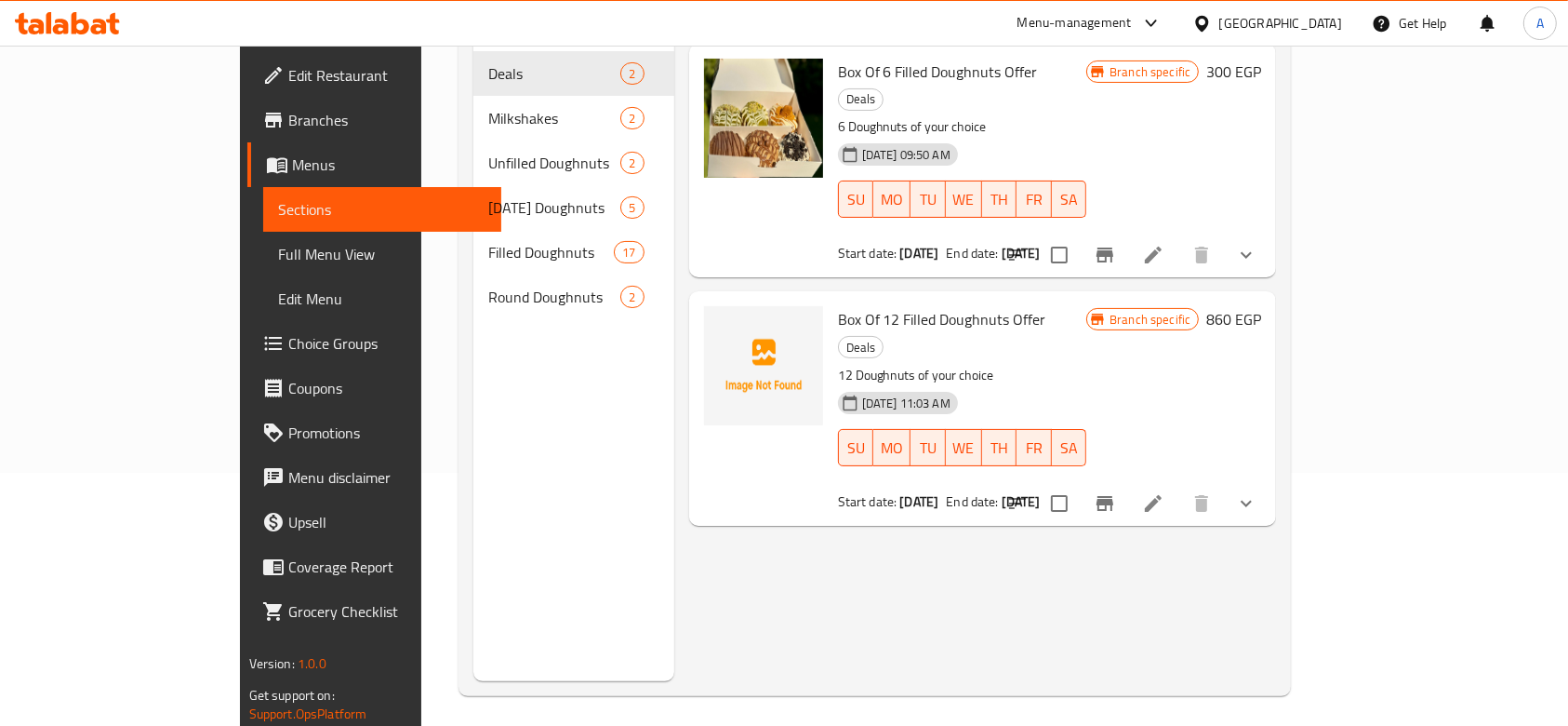
scroll to position [13, 0]
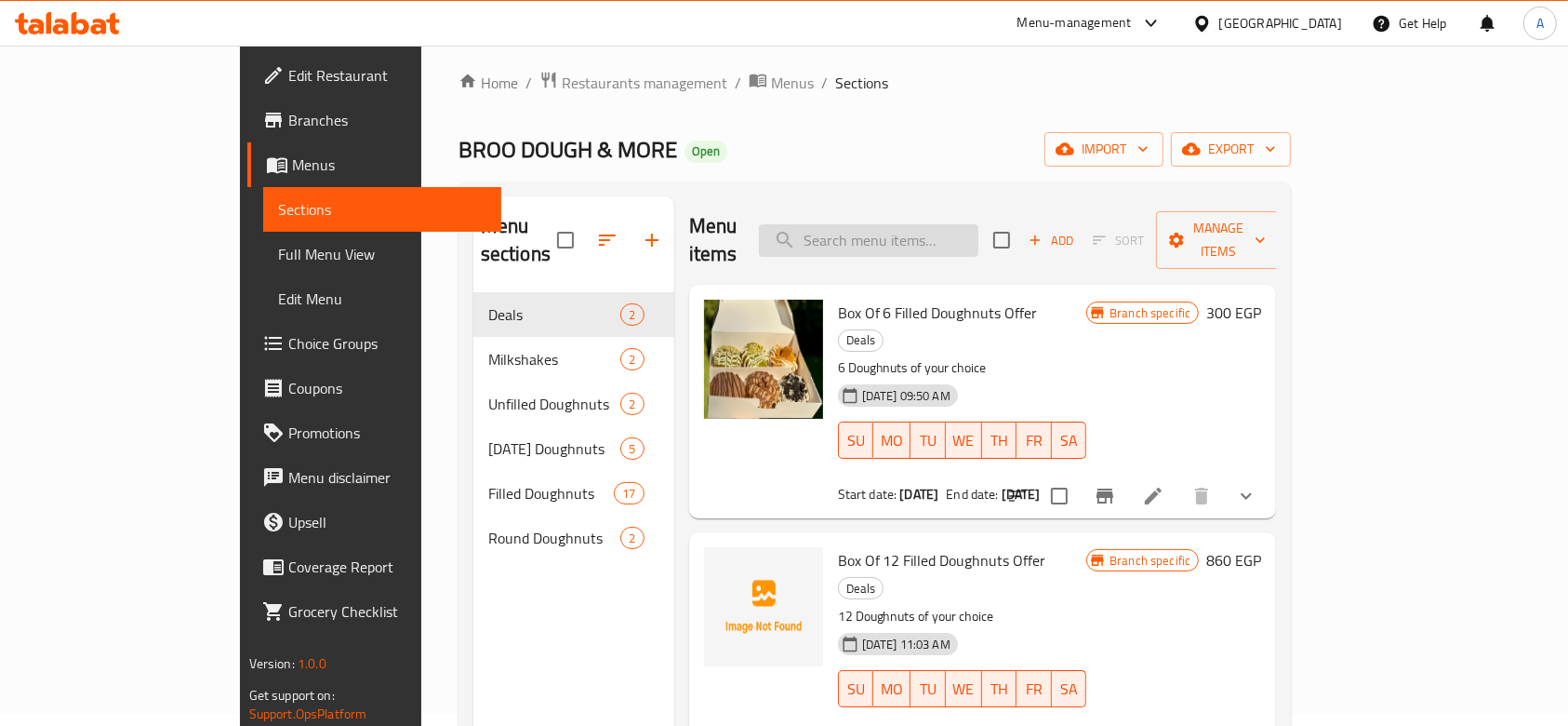
click at [961, 224] on input "search" at bounding box center [868, 240] width 219 height 33
paste input "[DATE] Box of 6"
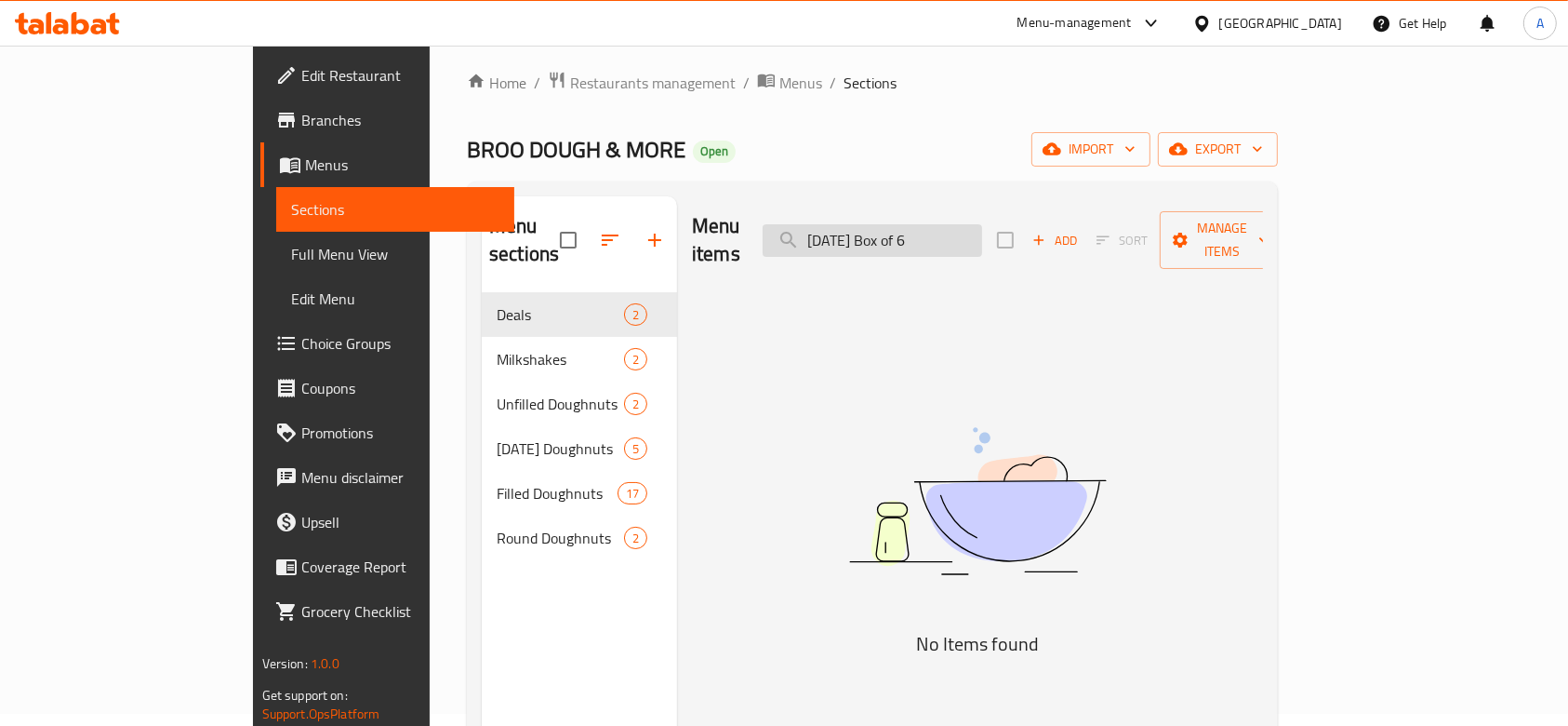
click at [933, 225] on input "[DATE] Box of 6" at bounding box center [872, 240] width 219 height 33
click at [927, 224] on input "[DATE] Box of 6" at bounding box center [872, 240] width 219 height 33
type input "[DATE] Box of 6"
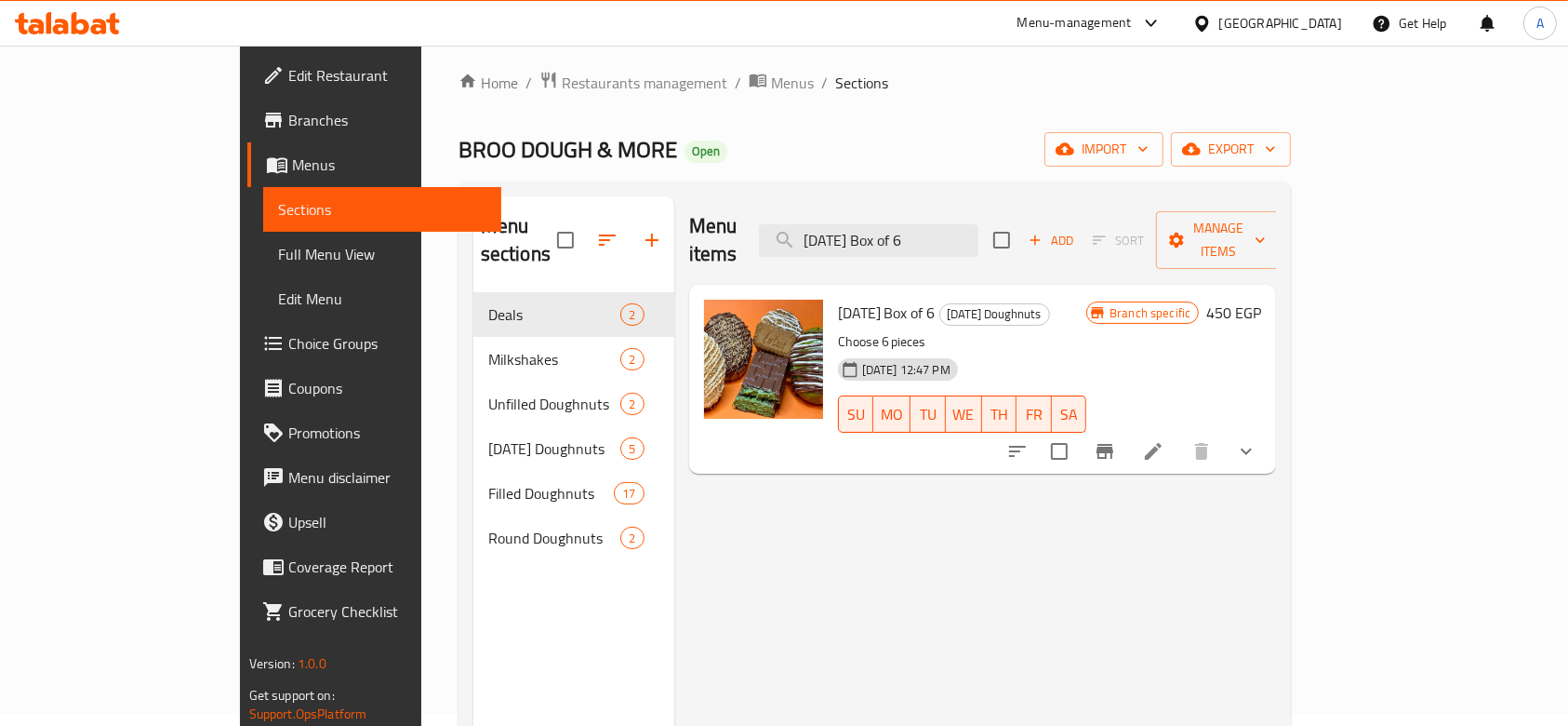
click at [1252, 448] on icon "show more" at bounding box center [1247, 451] width 12 height 7
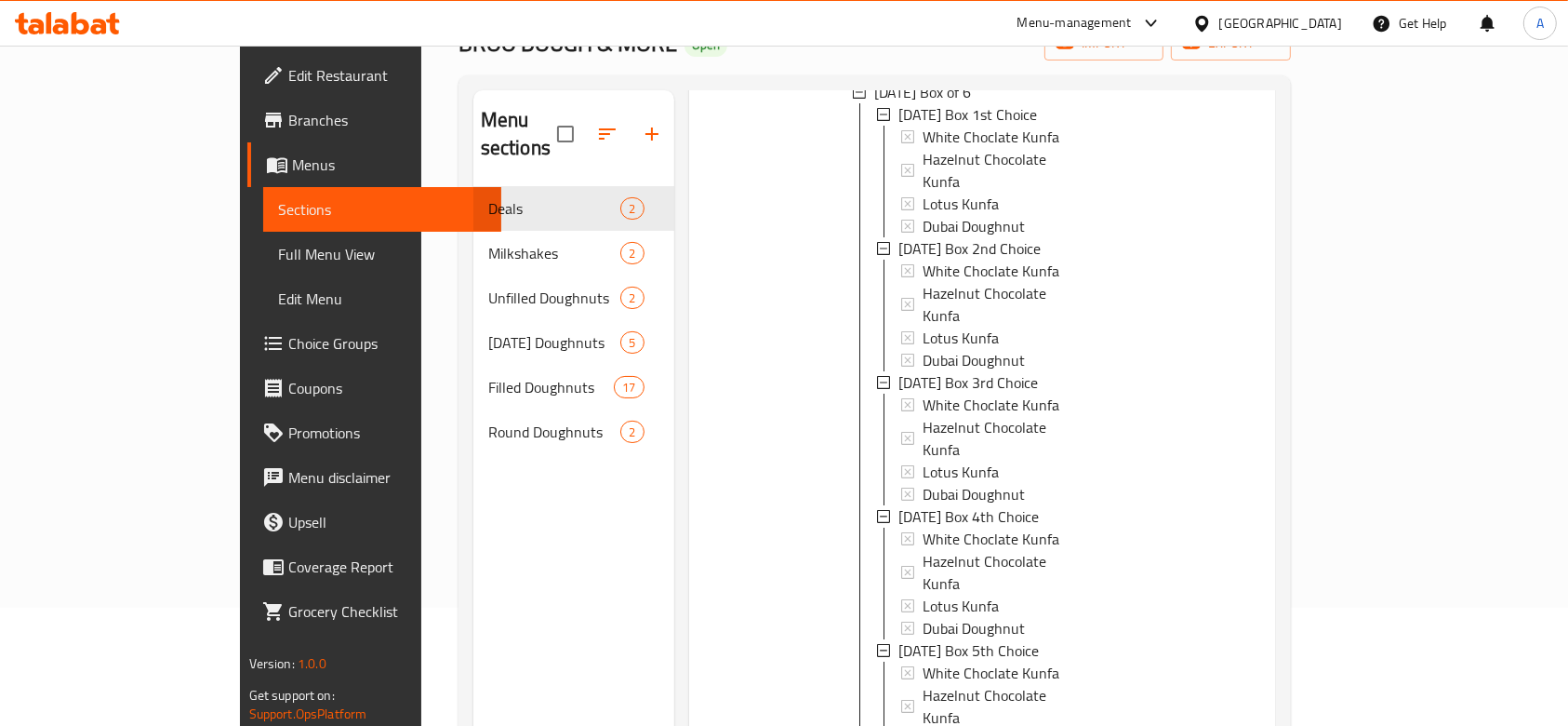
scroll to position [261, 0]
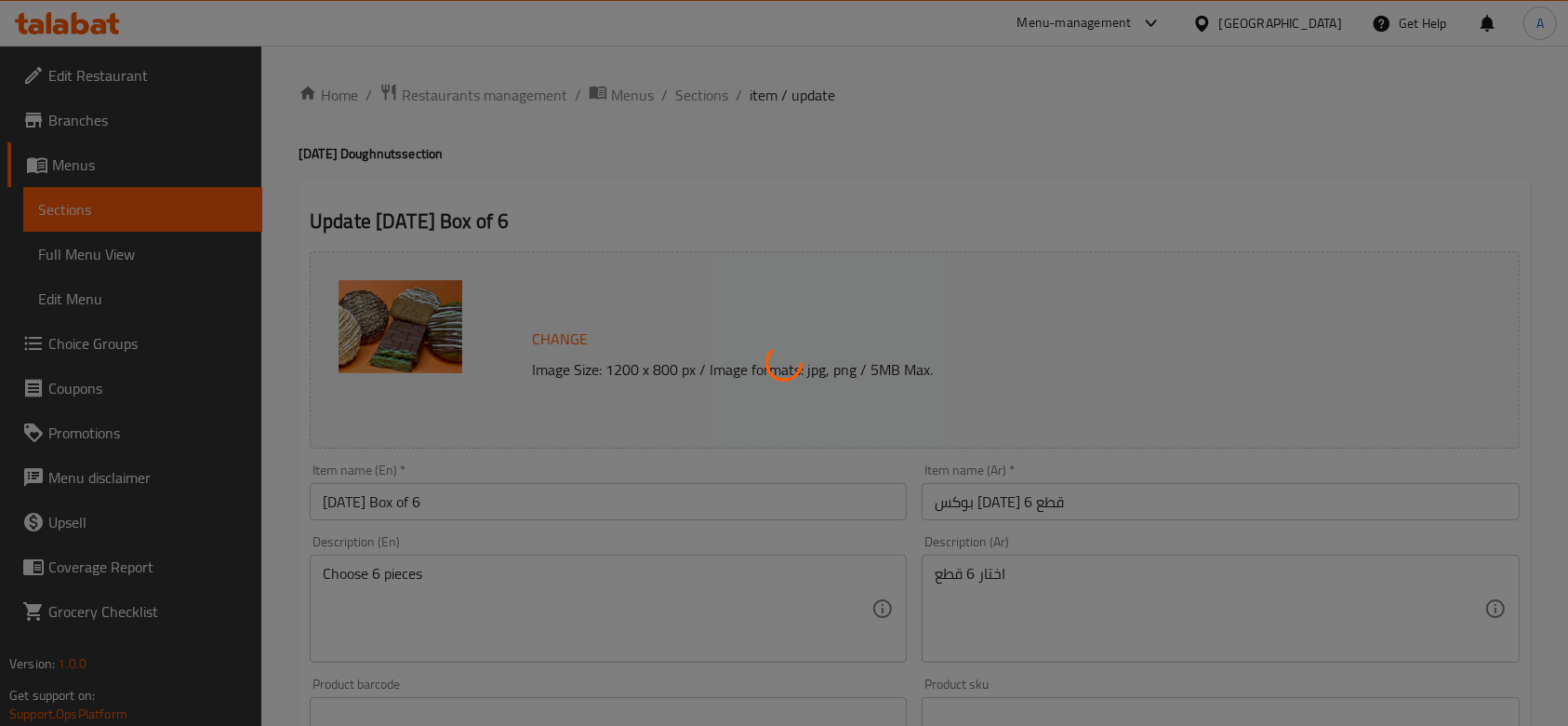
type input "بوكس [DATE] اختيارك الأول"
type input "1"
type input "اختيارك الثاني لبوكس [DATE]"
type input "1"
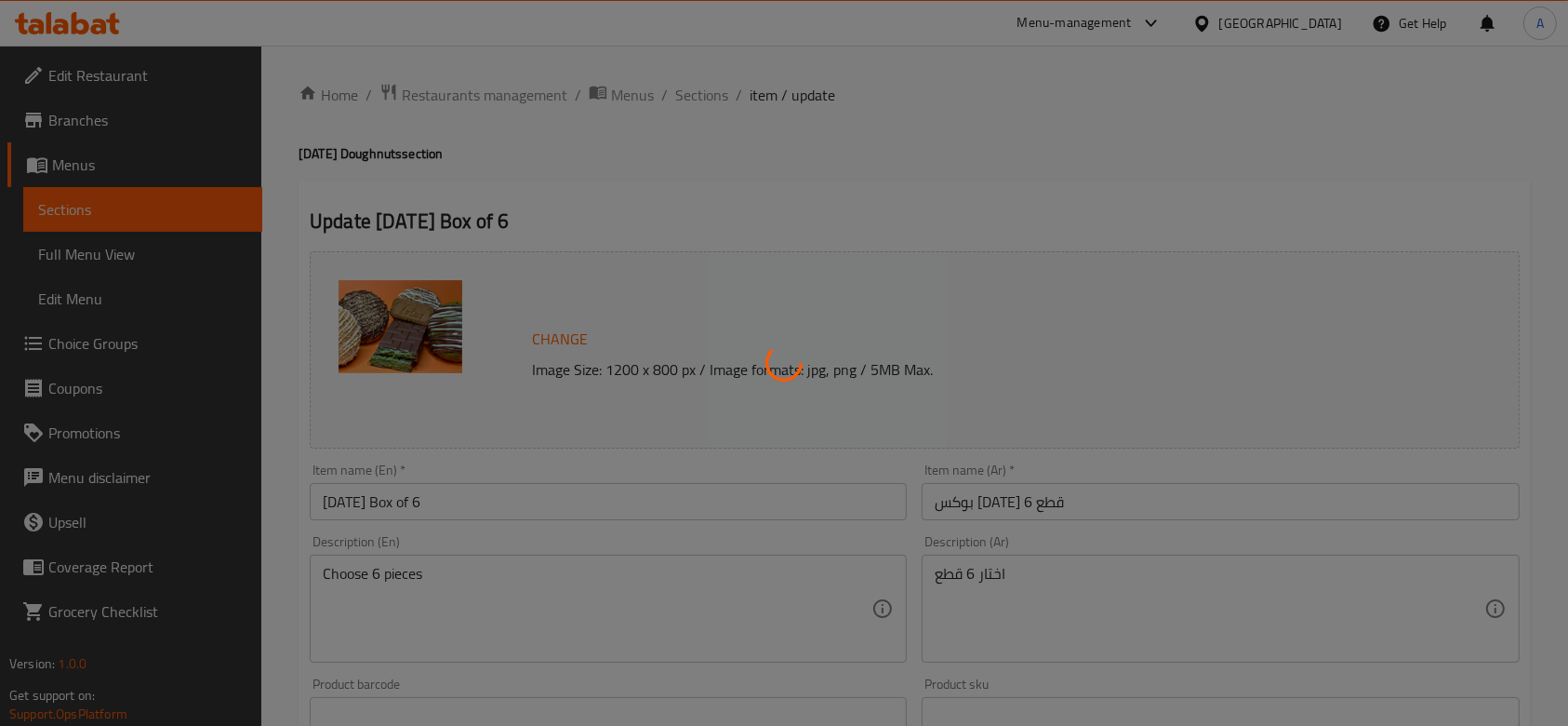
type input "1"
type input "اختيارك الثالث [PERSON_NAME][DATE]"
type input "1"
type input "اختيارك الرابع لبوكس [DATE]"
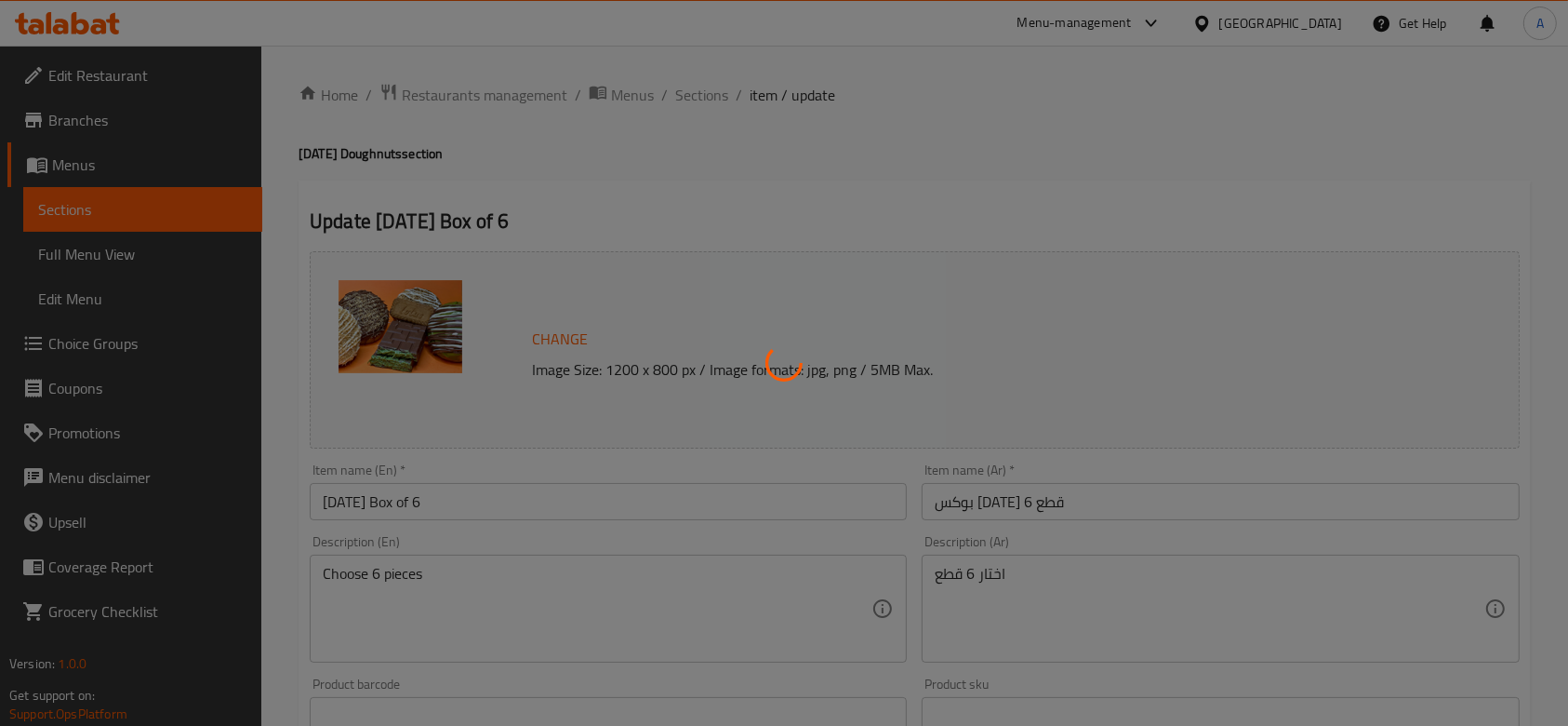
type input "1"
type input "اختيارك الخامس لبوكس [DATE]"
type input "1"
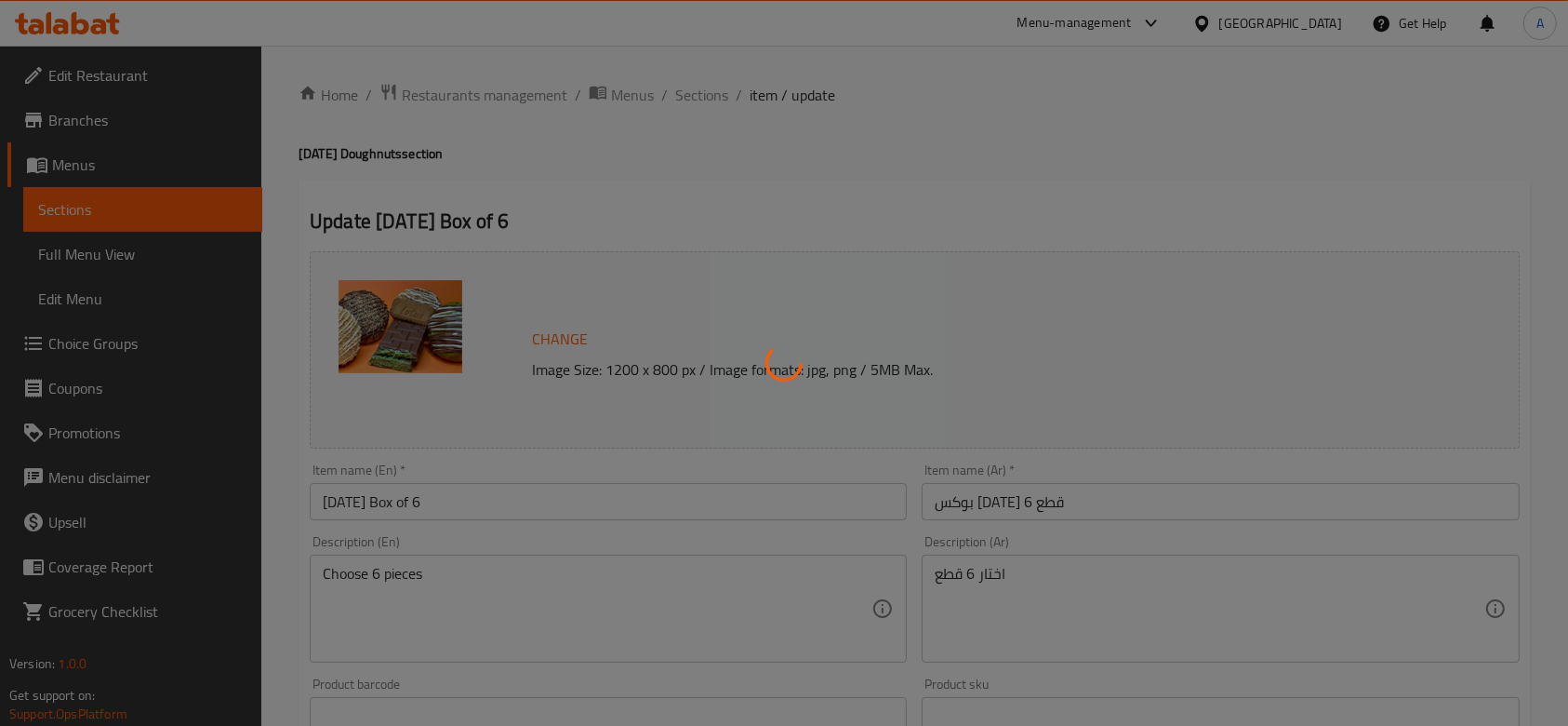
type input "اختيارك السادس لبوكس [DATE]"
type input "1"
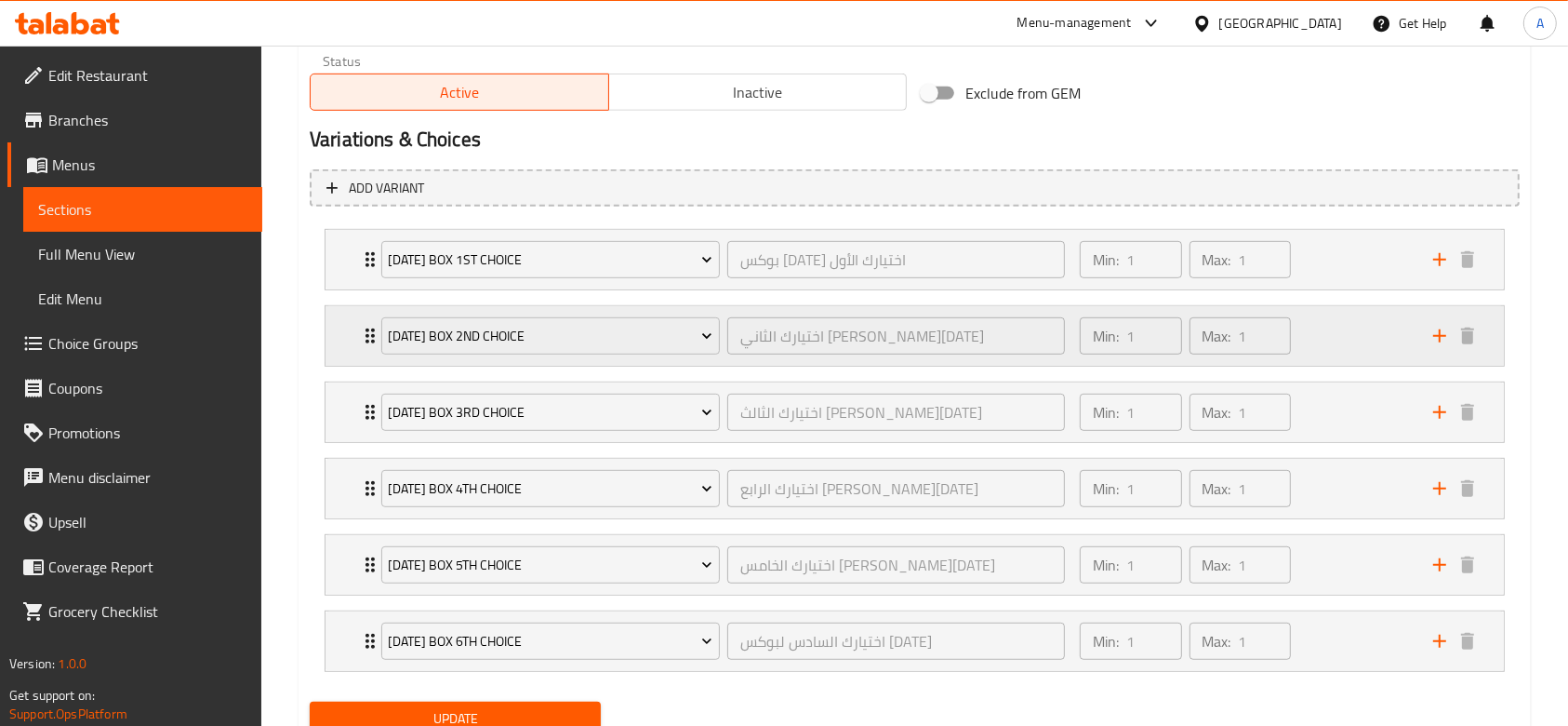
scroll to position [1026, 0]
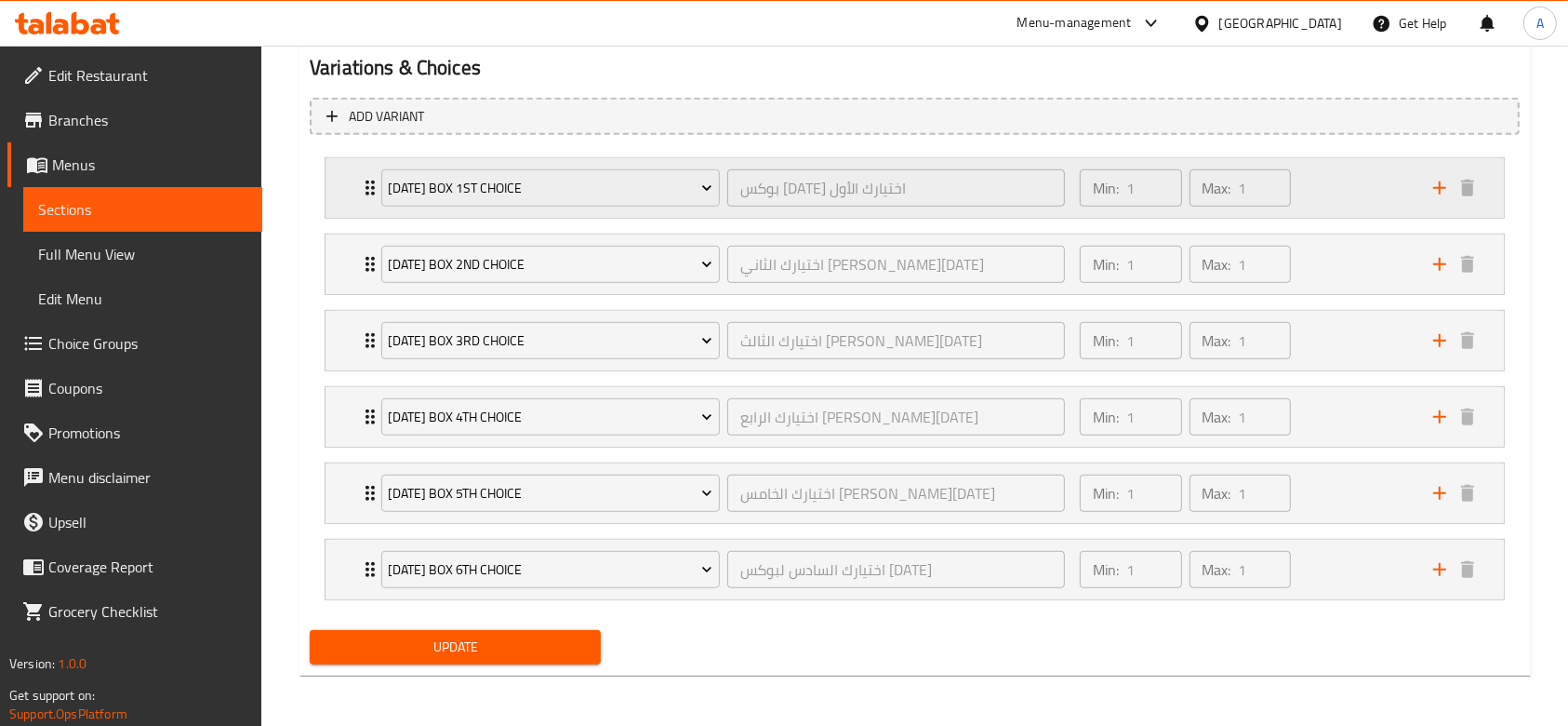
click at [370, 171] on div "Ramadan Box 1st Choice بوكس رمضان اختيارك الأول ​" at bounding box center [723, 188] width 706 height 60
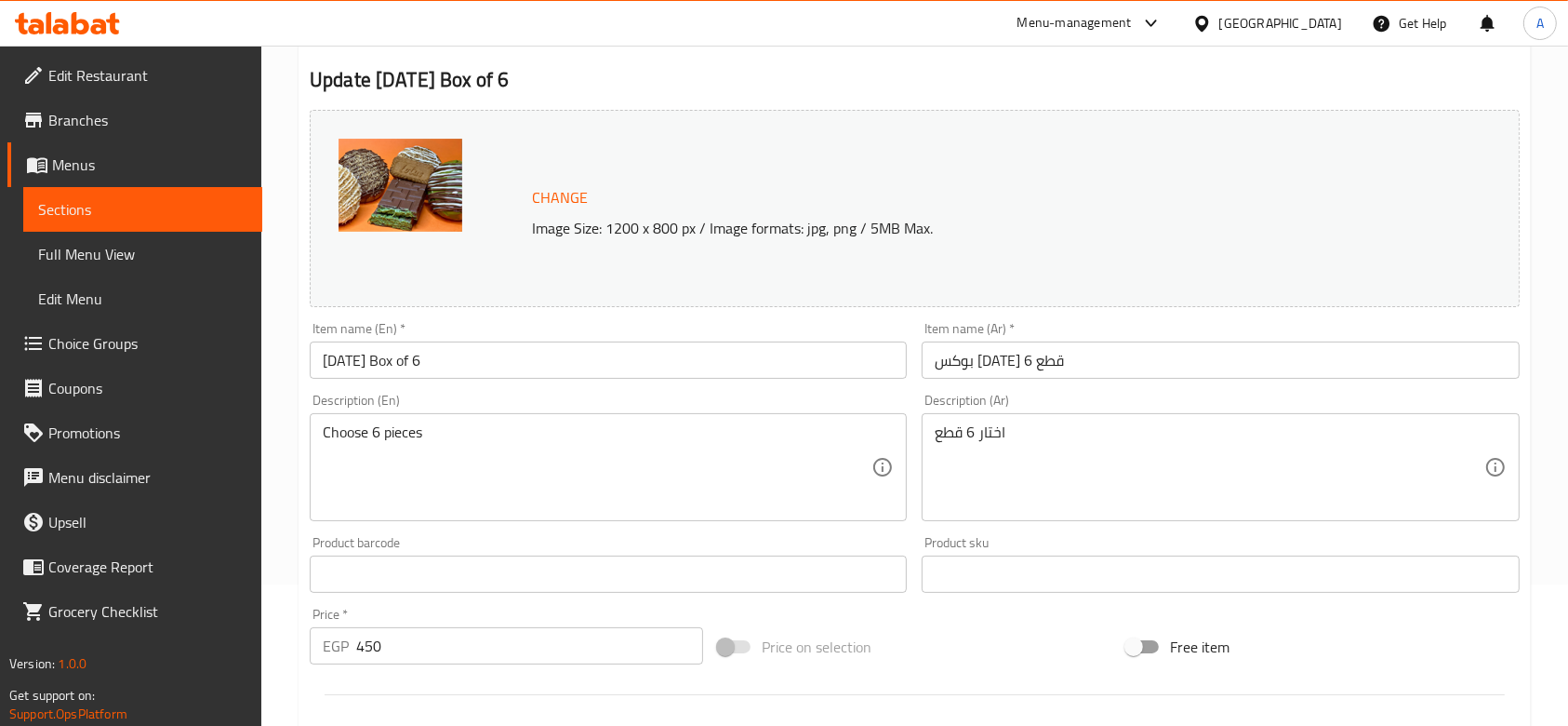
scroll to position [0, 0]
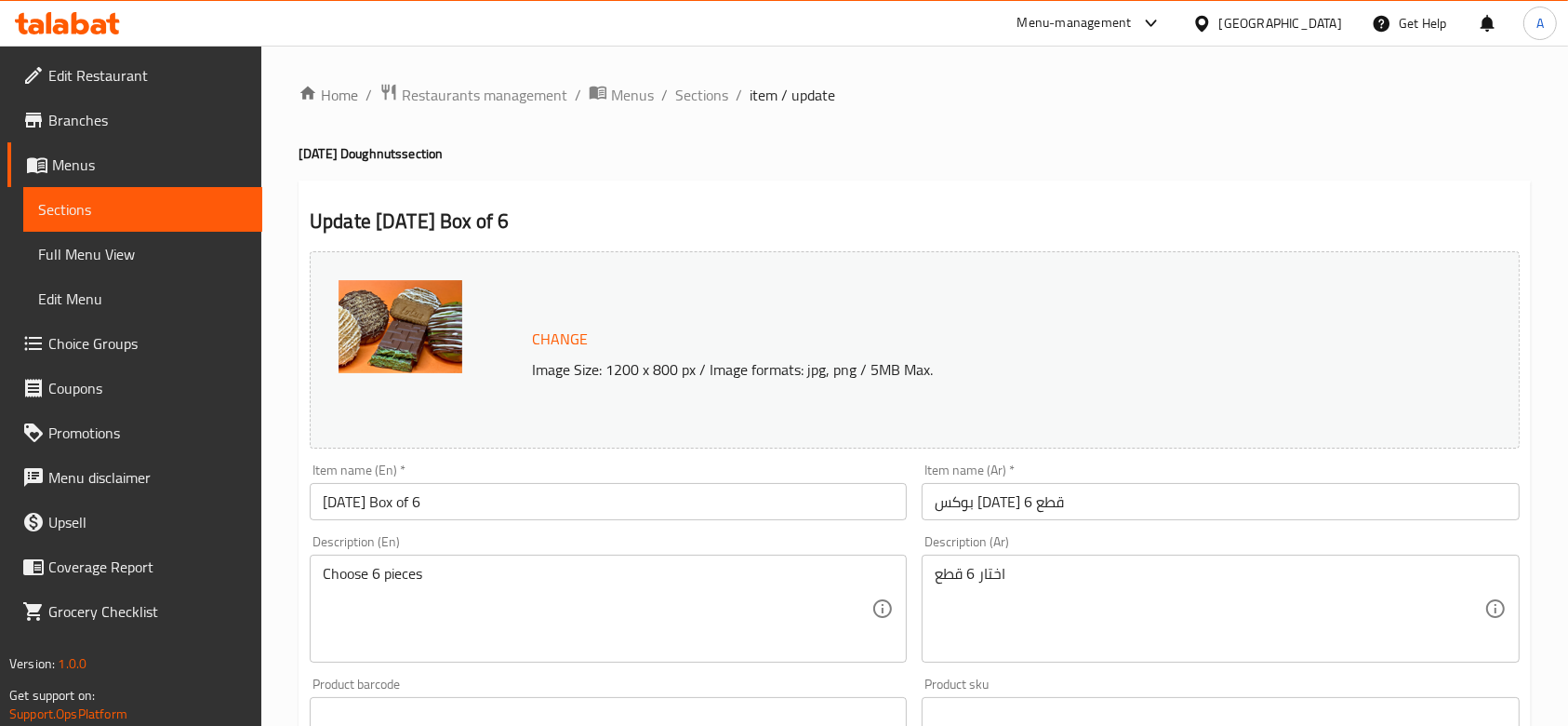
click at [694, 502] on input "[DATE] Box of 6" at bounding box center [608, 501] width 597 height 38
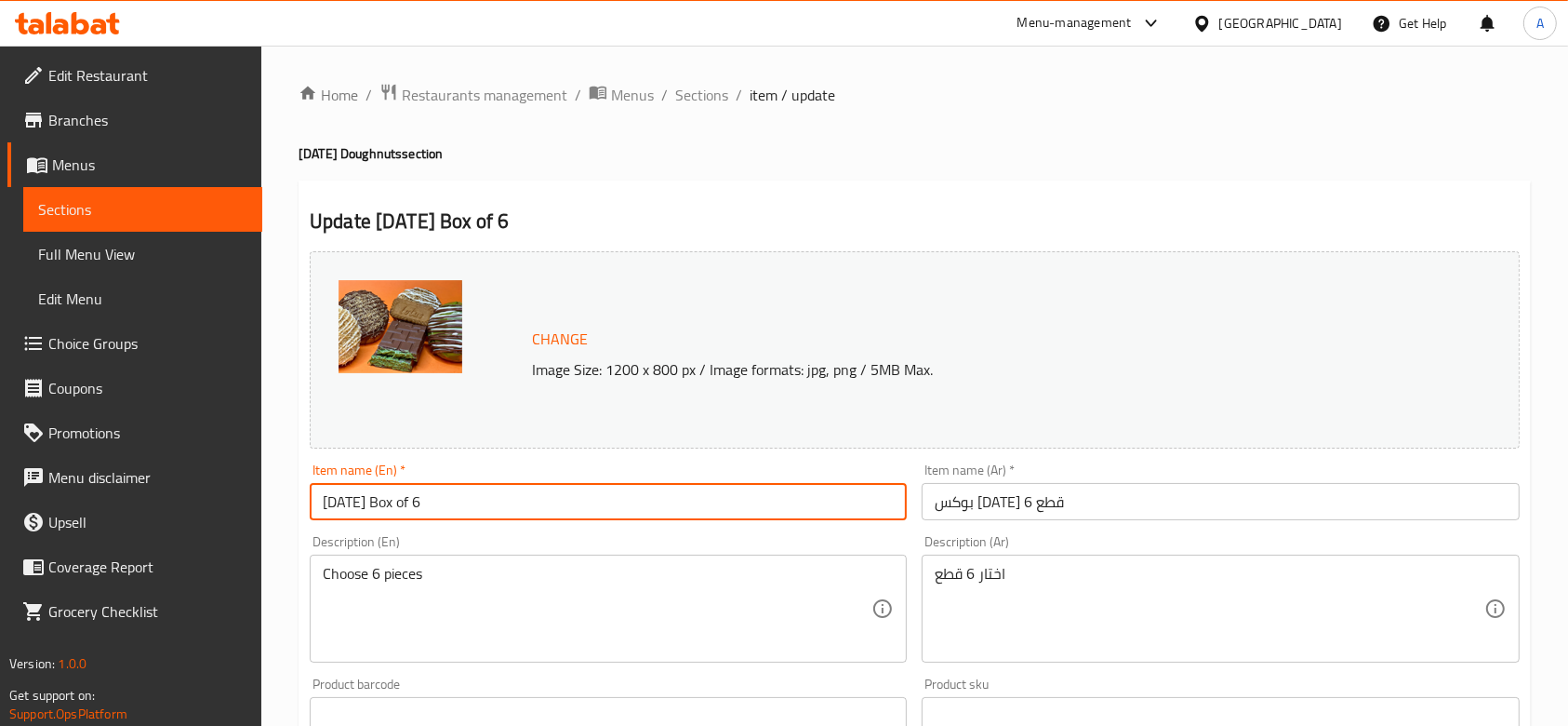
click at [694, 502] on input "[DATE] Box of 6" at bounding box center [608, 501] width 597 height 38
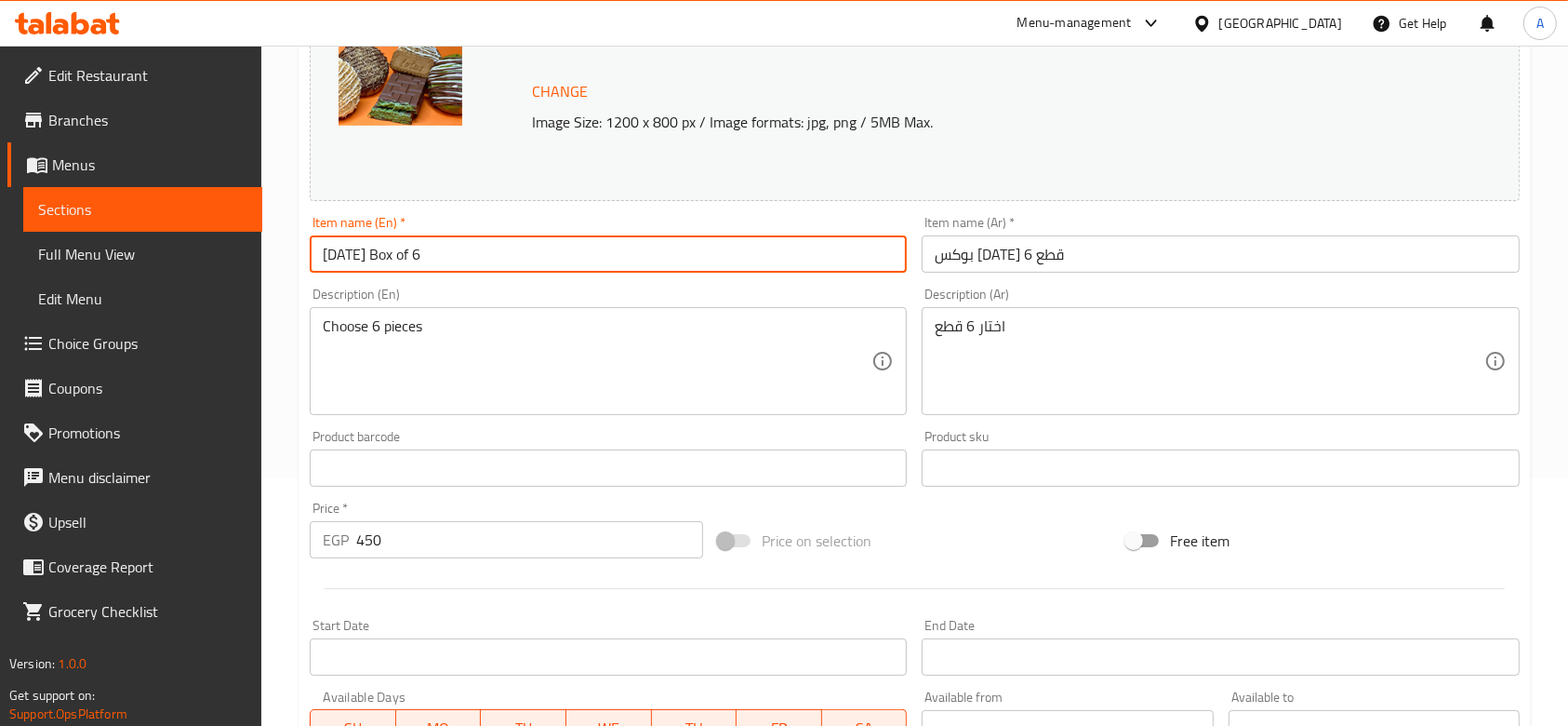
scroll to position [372, 0]
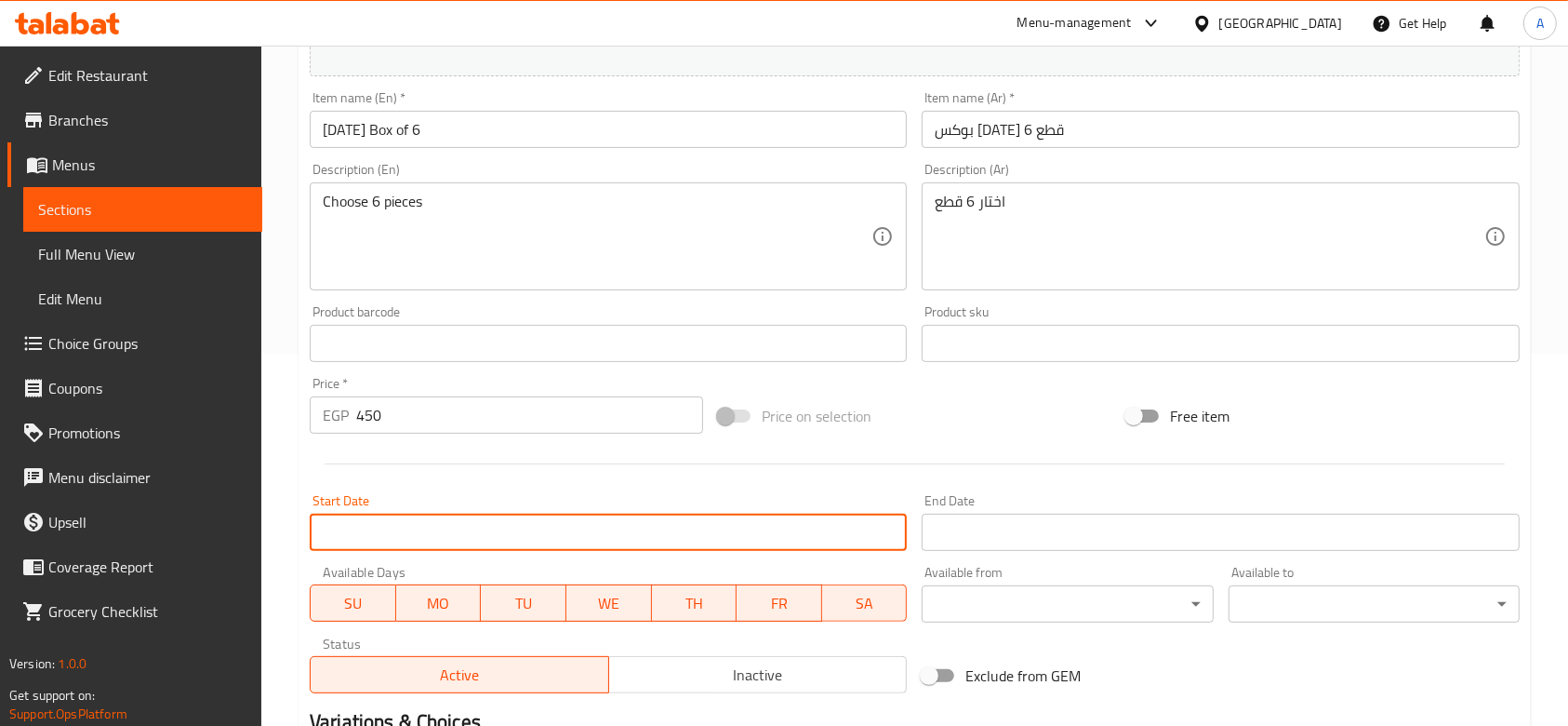
click at [593, 545] on input "Start Date" at bounding box center [608, 532] width 597 height 38
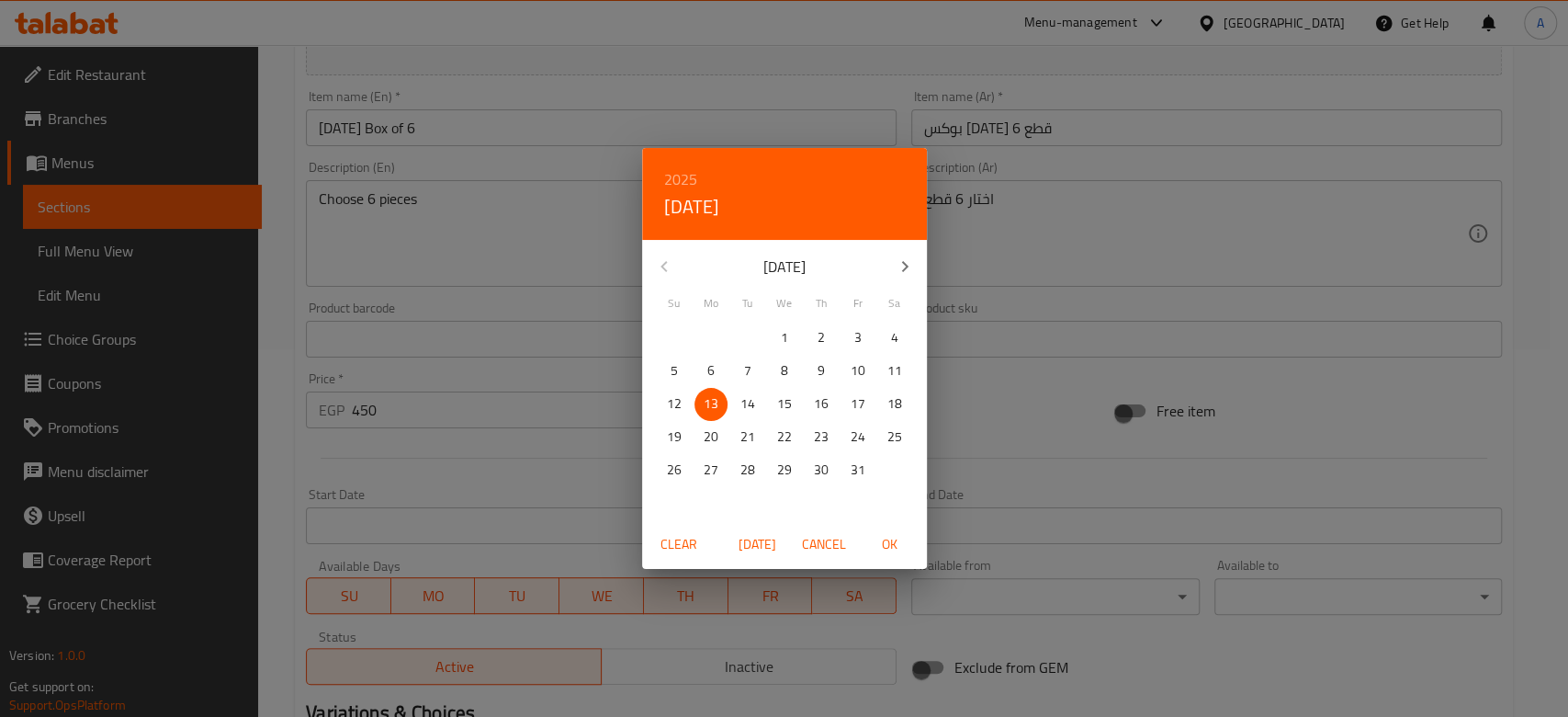
click at [1048, 364] on div "2025 Mon, Oct 13 October 2025 Su Mo Tu We Th Fr Sa 28 29 30 1 2 3 4 5 6 7 8 9 1…" at bounding box center [784, 358] width 1568 height 717
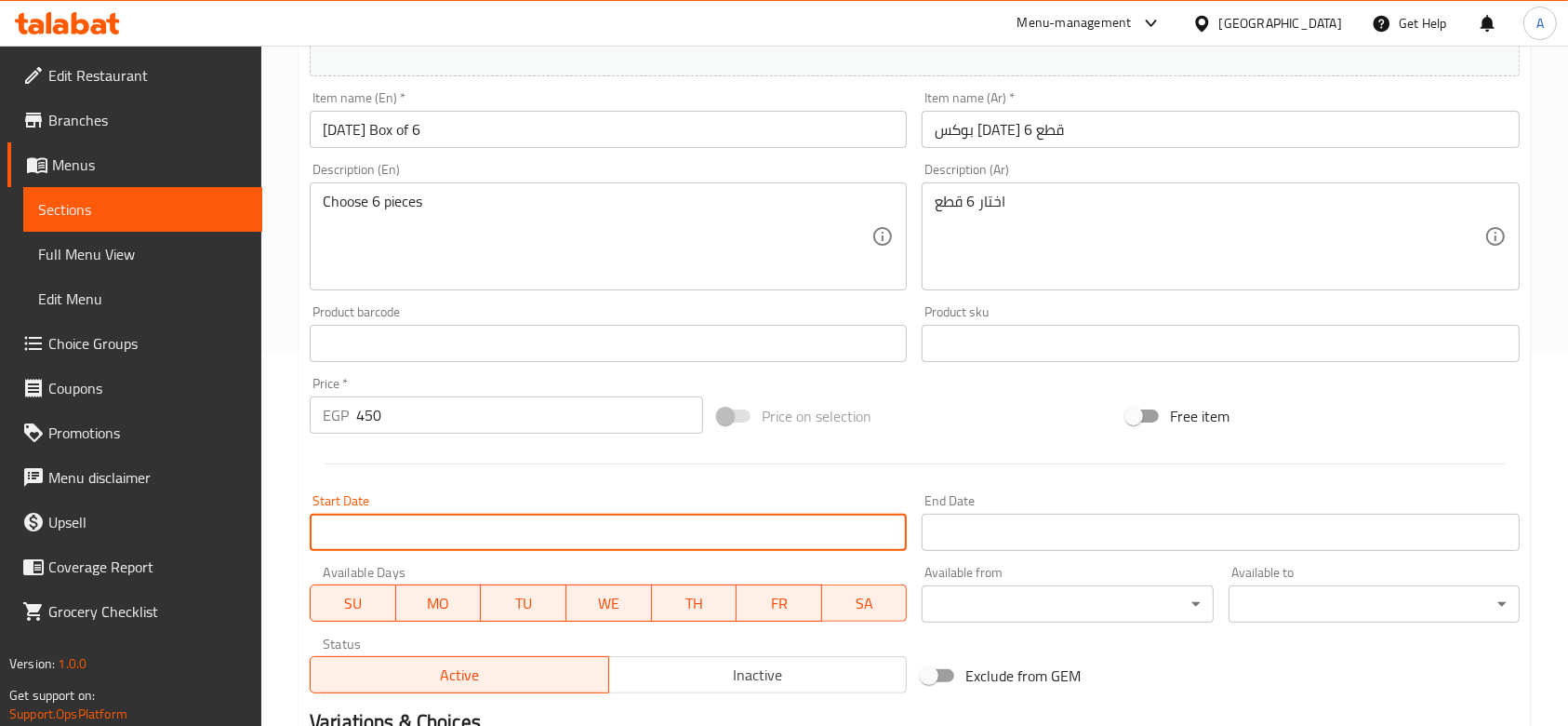
click at [1009, 536] on input "Start Date" at bounding box center [1220, 532] width 597 height 38
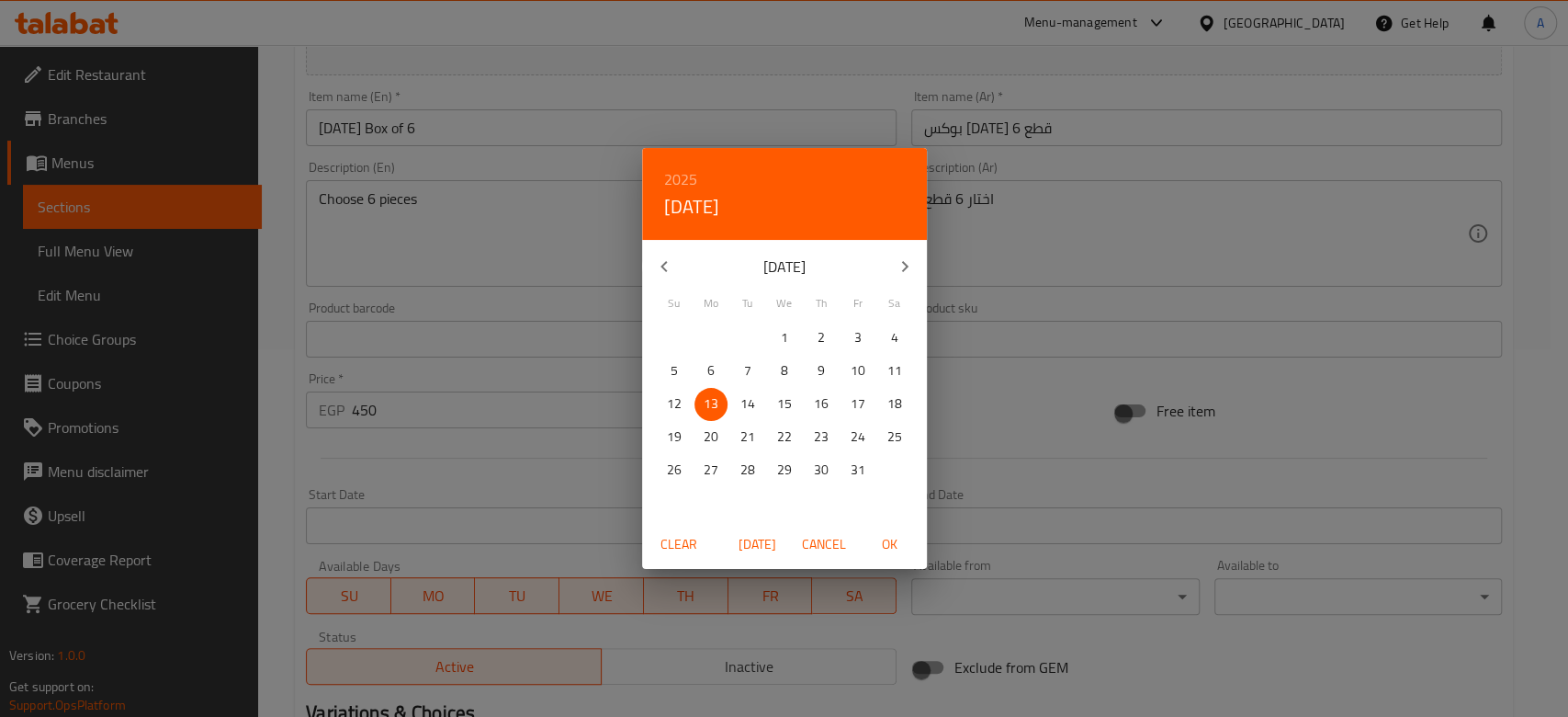
click at [1022, 503] on div "2025 Mon, Oct 13 October 2025 Su Mo Tu We Th Fr Sa 28 29 30 1 2 3 4 5 6 7 8 9 1…" at bounding box center [784, 358] width 1568 height 717
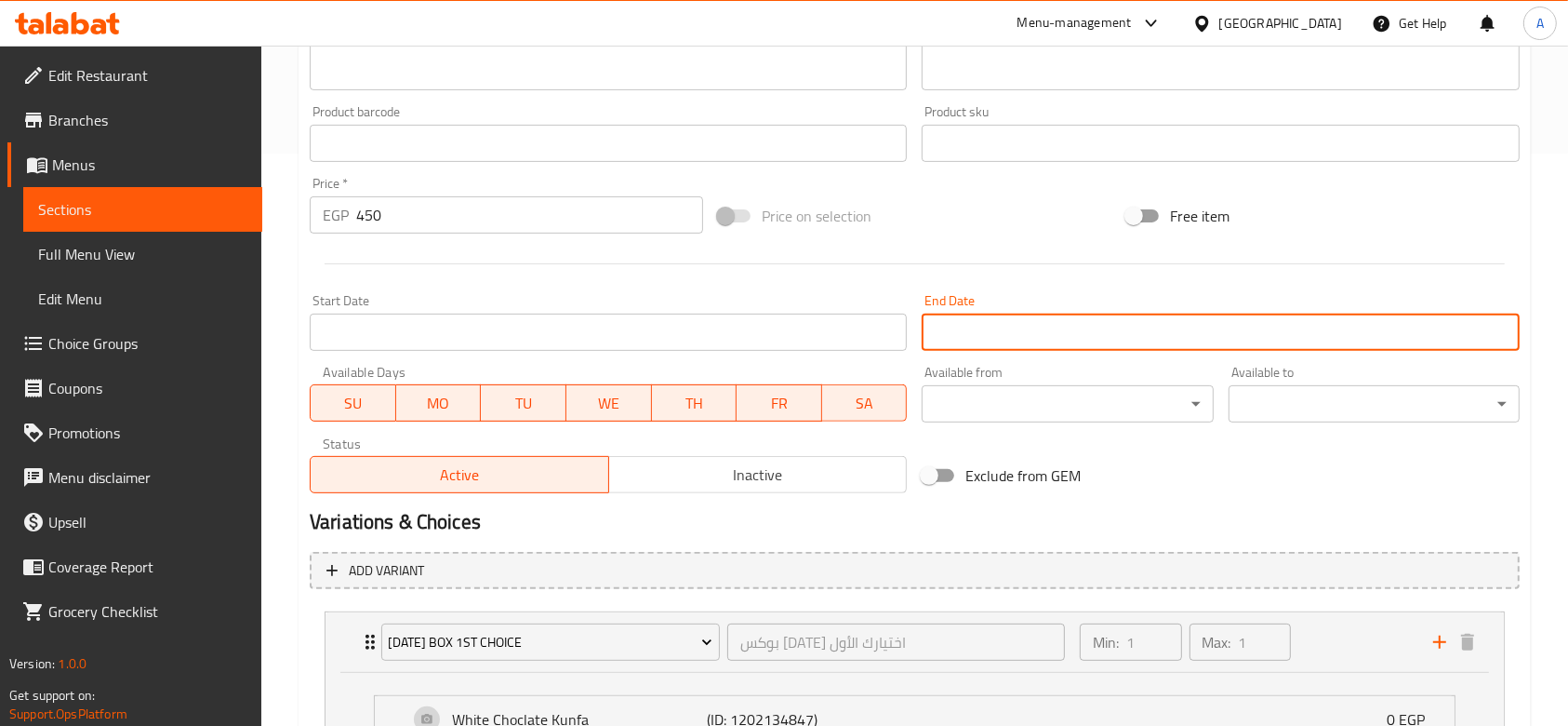
scroll to position [0, 0]
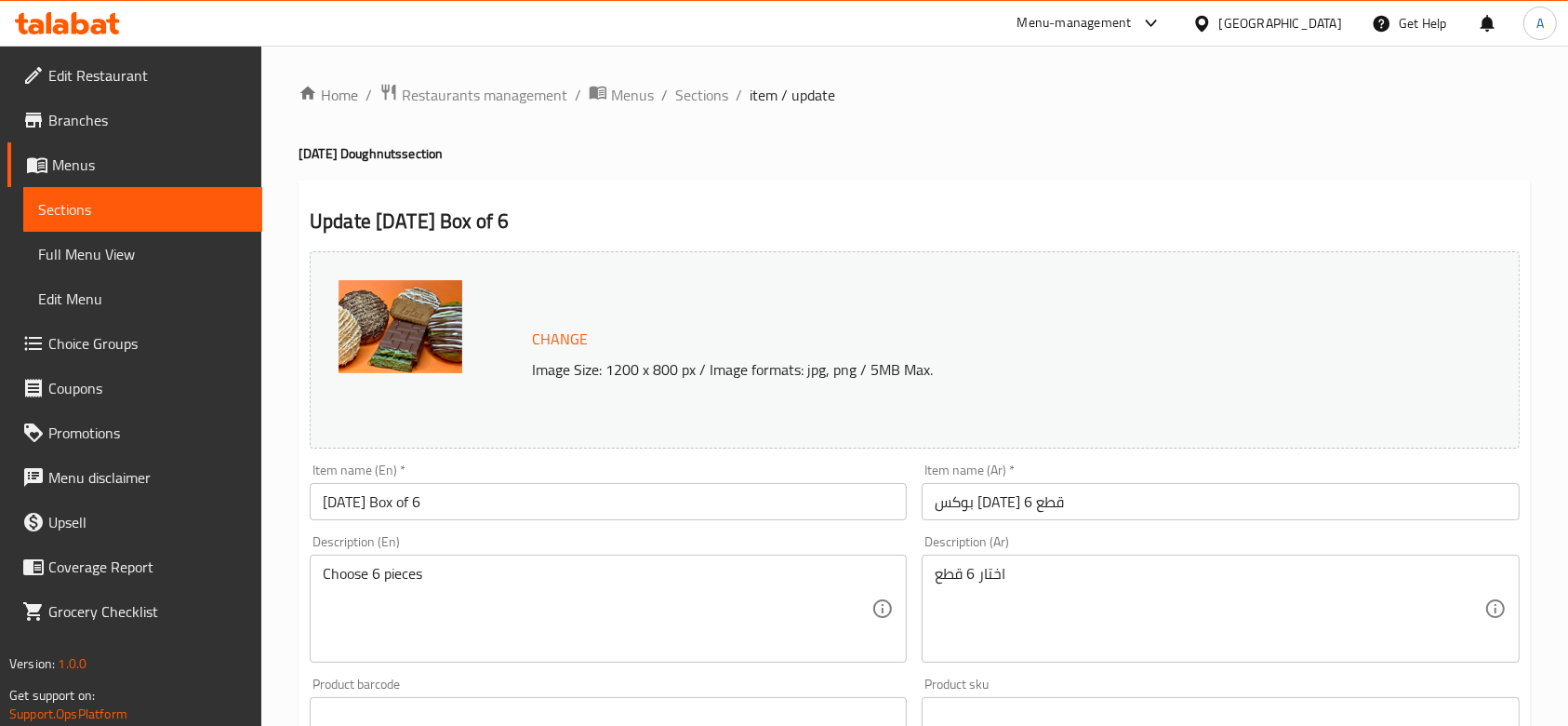
click at [88, 118] on span "Branches" at bounding box center [147, 119] width 199 height 22
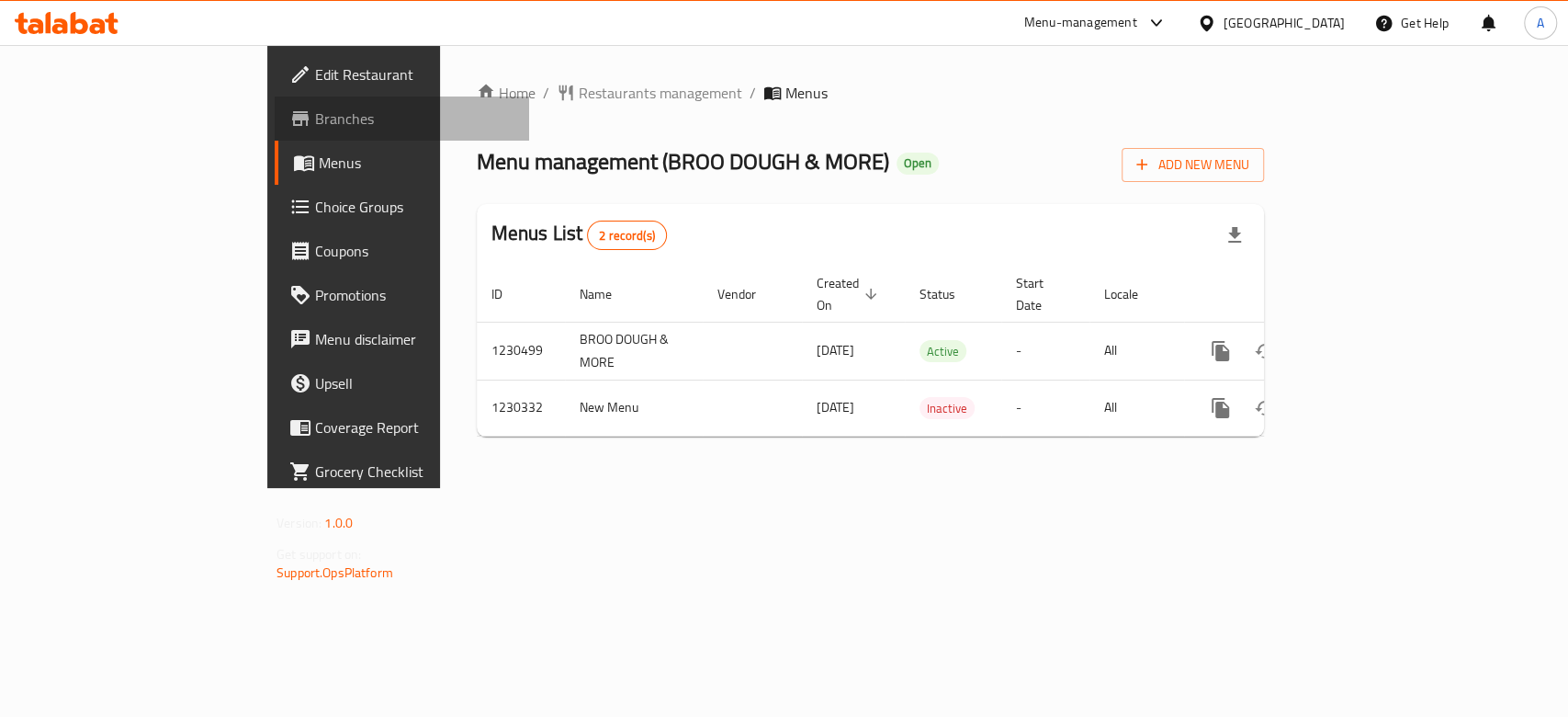
click at [274, 129] on link "Branches" at bounding box center [401, 119] width 254 height 44
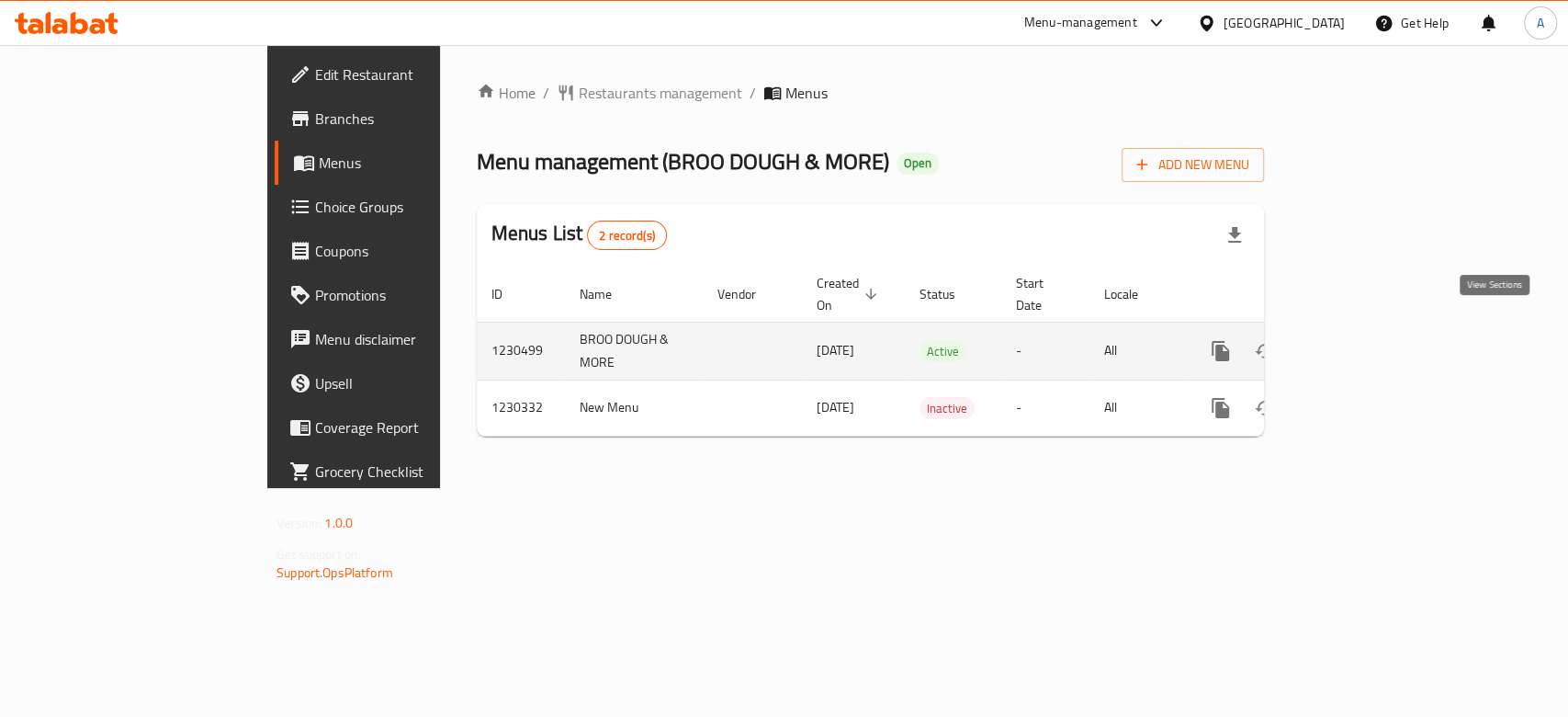
click at [1364, 340] on icon "enhanced table" at bounding box center [1353, 350] width 22 height 22
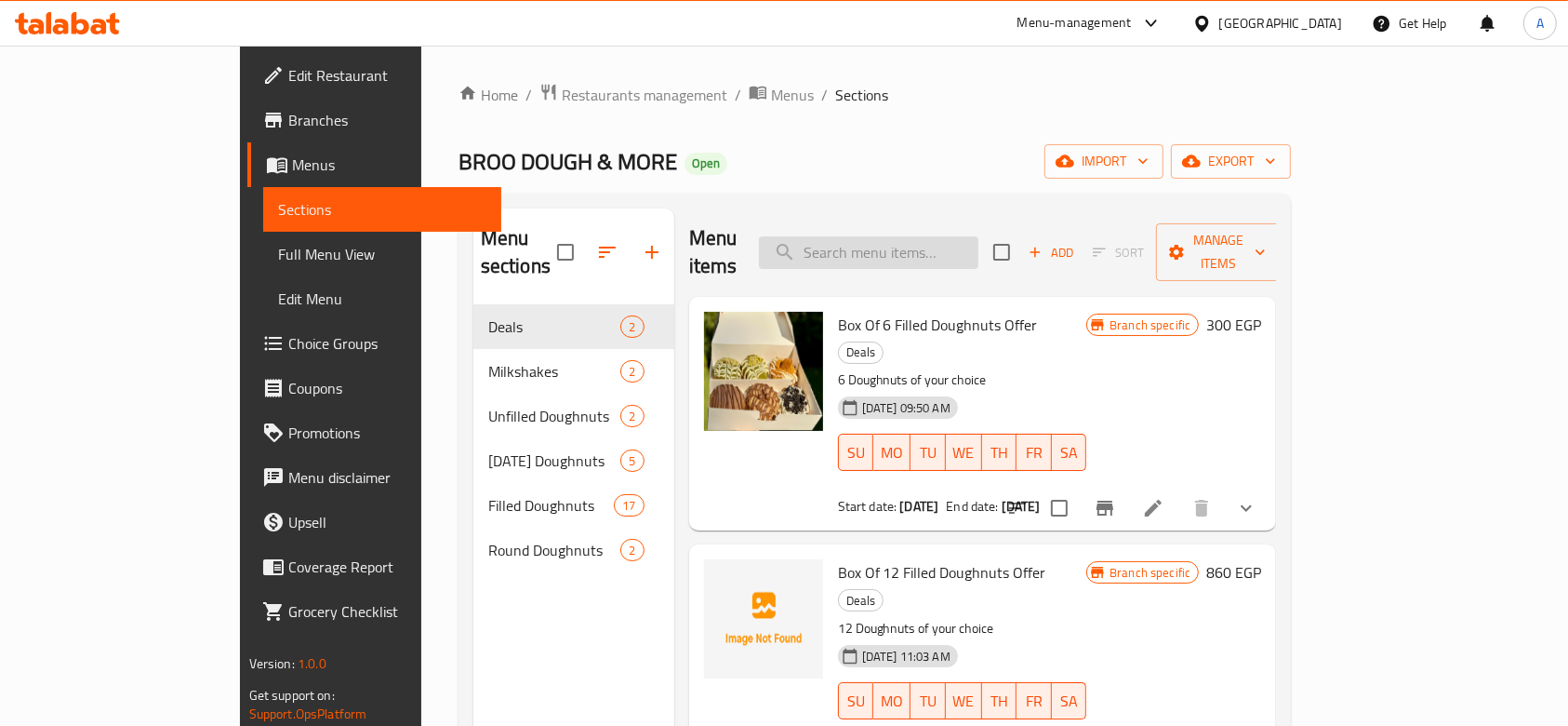
click at [953, 237] on input "search" at bounding box center [868, 253] width 219 height 33
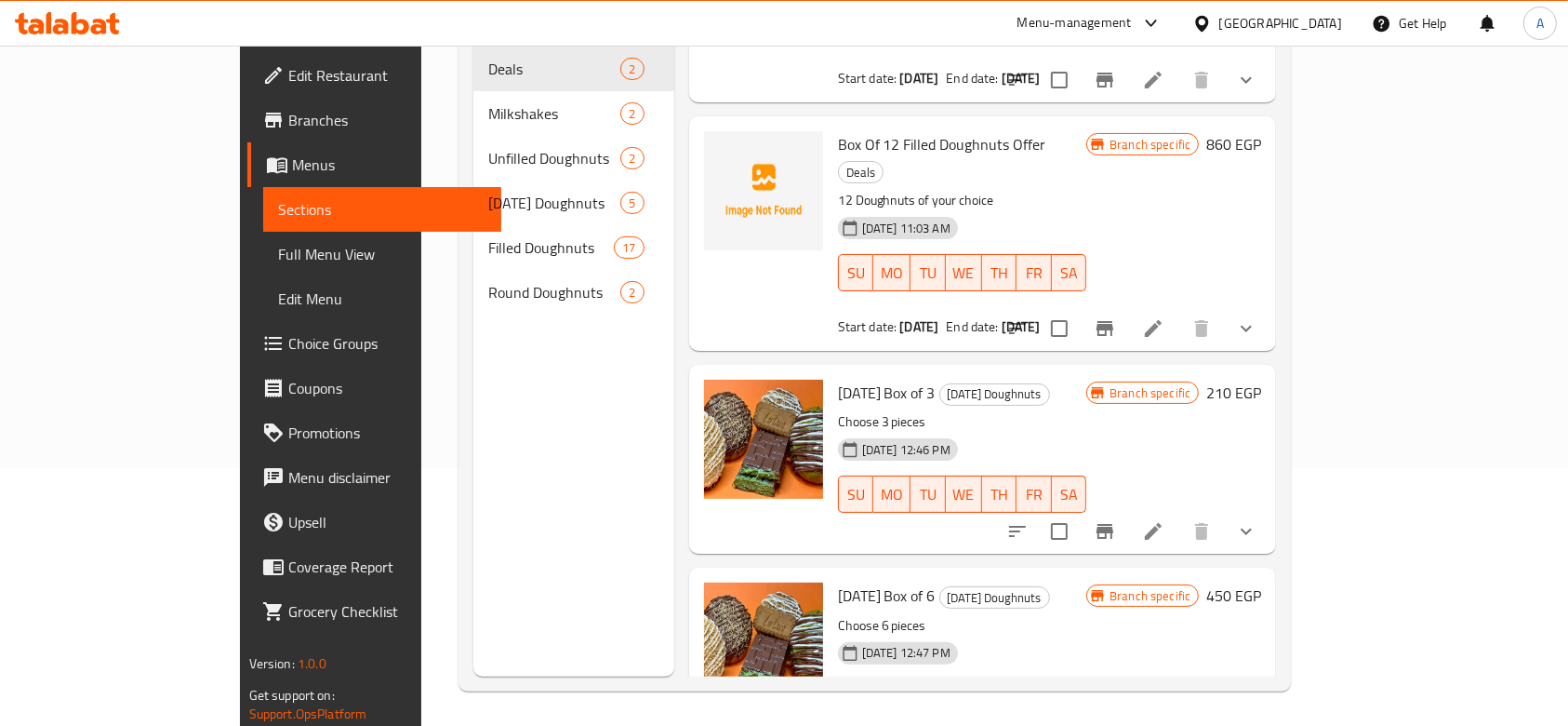
scroll to position [261, 0]
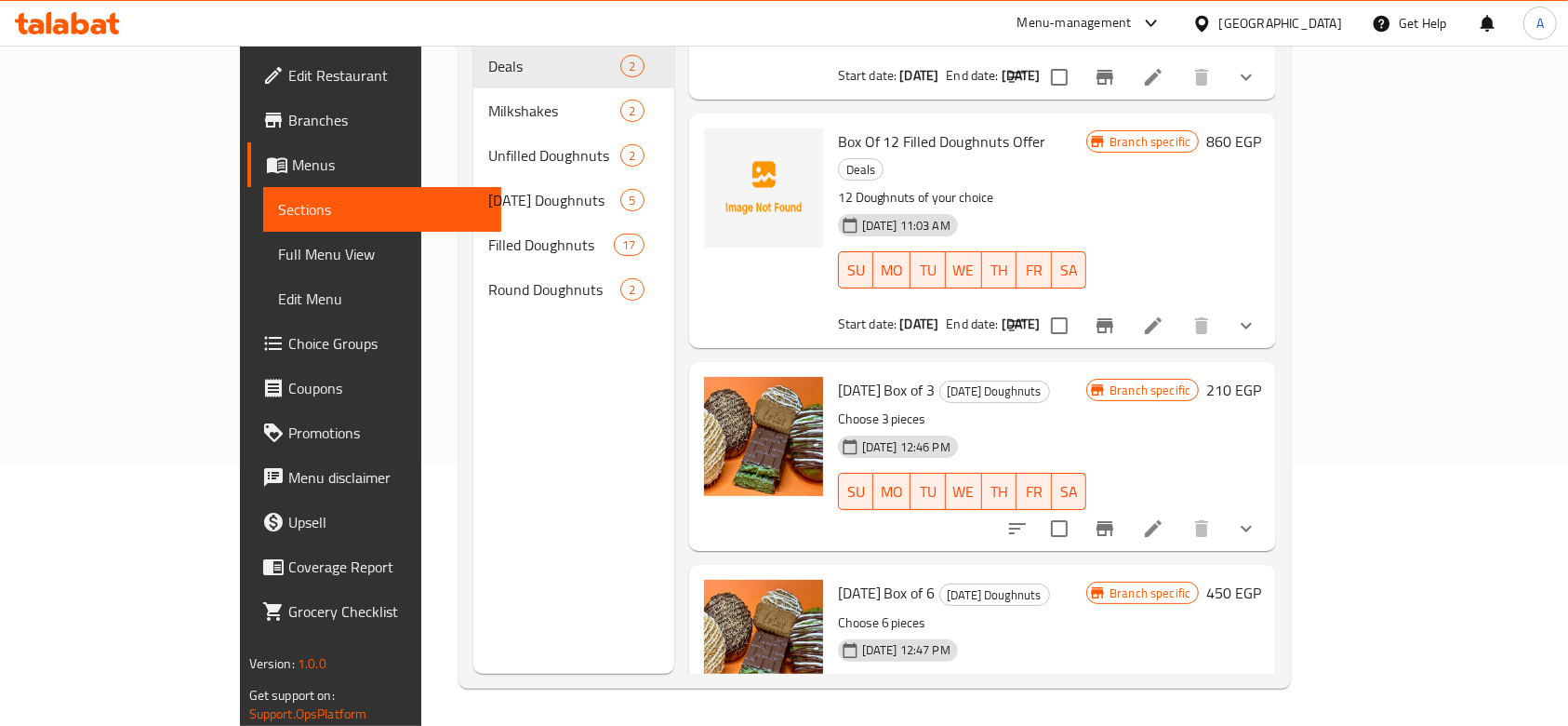
type input "box"
click at [1164, 721] on icon at bounding box center [1153, 732] width 22 height 22
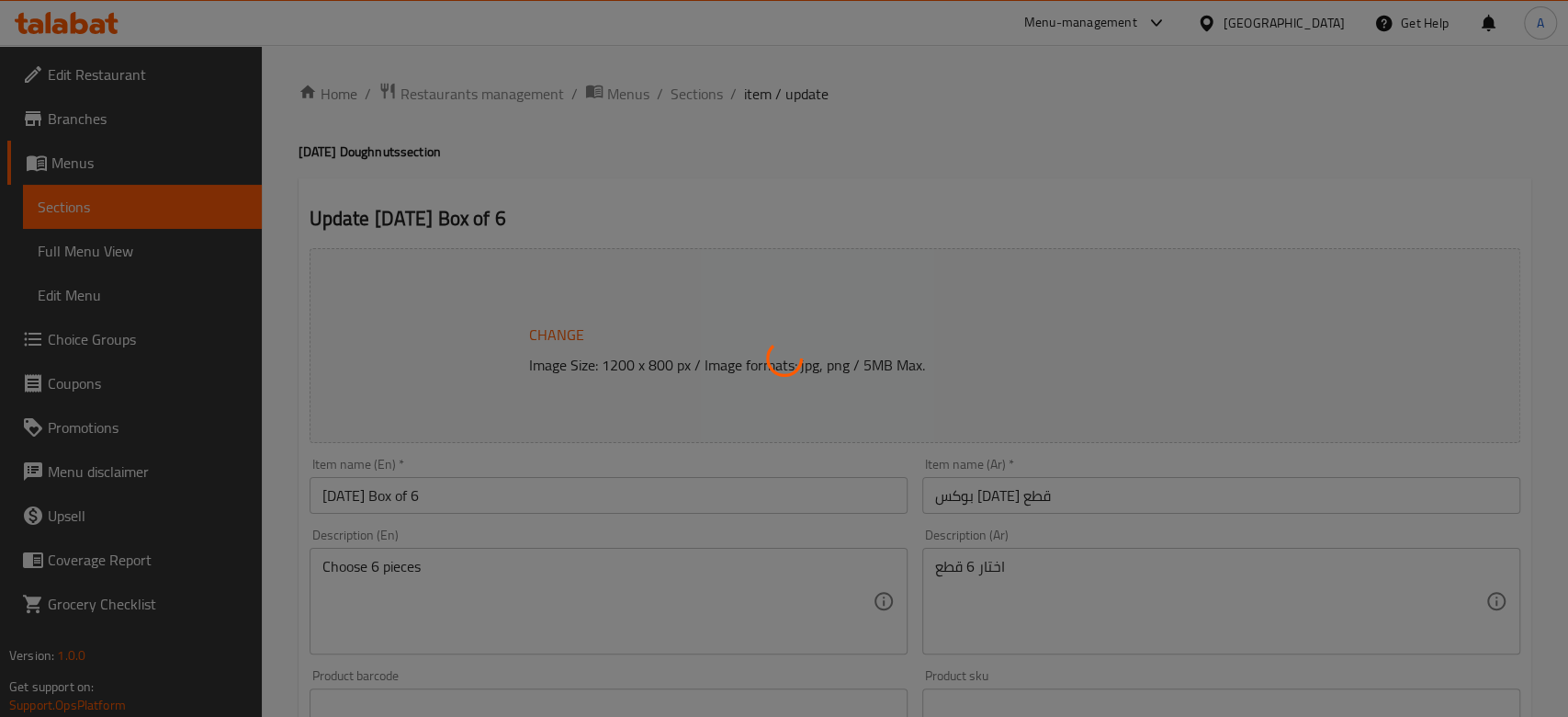
type input "بوكس [DATE] اختيارك الأول"
type input "1"
type input "اختيارك الثاني لبوكس [DATE]"
type input "1"
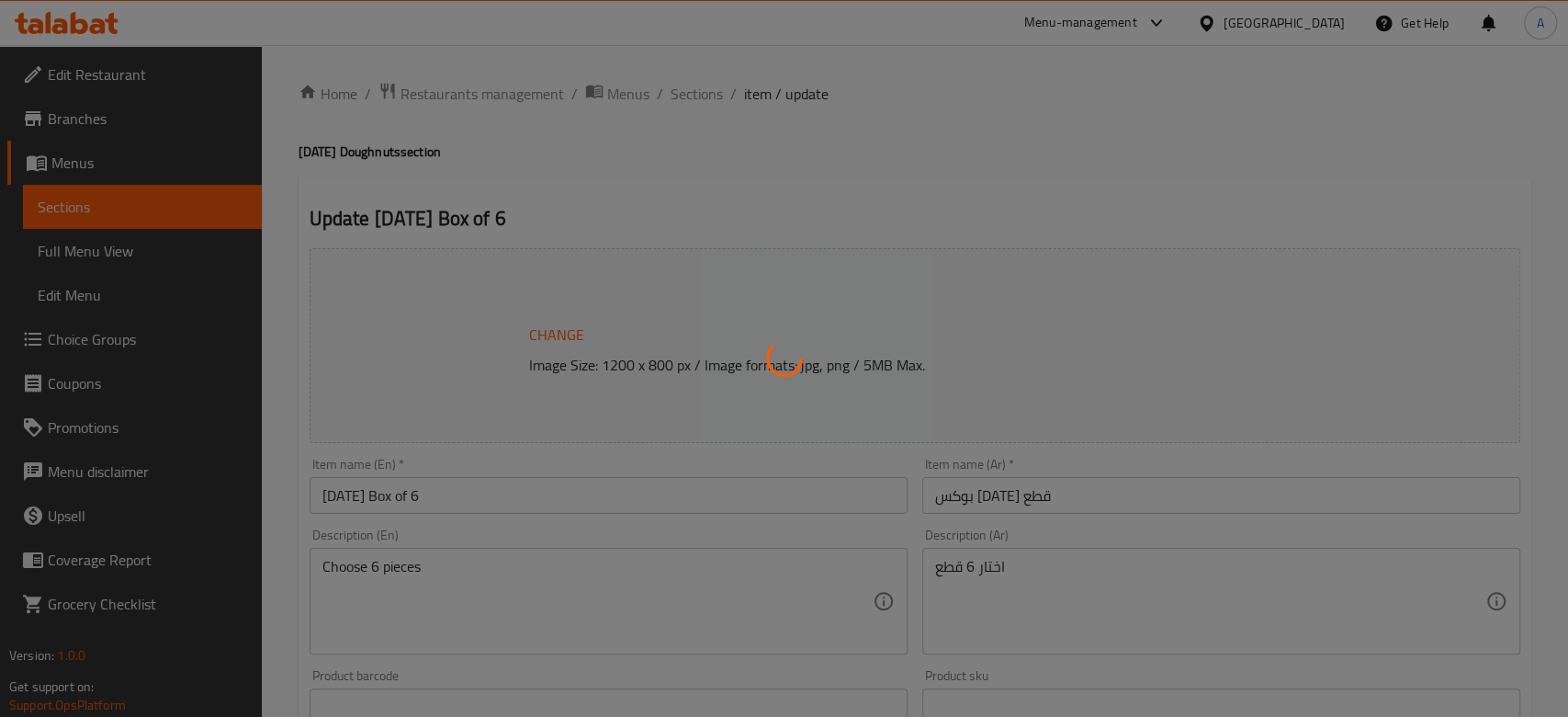
type input "1"
type input "اختيارك الثالث [PERSON_NAME][DATE]"
type input "1"
type input "اختيارك الرابع لبوكس [DATE]"
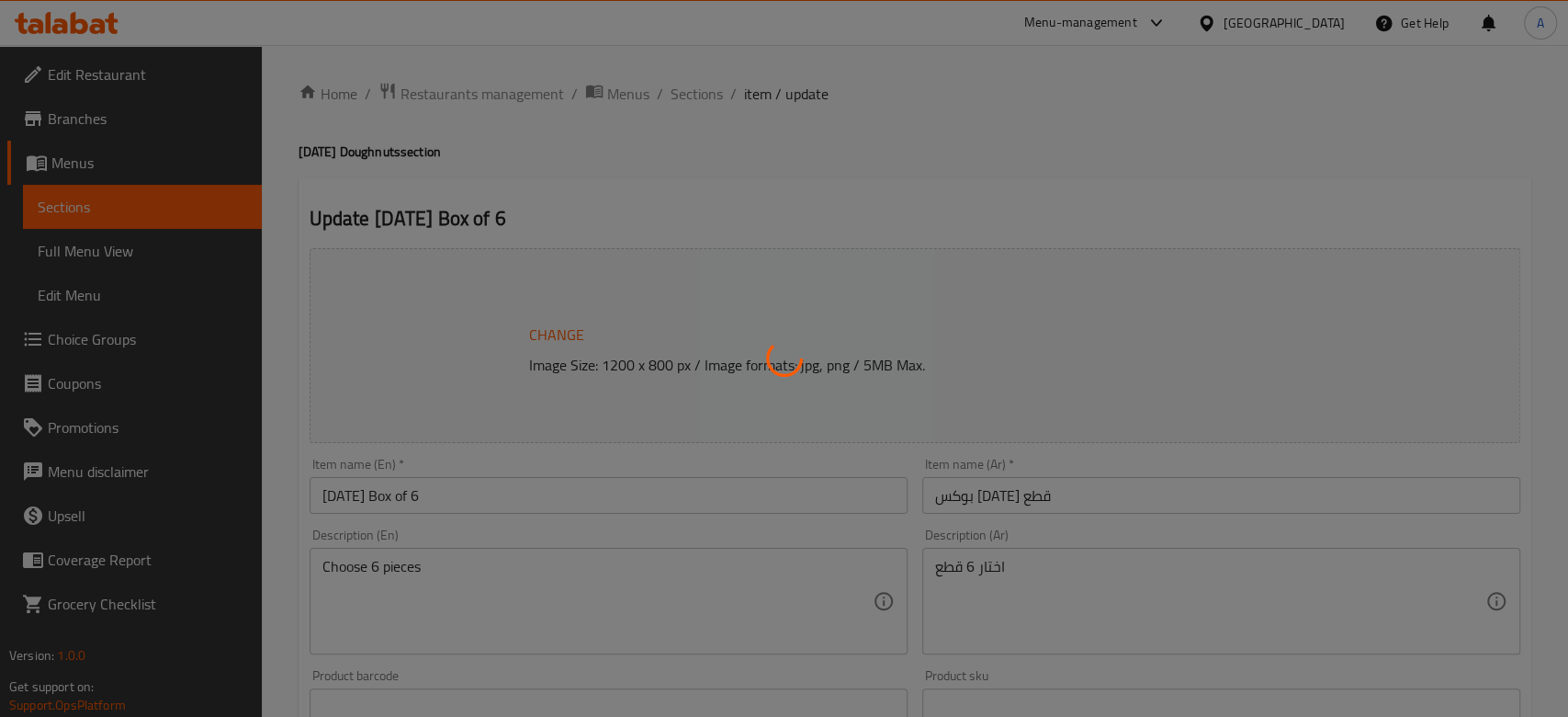
type input "1"
type input "اختيارك الخامس لبوكس [DATE]"
type input "1"
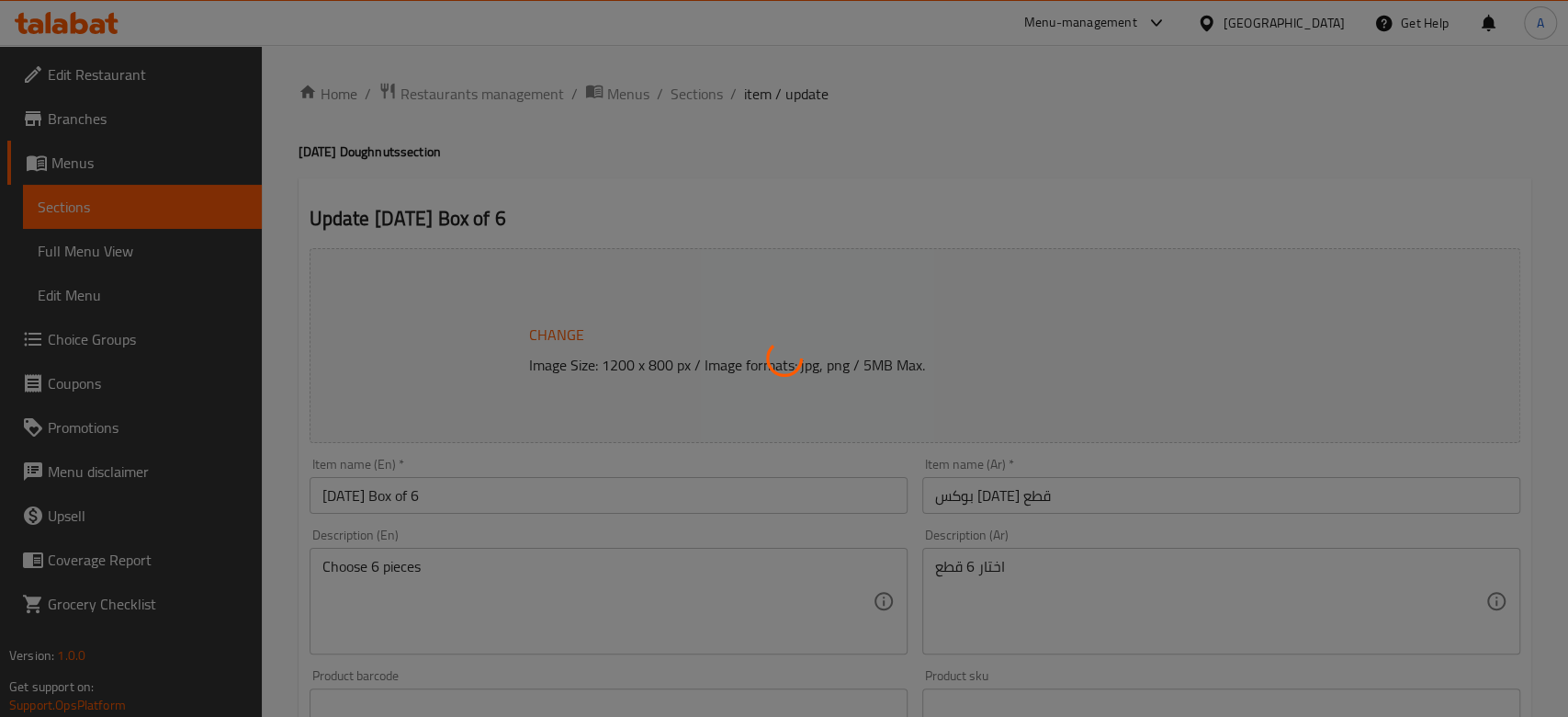
type input "اختيارك السادس لبوكس [DATE]"
type input "1"
